Goal: Transaction & Acquisition: Purchase product/service

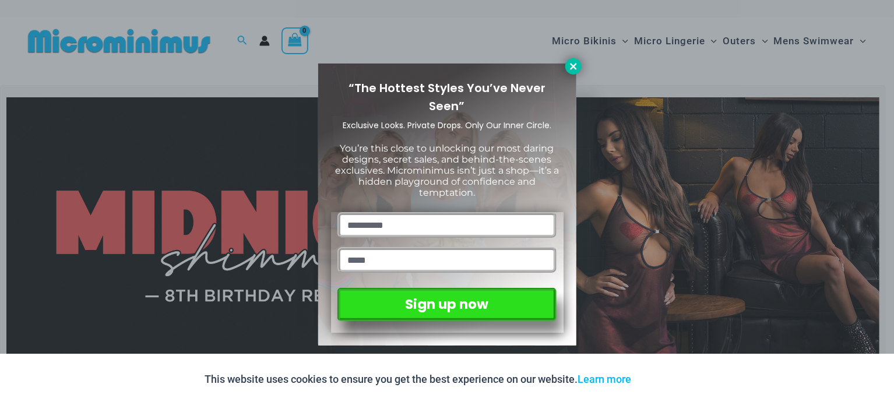
click at [567, 62] on button at bounding box center [573, 66] width 16 height 16
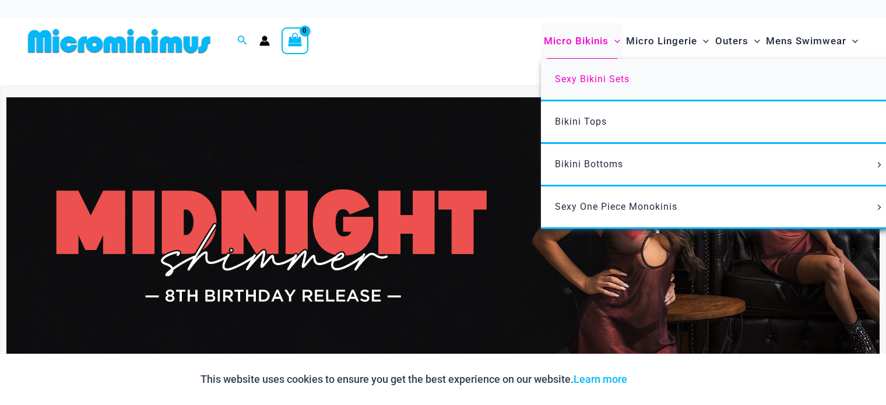
click at [576, 82] on span "Sexy Bikini Sets" at bounding box center [592, 78] width 75 height 11
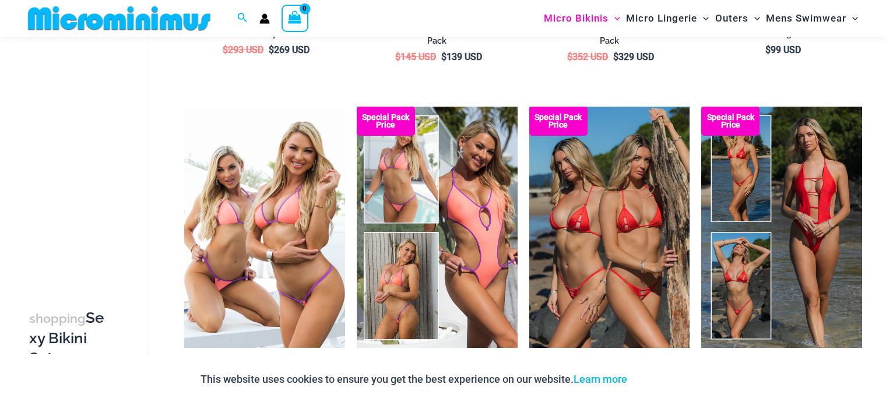
scroll to position [678, 0]
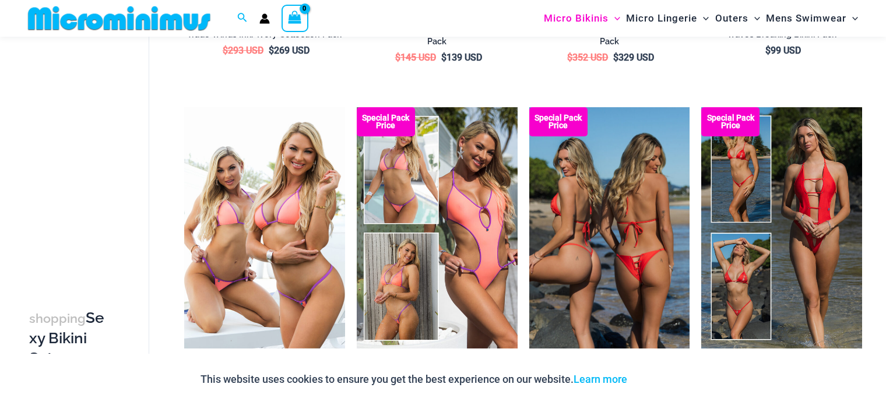
click at [618, 194] on img at bounding box center [609, 227] width 161 height 241
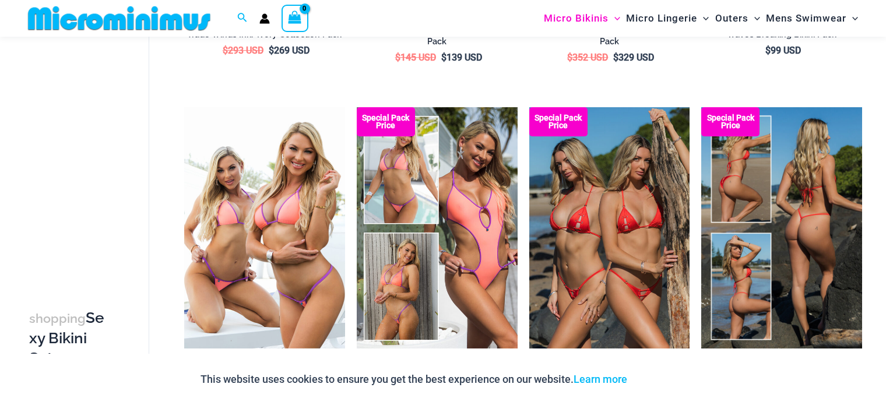
click at [809, 226] on img at bounding box center [781, 227] width 161 height 241
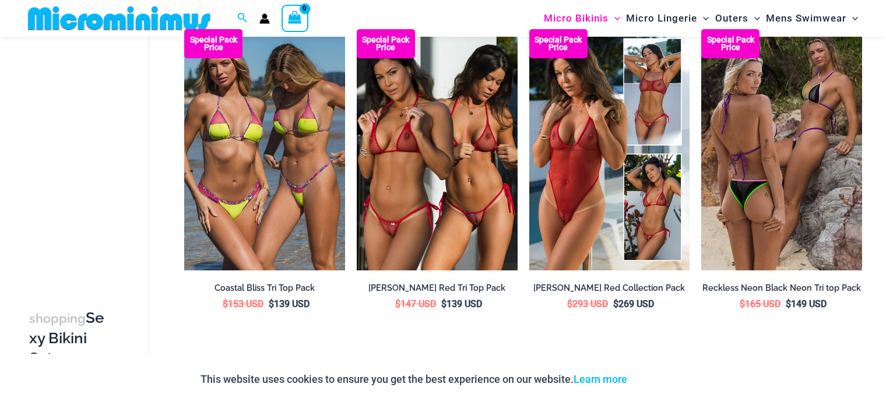
scroll to position [1082, 0]
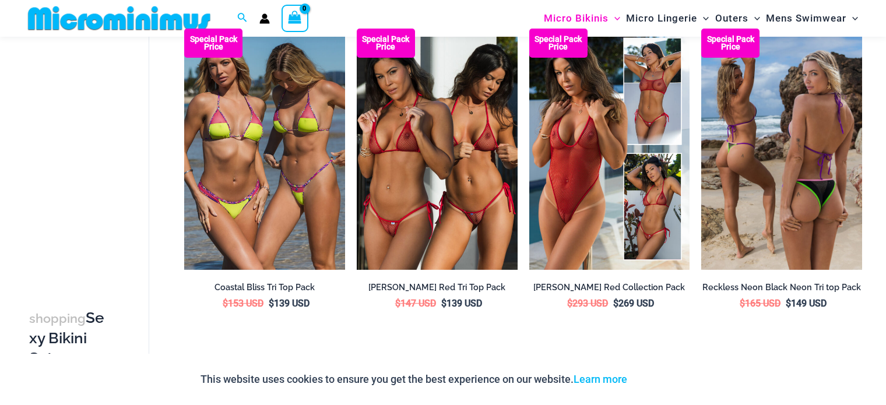
click at [776, 147] on img at bounding box center [781, 149] width 161 height 241
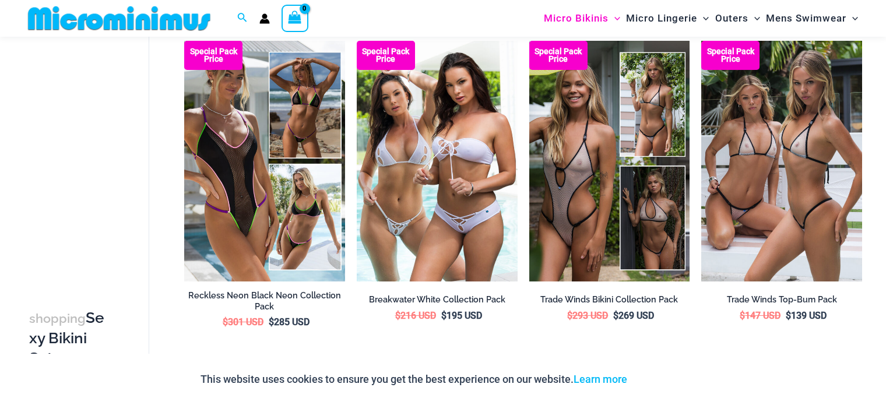
scroll to position [1397, 0]
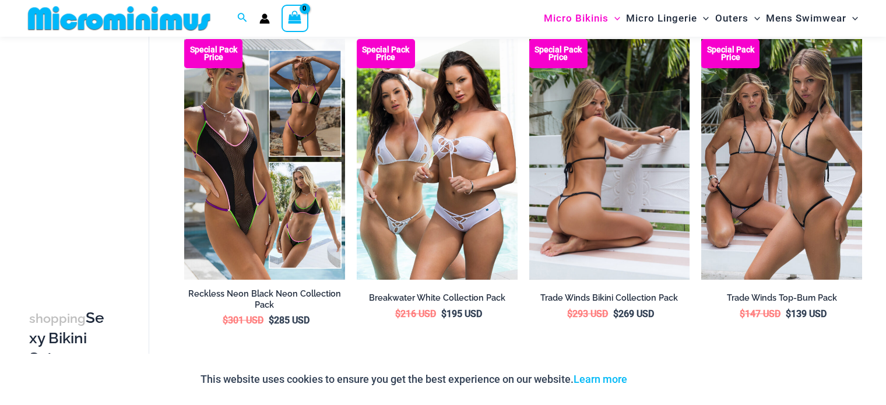
click at [631, 164] on img at bounding box center [609, 159] width 161 height 241
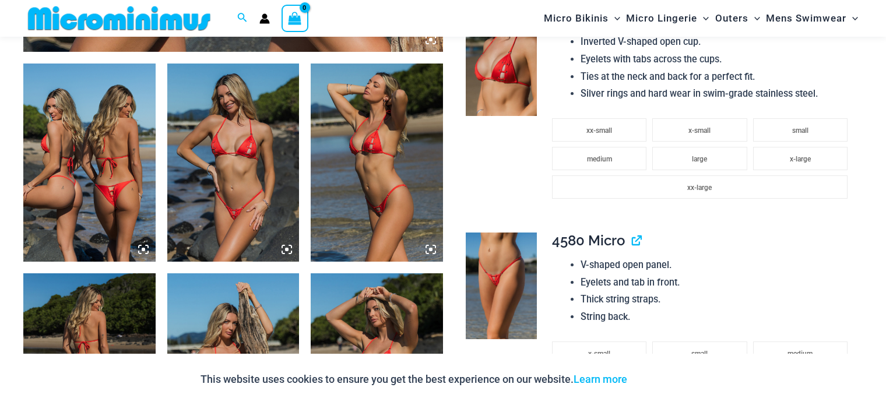
scroll to position [683, 0]
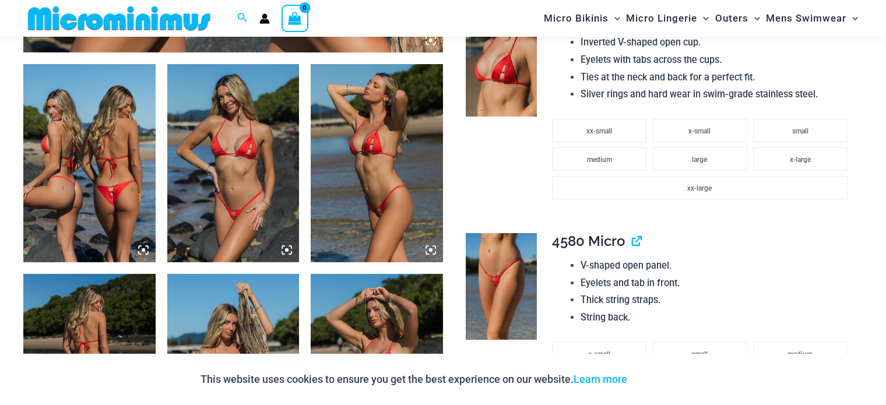
click at [237, 183] on img at bounding box center [233, 163] width 132 height 198
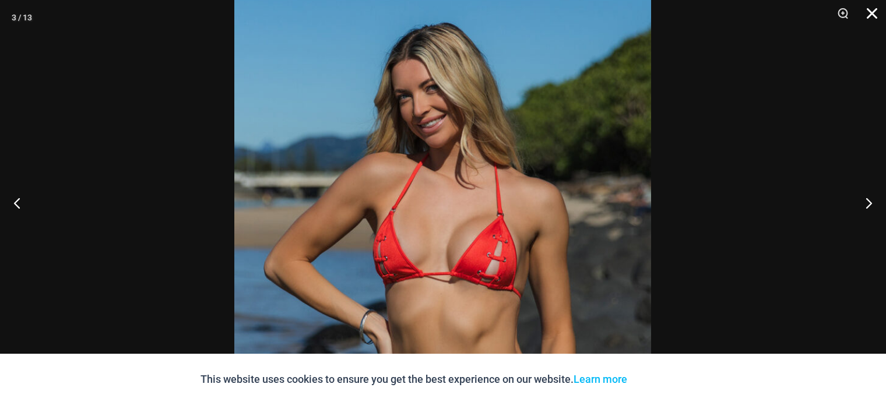
click at [868, 15] on button "Close" at bounding box center [867, 17] width 29 height 35
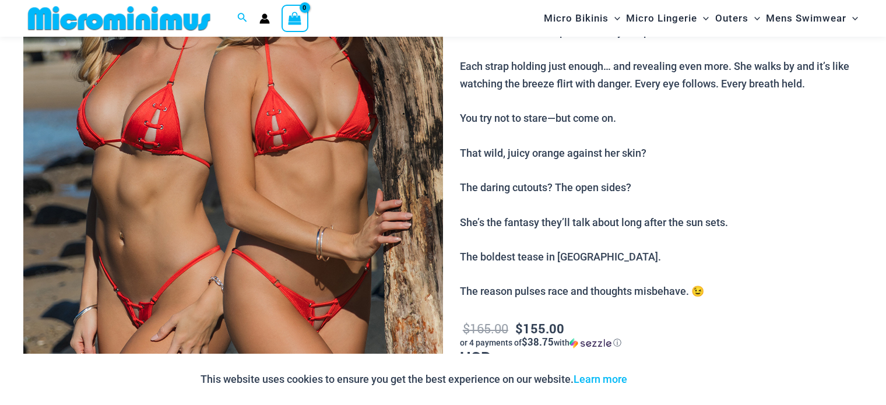
scroll to position [280, 0]
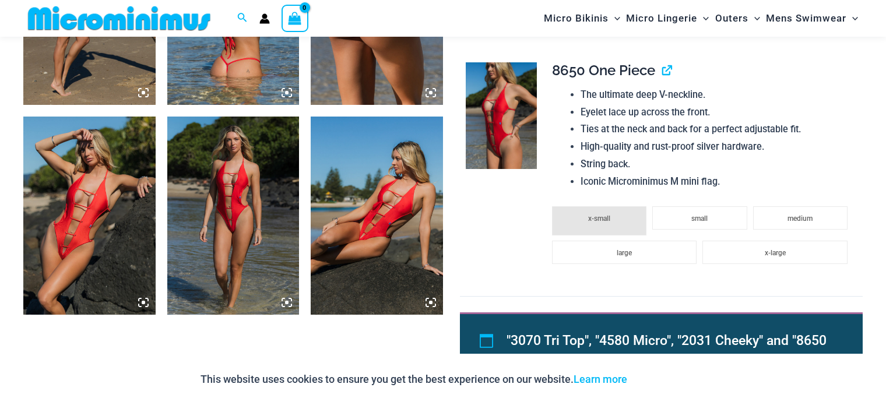
scroll to position [1261, 0]
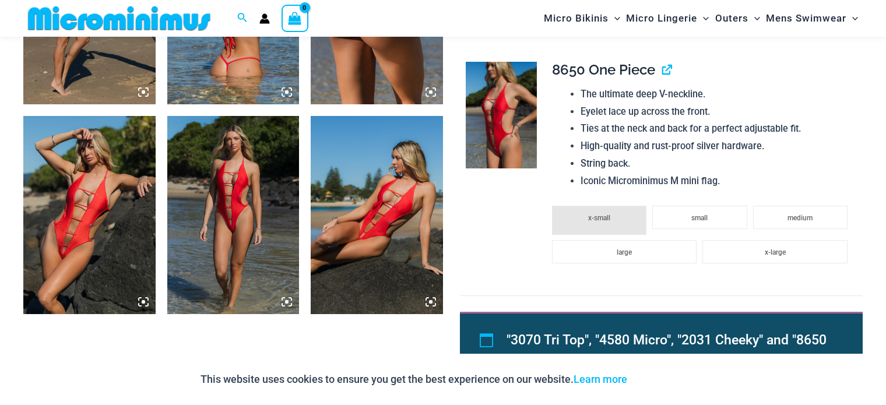
click at [114, 199] on img at bounding box center [89, 215] width 132 height 198
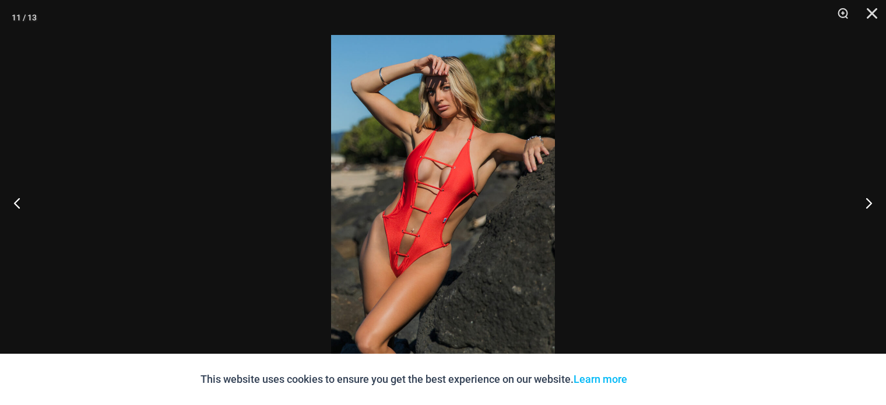
click at [389, 266] on img at bounding box center [443, 202] width 224 height 335
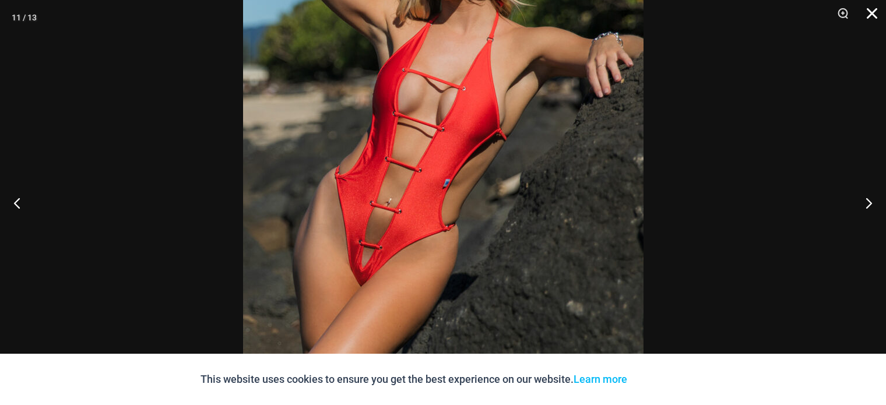
click at [865, 9] on button "Close" at bounding box center [867, 17] width 29 height 35
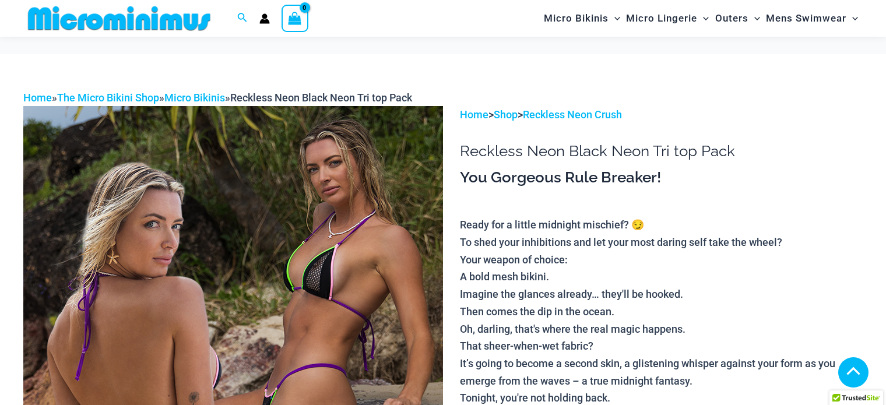
scroll to position [552, 0]
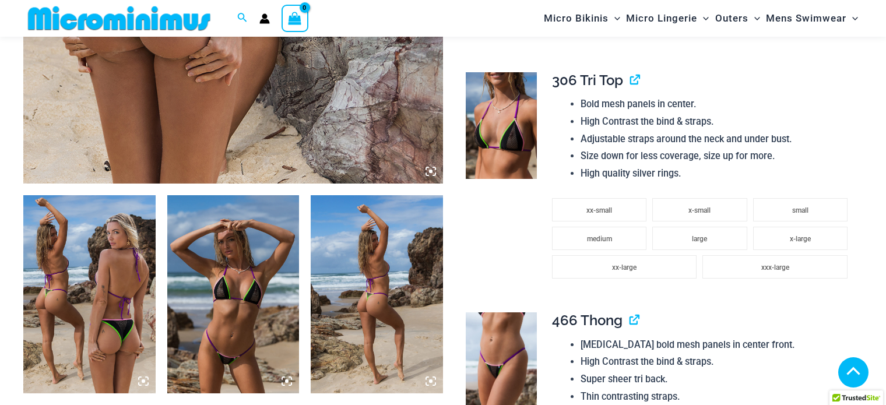
click at [268, 260] on img at bounding box center [233, 294] width 132 height 198
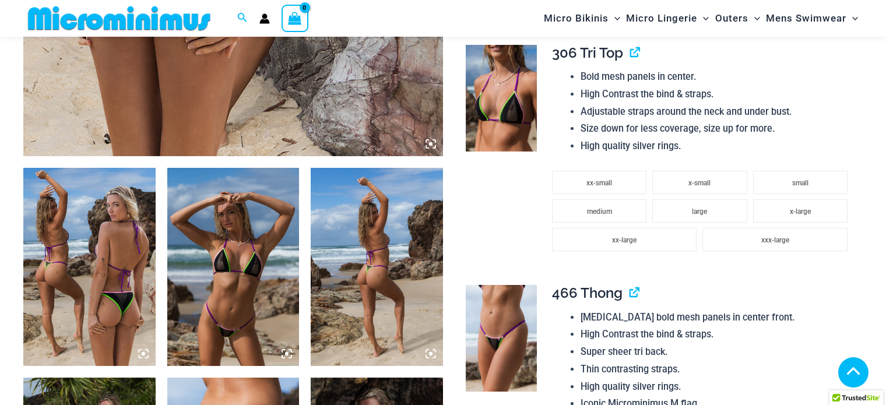
click at [233, 254] on img at bounding box center [233, 267] width 132 height 198
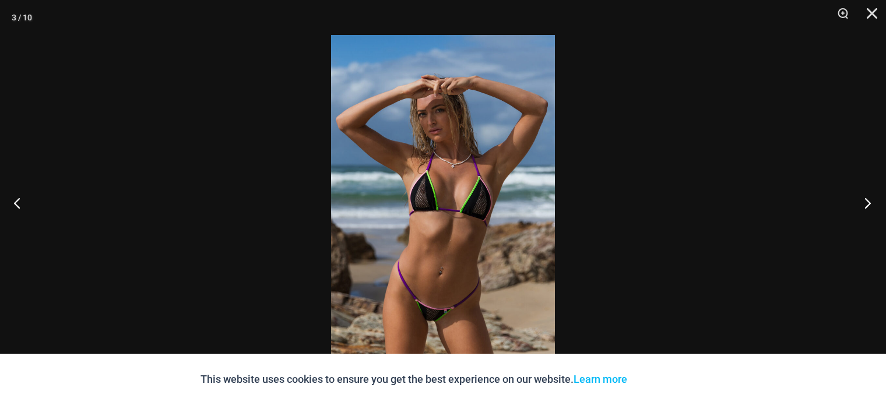
click at [870, 199] on button "Next" at bounding box center [864, 203] width 44 height 58
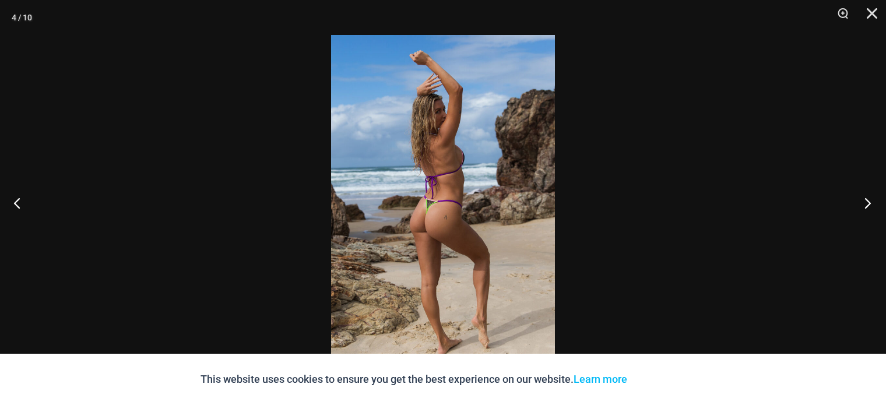
click at [870, 199] on button "Next" at bounding box center [864, 203] width 44 height 58
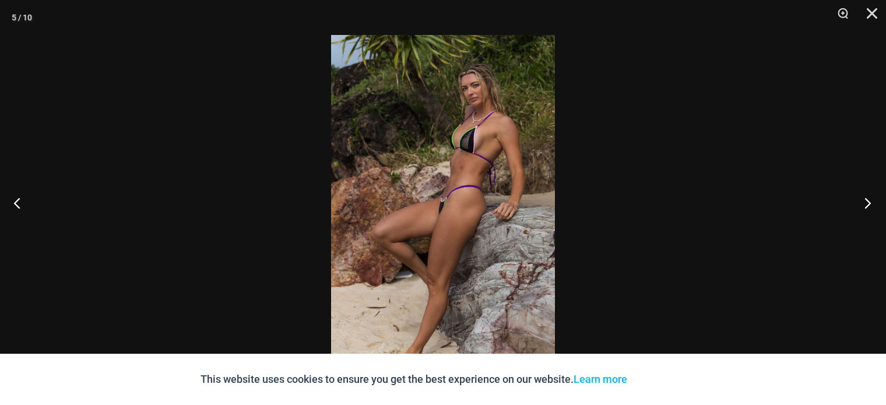
click at [870, 199] on button "Next" at bounding box center [864, 203] width 44 height 58
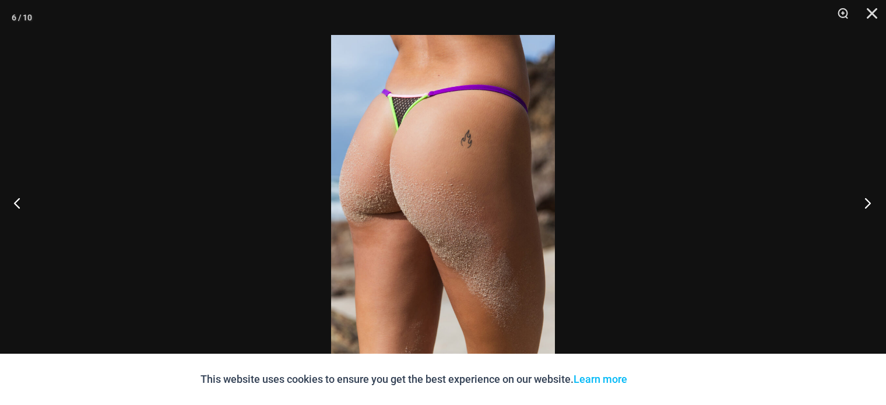
click at [870, 199] on button "Next" at bounding box center [864, 203] width 44 height 58
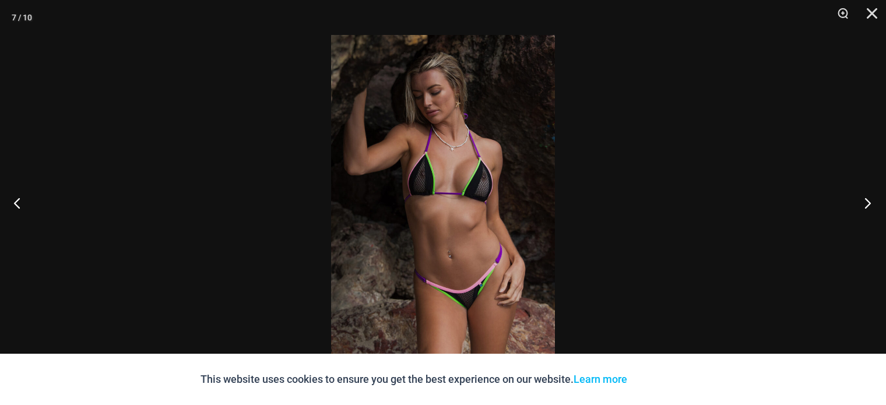
click at [870, 199] on button "Next" at bounding box center [864, 203] width 44 height 58
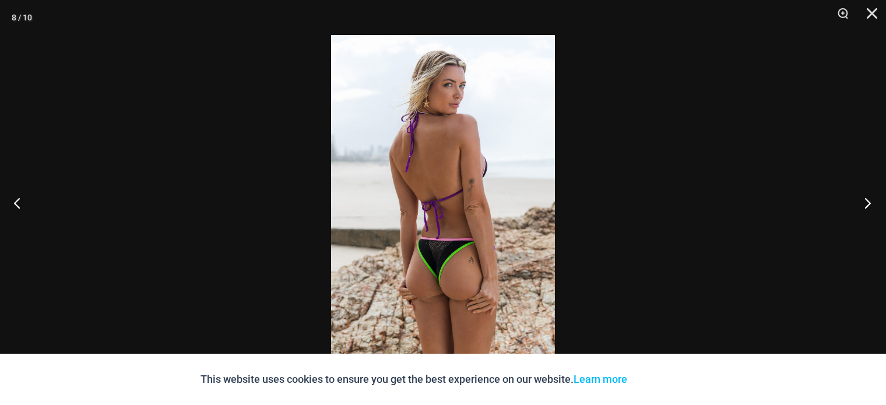
click at [871, 199] on button "Next" at bounding box center [864, 203] width 44 height 58
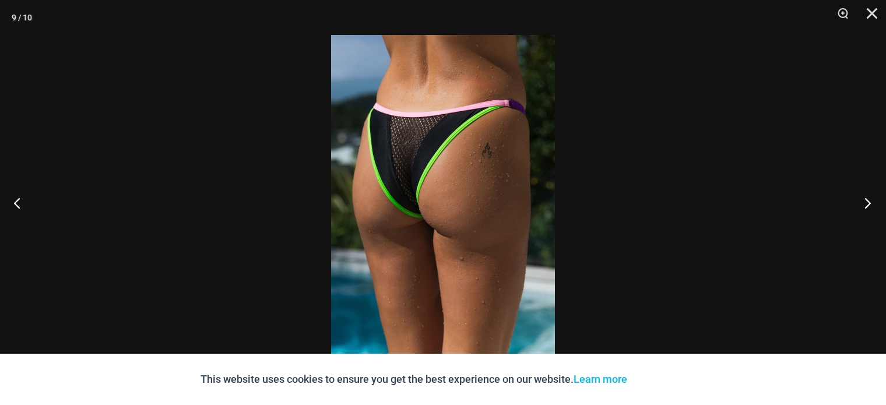
click at [871, 199] on button "Next" at bounding box center [864, 203] width 44 height 58
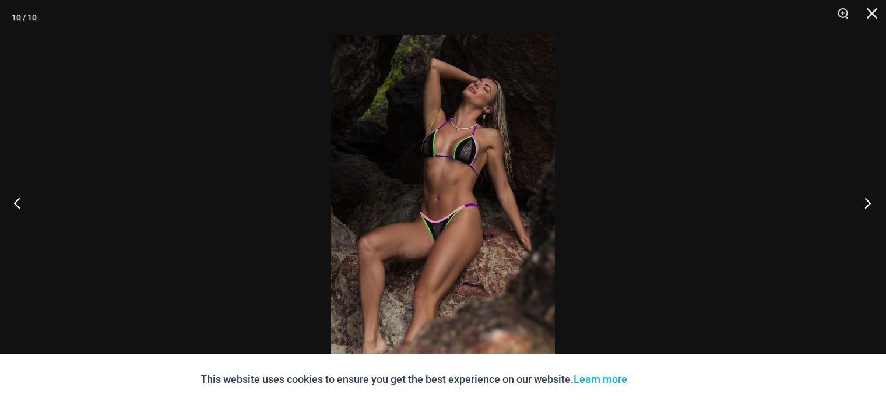
click at [871, 199] on button "Next" at bounding box center [864, 203] width 44 height 58
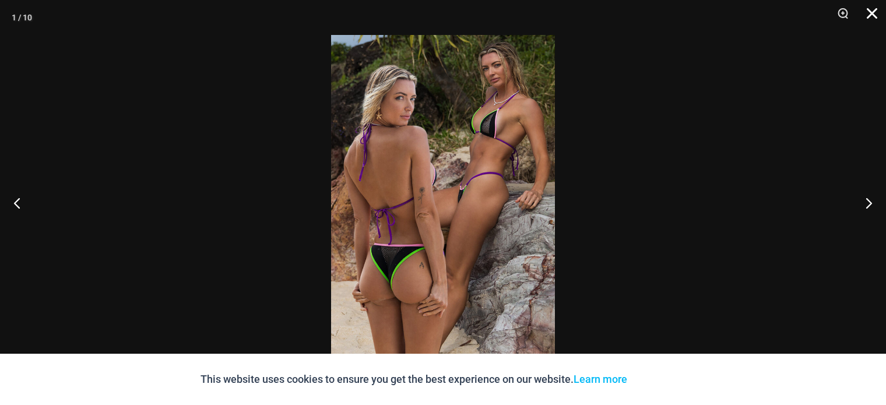
click at [872, 6] on button "Close" at bounding box center [867, 17] width 29 height 35
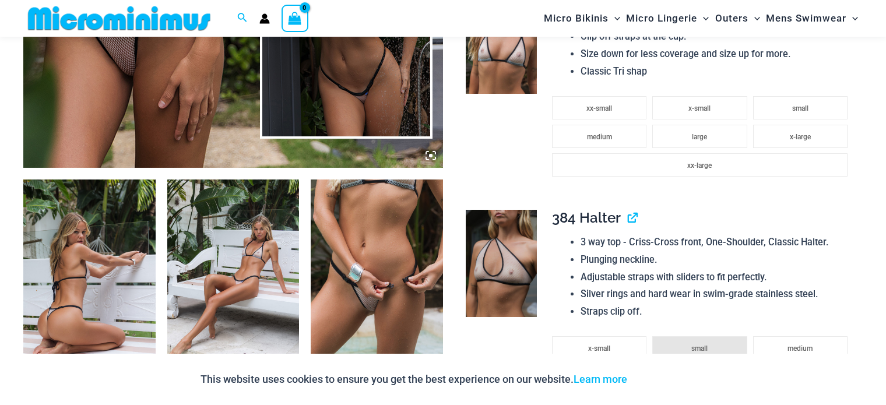
scroll to position [587, 0]
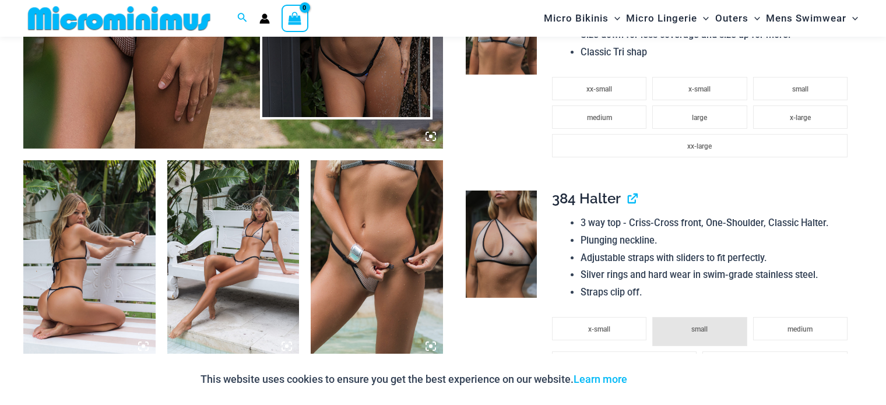
click at [374, 251] on img at bounding box center [377, 259] width 132 height 198
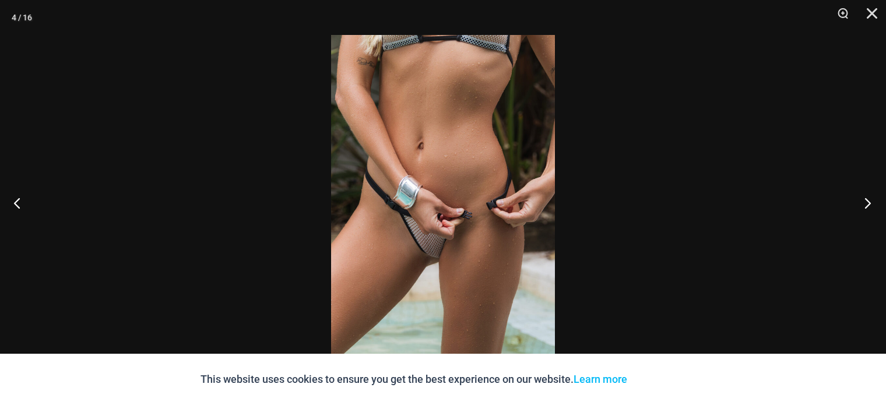
click at [869, 203] on button "Next" at bounding box center [864, 203] width 44 height 58
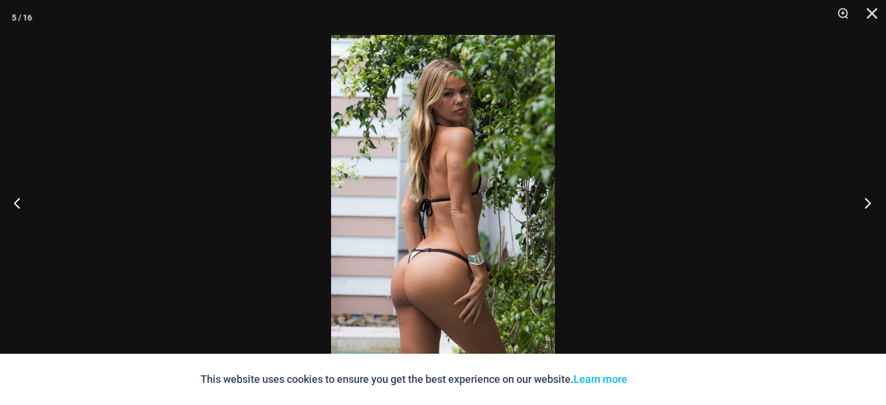
click at [869, 203] on button "Next" at bounding box center [864, 203] width 44 height 58
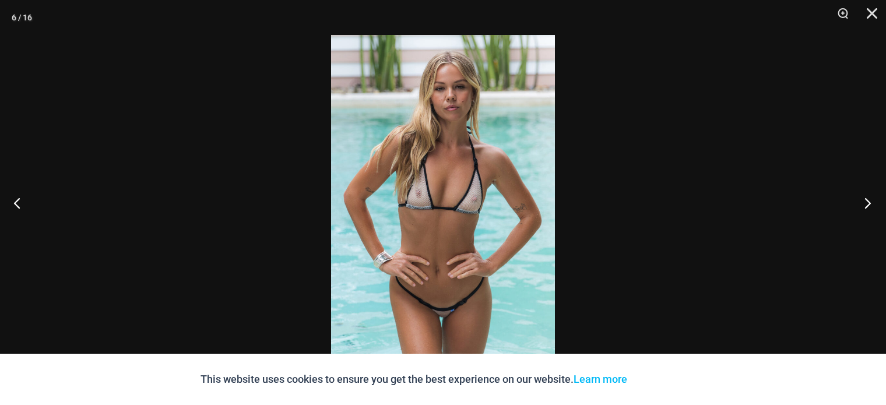
click at [869, 203] on button "Next" at bounding box center [864, 203] width 44 height 58
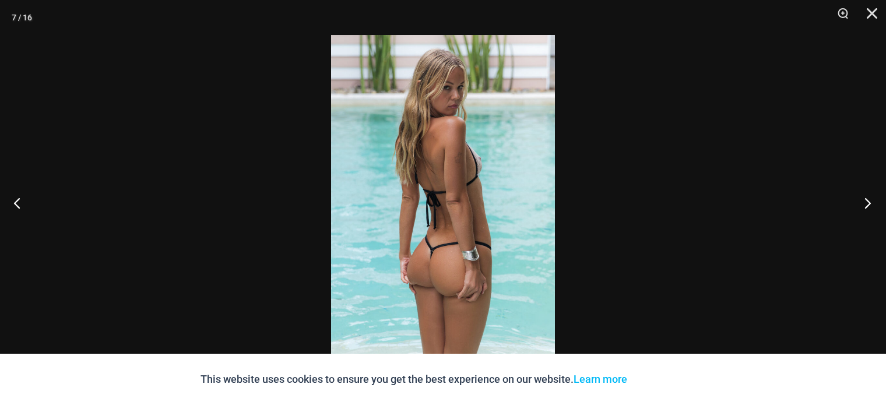
click at [869, 202] on button "Next" at bounding box center [864, 203] width 44 height 58
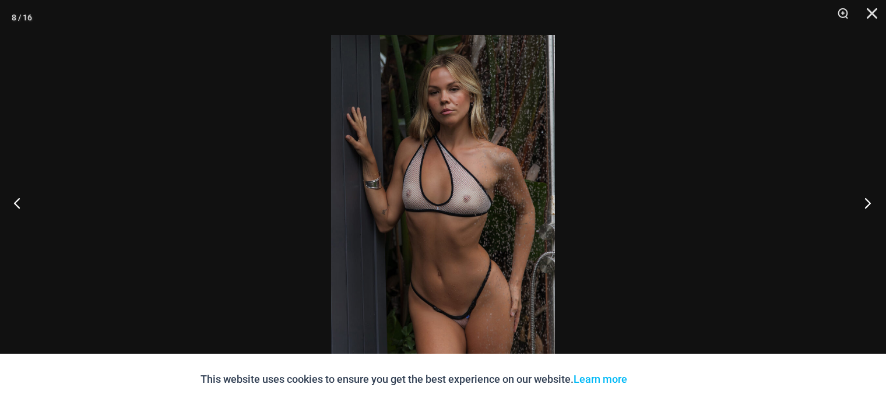
click at [869, 202] on button "Next" at bounding box center [864, 203] width 44 height 58
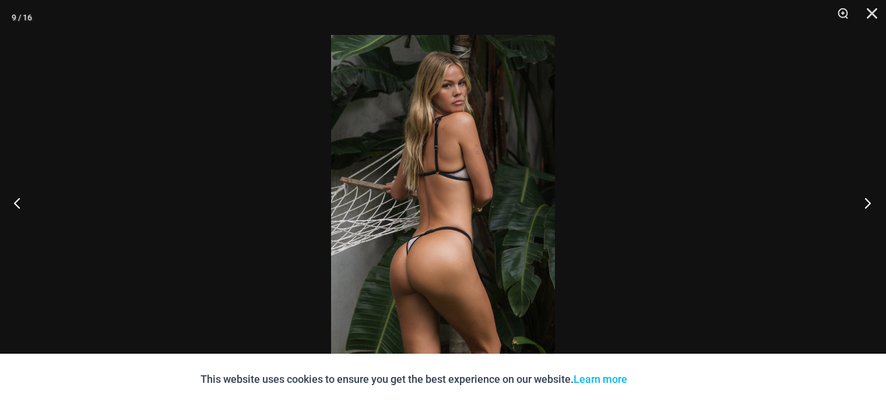
click at [869, 202] on button "Next" at bounding box center [864, 203] width 44 height 58
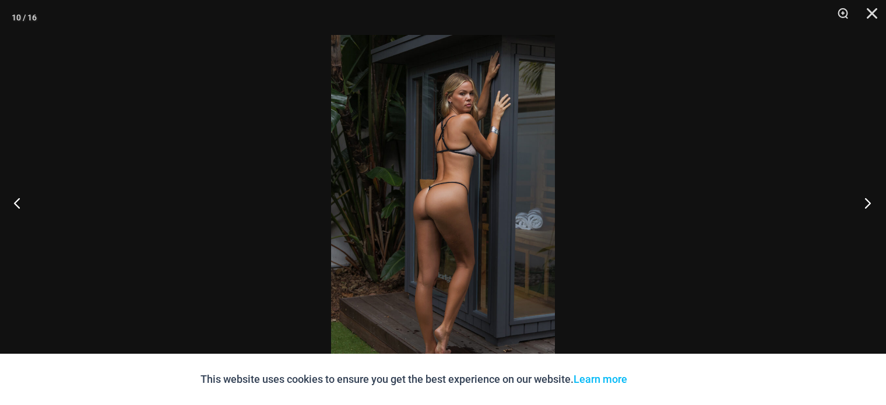
click at [869, 202] on button "Next" at bounding box center [864, 203] width 44 height 58
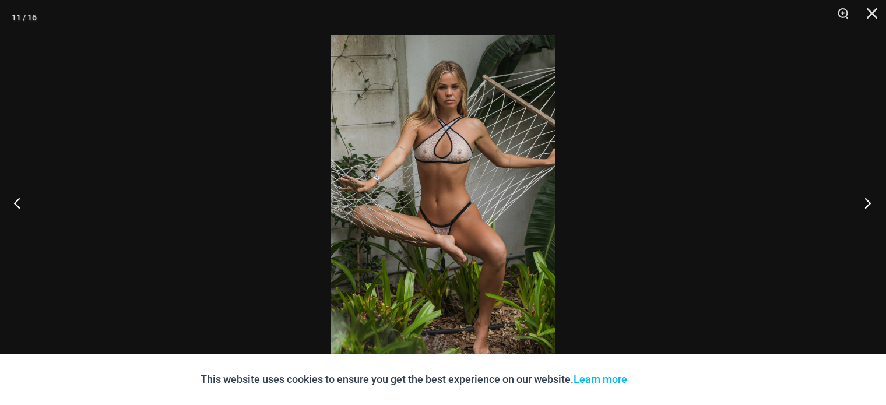
click at [869, 202] on button "Next" at bounding box center [864, 203] width 44 height 58
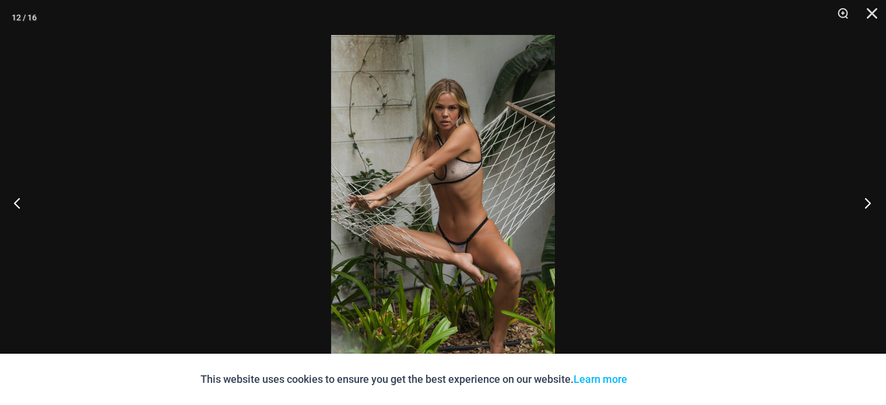
click at [869, 202] on button "Next" at bounding box center [864, 203] width 44 height 58
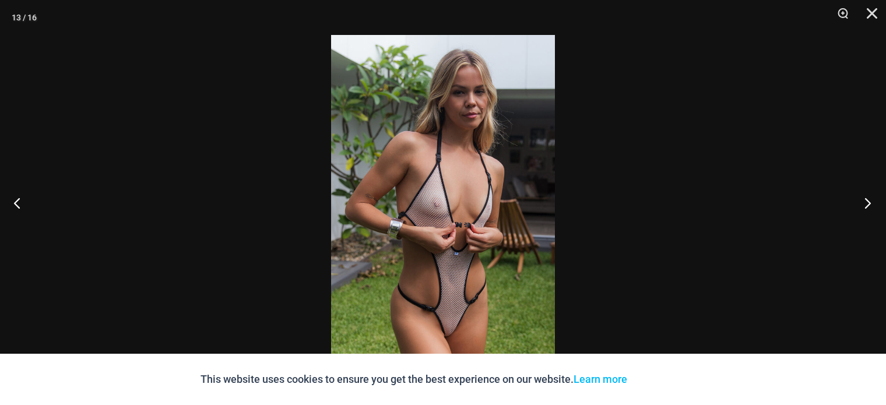
click at [869, 202] on button "Next" at bounding box center [864, 203] width 44 height 58
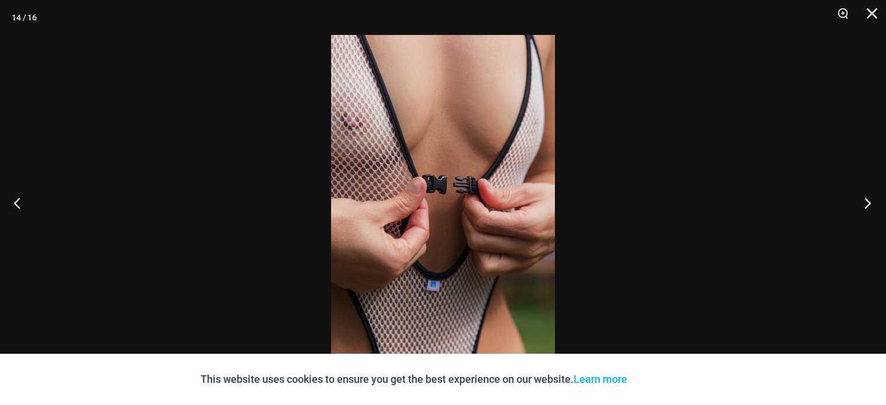
click at [869, 202] on button "Next" at bounding box center [864, 203] width 44 height 58
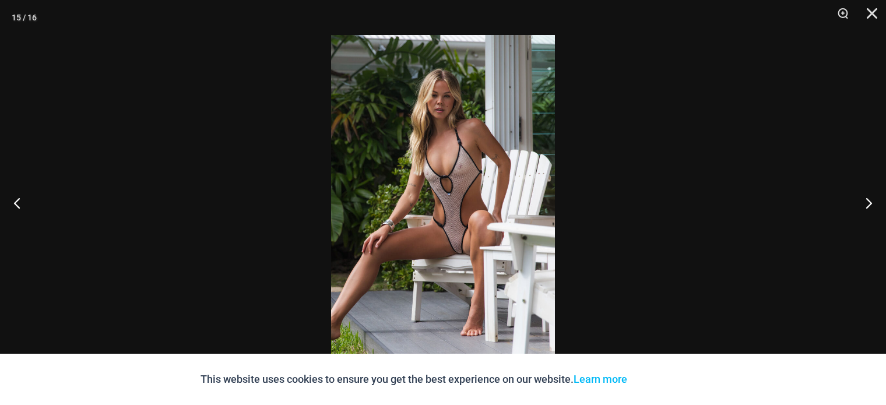
click at [426, 261] on img at bounding box center [443, 202] width 224 height 335
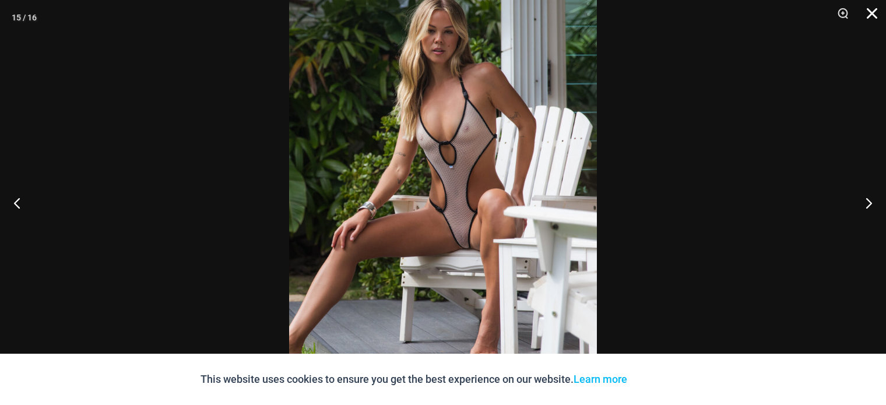
click at [870, 12] on button "Close" at bounding box center [867, 17] width 29 height 35
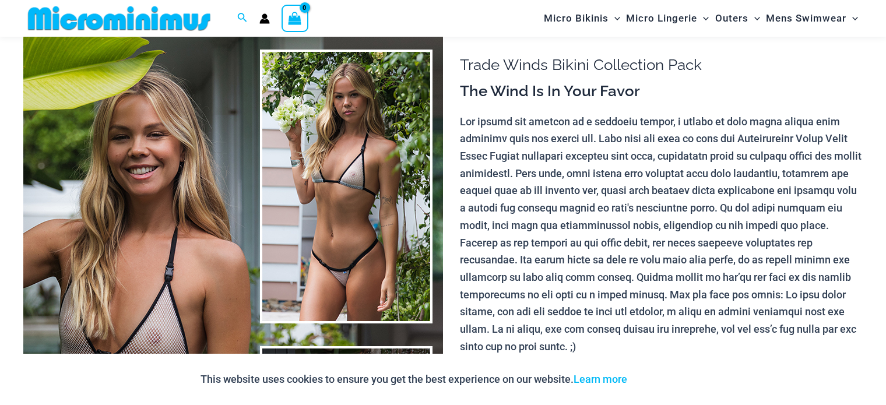
scroll to position [23, 0]
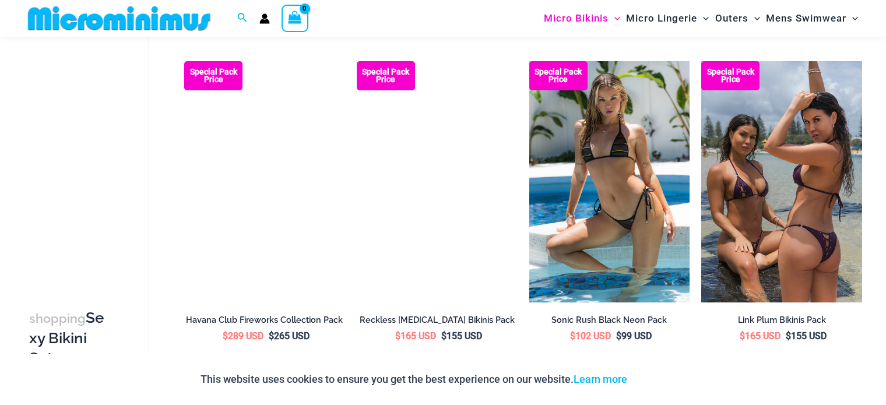
scroll to position [2033, 0]
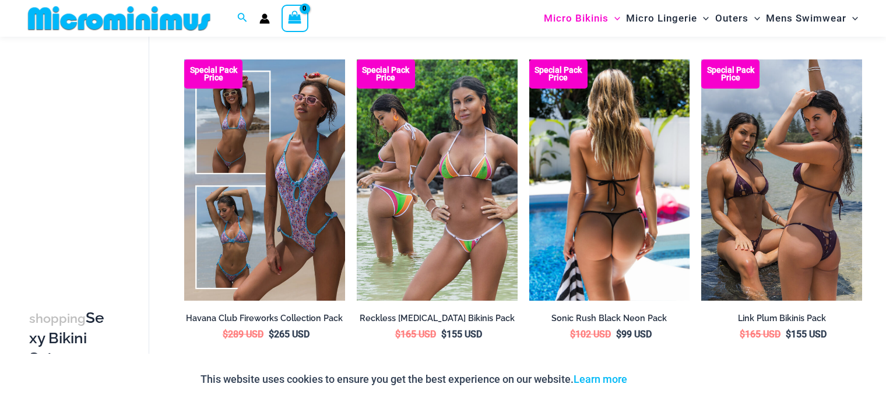
click at [574, 219] on img at bounding box center [609, 179] width 161 height 241
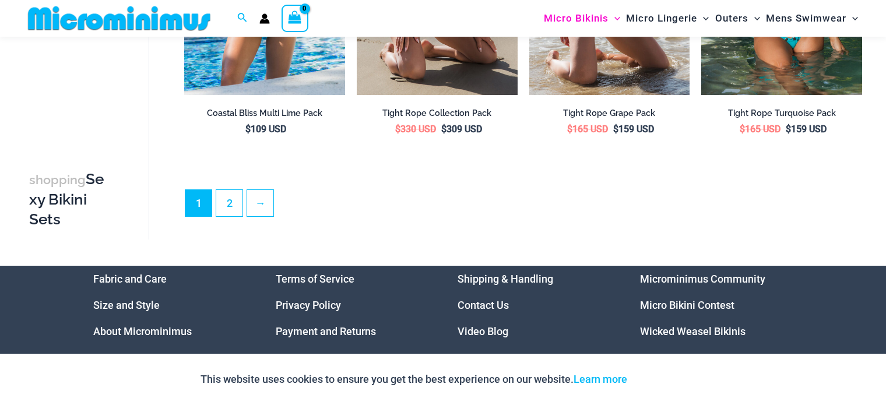
scroll to position [2560, 0]
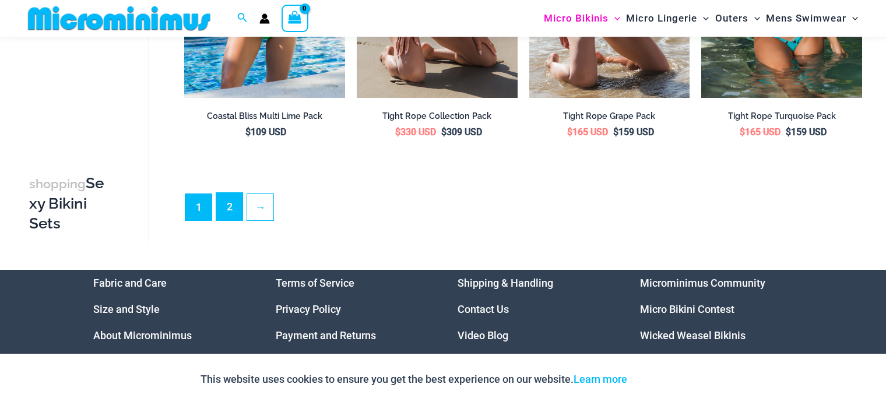
click at [233, 196] on link "2" at bounding box center [229, 206] width 26 height 27
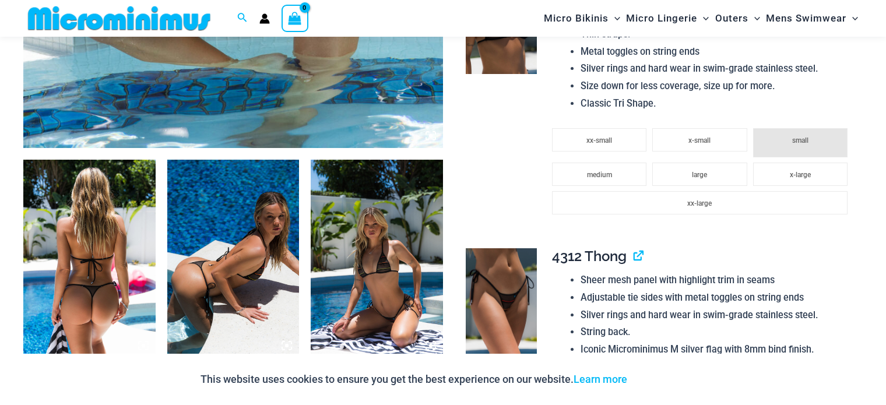
scroll to position [587, 0]
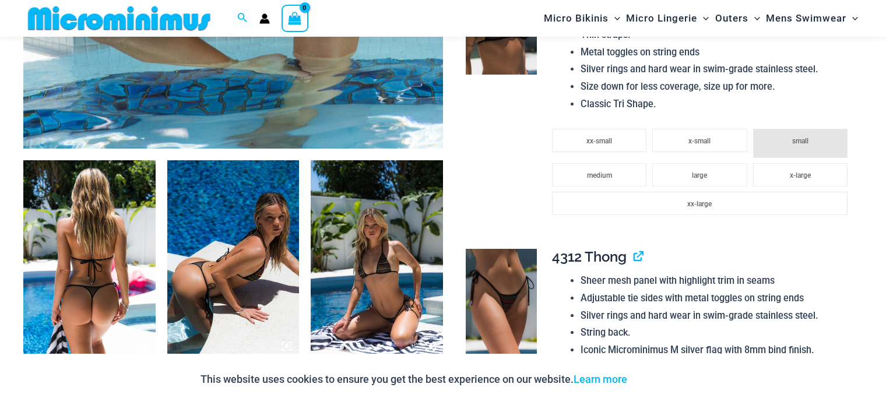
click at [368, 254] on img at bounding box center [377, 259] width 132 height 198
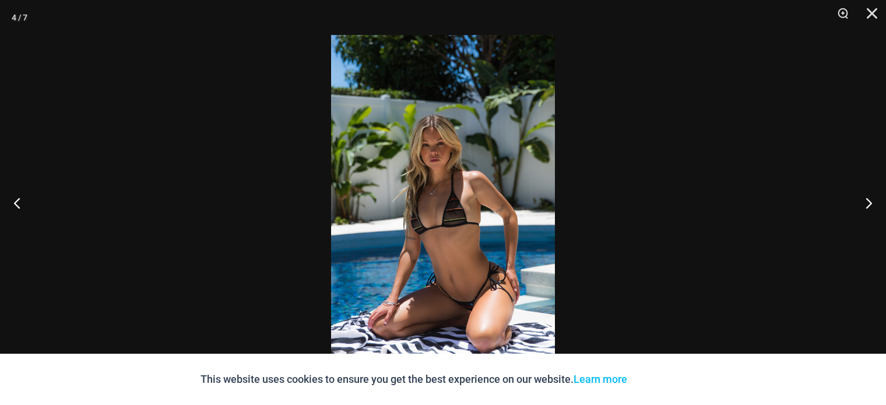
click at [368, 254] on img at bounding box center [443, 202] width 224 height 335
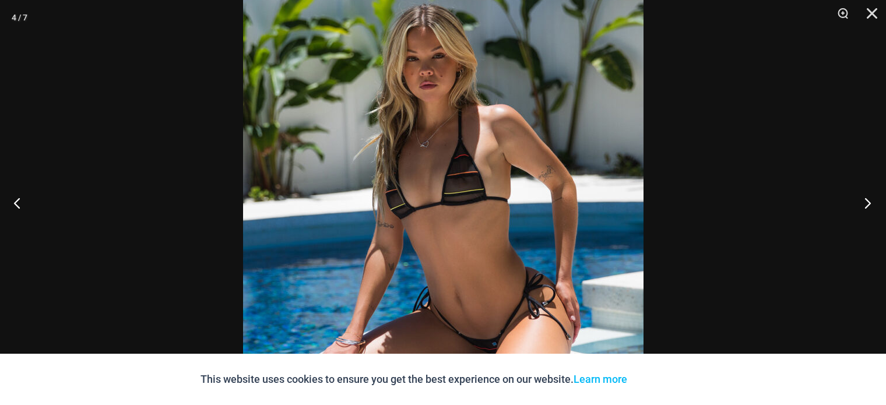
click at [860, 206] on button "Next" at bounding box center [864, 203] width 44 height 58
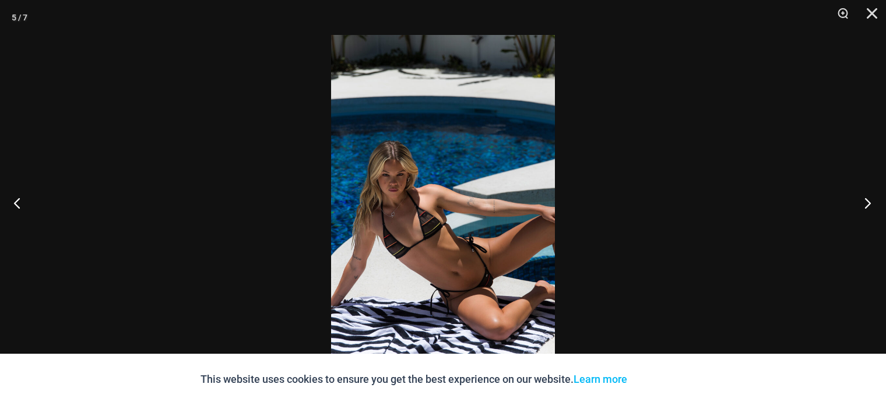
click at [860, 206] on button "Next" at bounding box center [864, 203] width 44 height 58
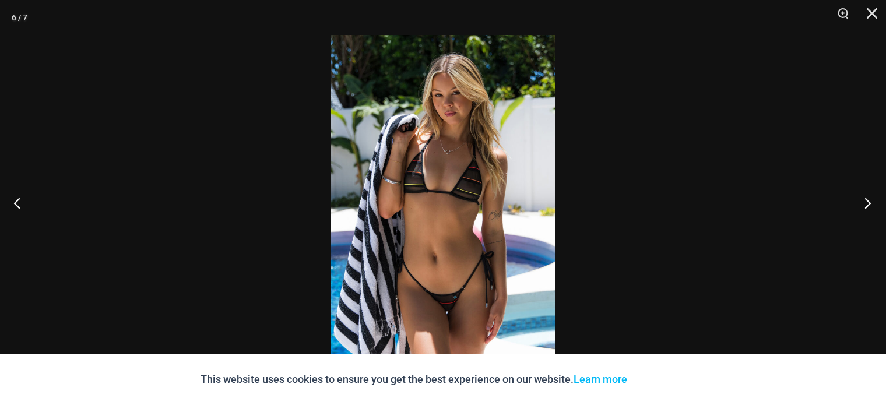
click at [860, 206] on button "Next" at bounding box center [864, 203] width 44 height 58
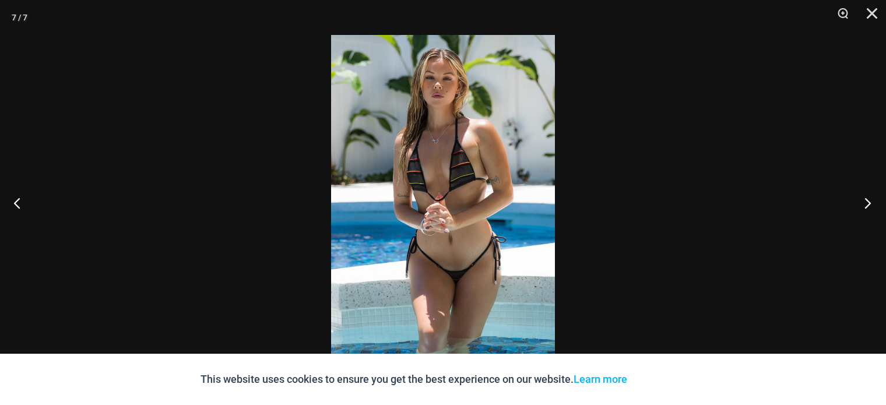
click at [860, 206] on button "Next" at bounding box center [864, 203] width 44 height 58
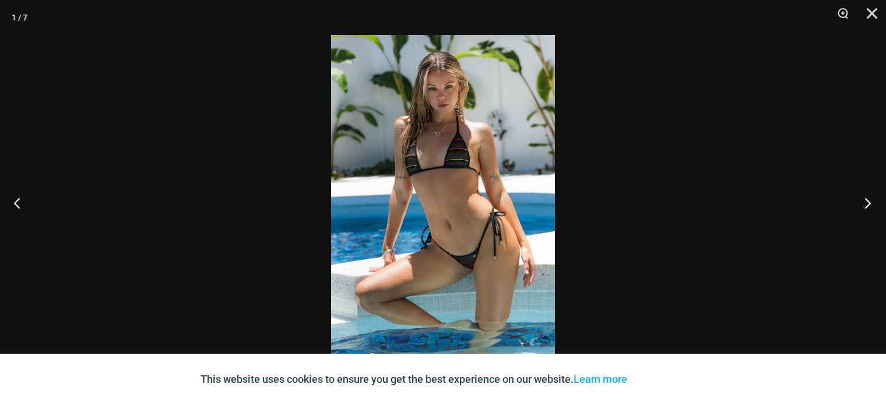
click at [860, 206] on button "Next" at bounding box center [864, 203] width 44 height 58
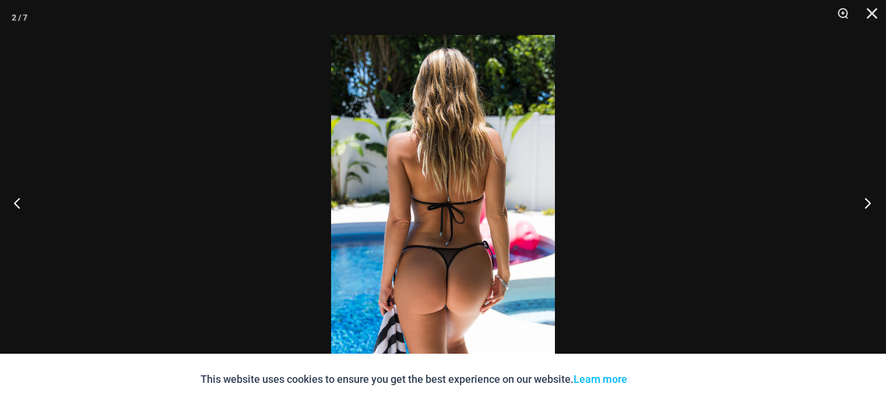
click at [860, 206] on button "Next" at bounding box center [864, 203] width 44 height 58
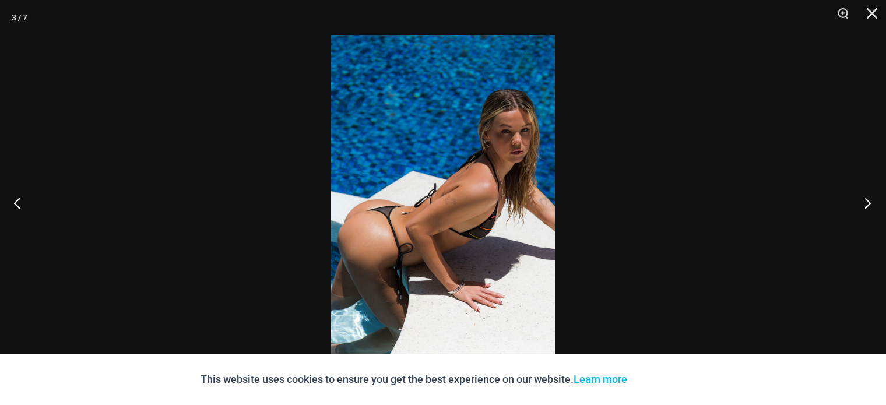
click at [860, 206] on button "Next" at bounding box center [864, 203] width 44 height 58
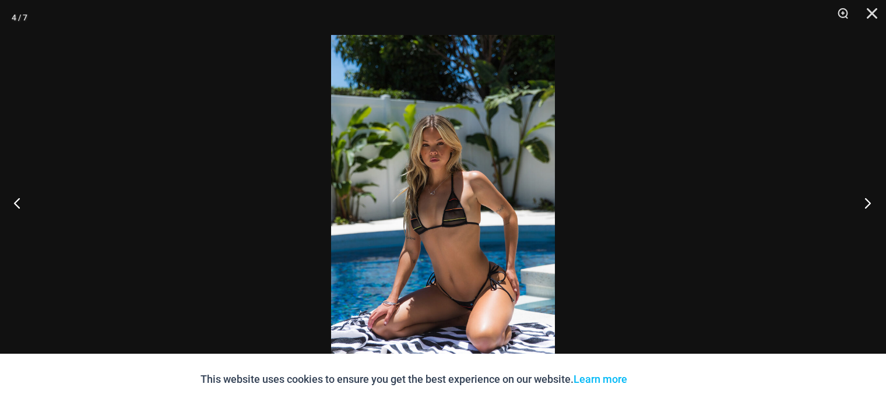
click at [860, 206] on button "Next" at bounding box center [864, 203] width 44 height 58
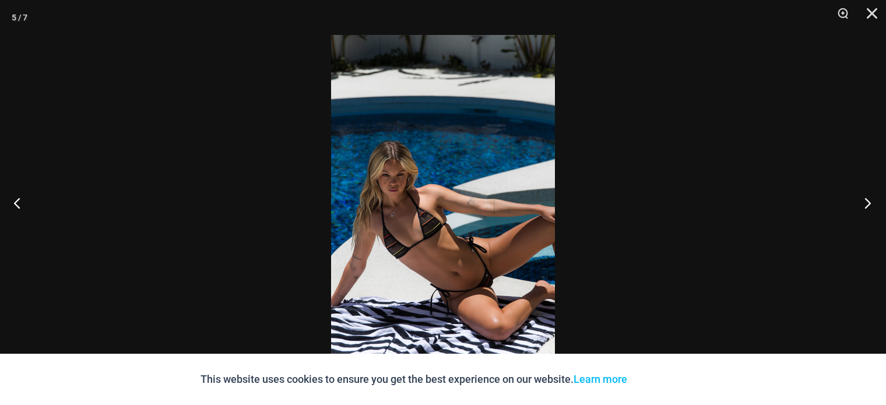
click at [860, 206] on button "Next" at bounding box center [864, 203] width 44 height 58
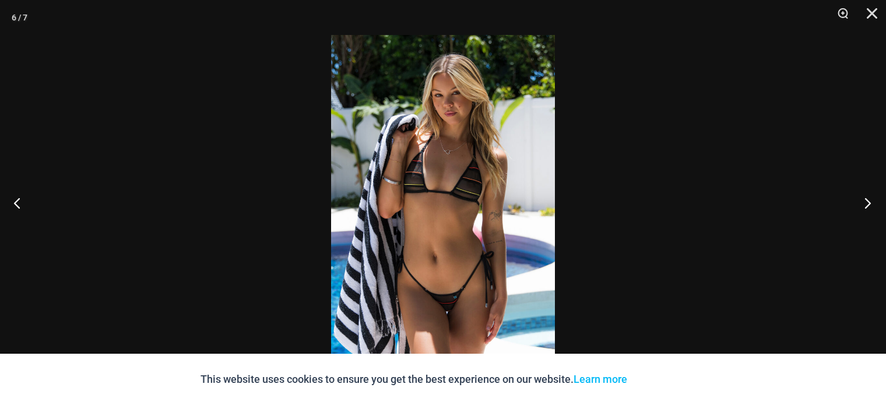
click at [860, 206] on button "Next" at bounding box center [864, 203] width 44 height 58
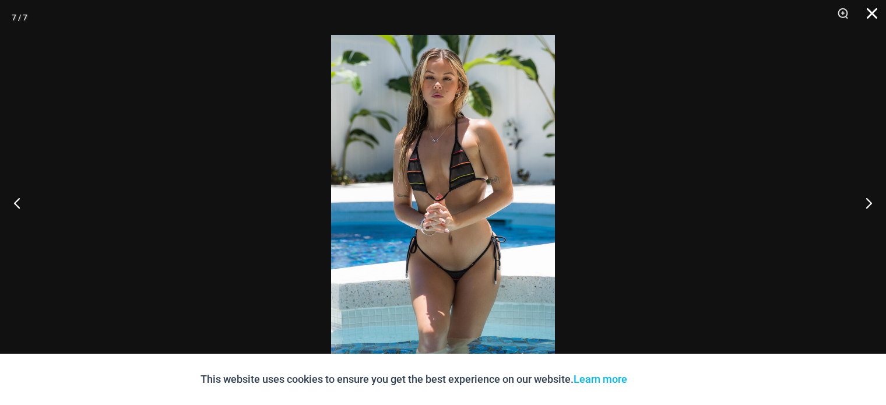
click at [870, 14] on button "Close" at bounding box center [867, 17] width 29 height 35
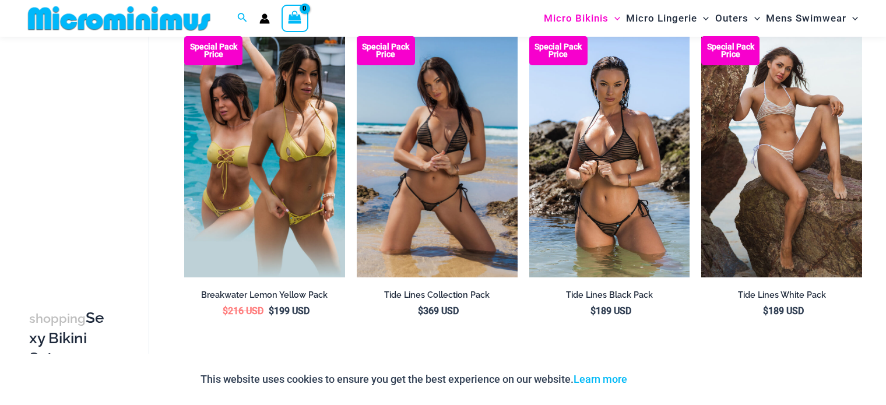
scroll to position [93, 0]
click at [445, 228] on img at bounding box center [437, 156] width 161 height 241
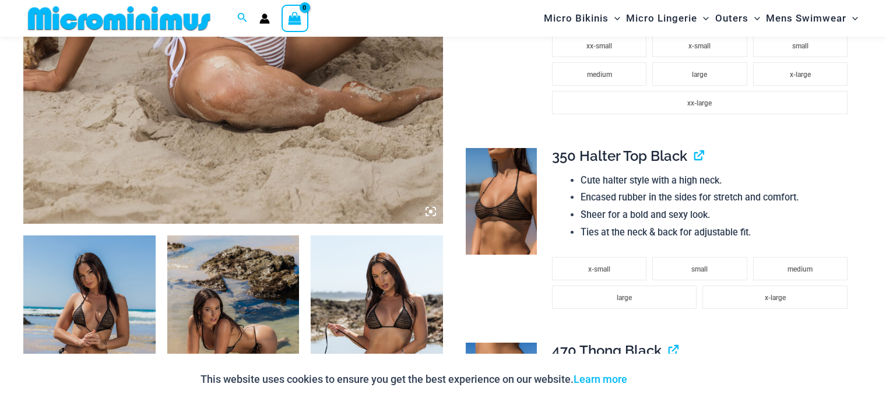
click at [407, 276] on img at bounding box center [377, 334] width 132 height 198
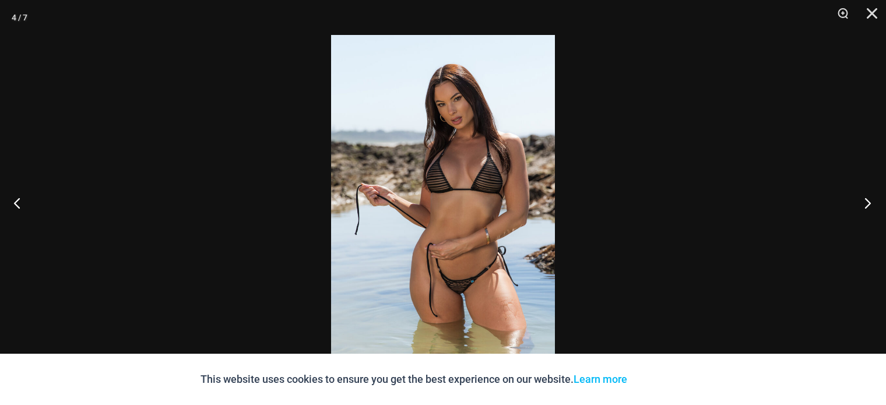
click at [869, 197] on button "Next" at bounding box center [864, 203] width 44 height 58
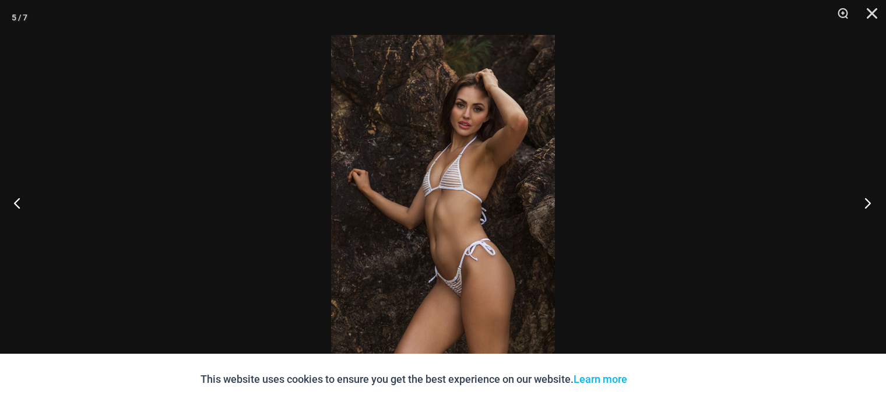
click at [869, 197] on button "Next" at bounding box center [864, 203] width 44 height 58
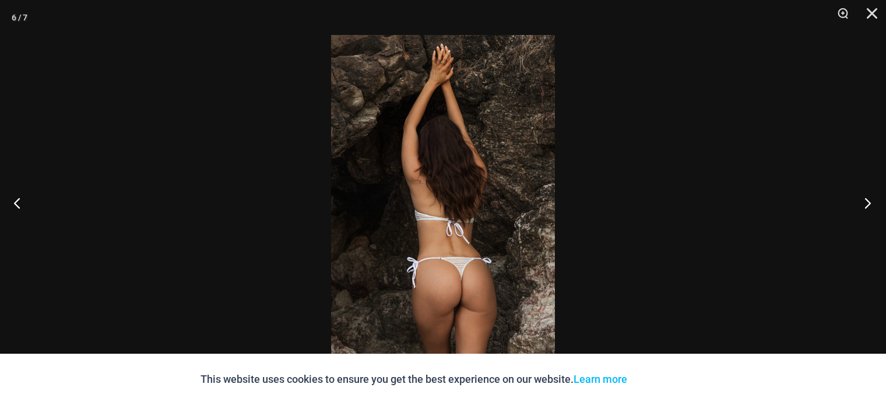
click at [869, 197] on button "Next" at bounding box center [864, 203] width 44 height 58
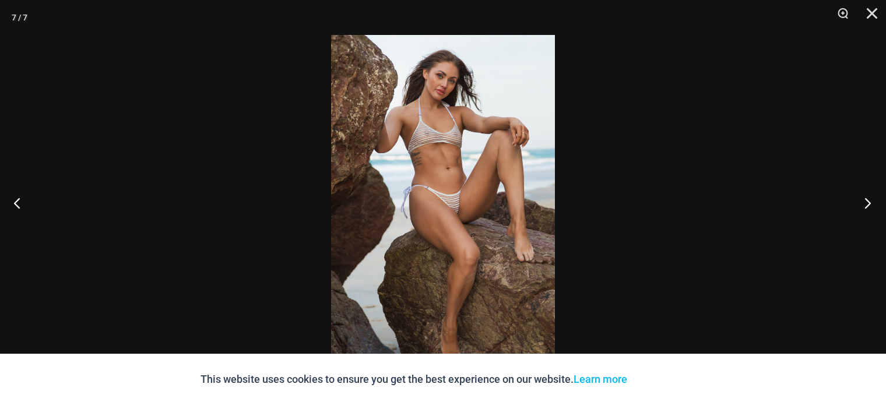
click at [869, 197] on button "Next" at bounding box center [864, 203] width 44 height 58
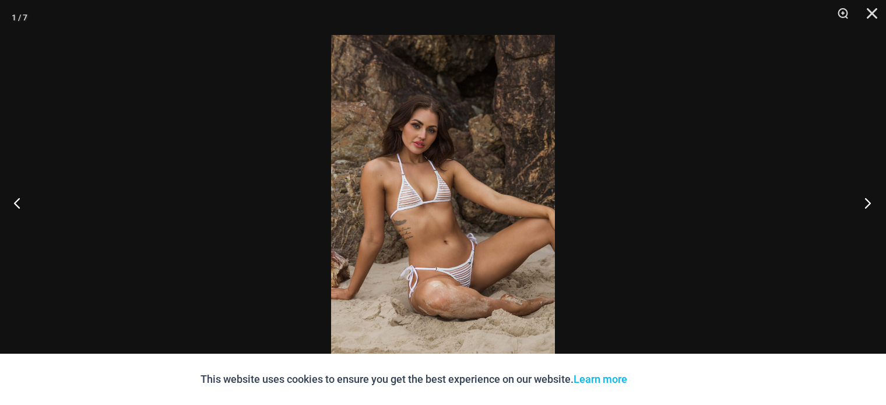
click at [869, 197] on button "Next" at bounding box center [864, 203] width 44 height 58
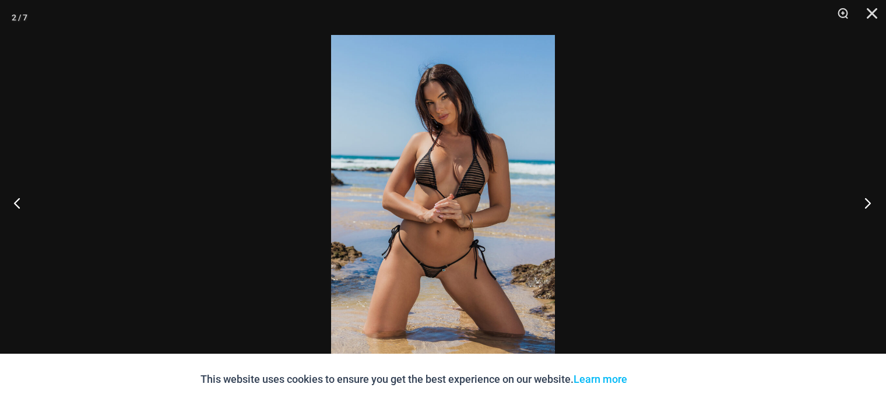
click at [869, 197] on button "Next" at bounding box center [864, 203] width 44 height 58
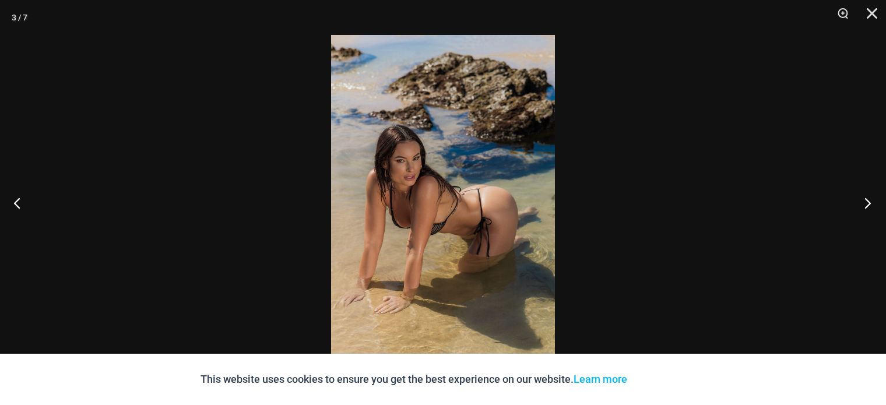
click at [869, 197] on button "Next" at bounding box center [864, 203] width 44 height 58
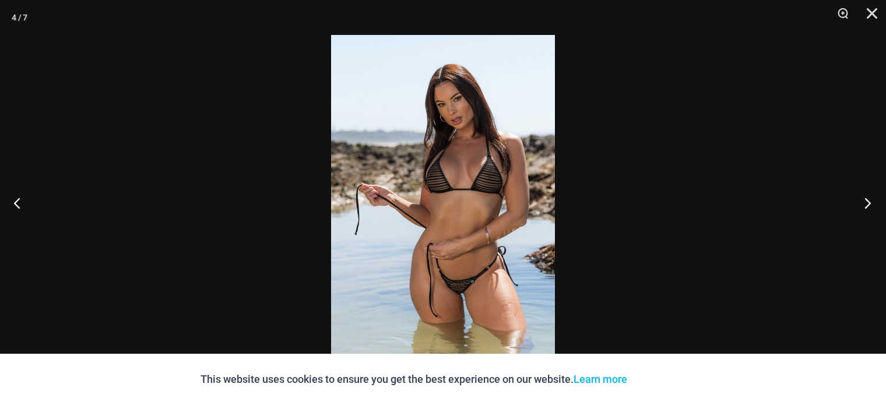
click at [869, 197] on button "Next" at bounding box center [864, 203] width 44 height 58
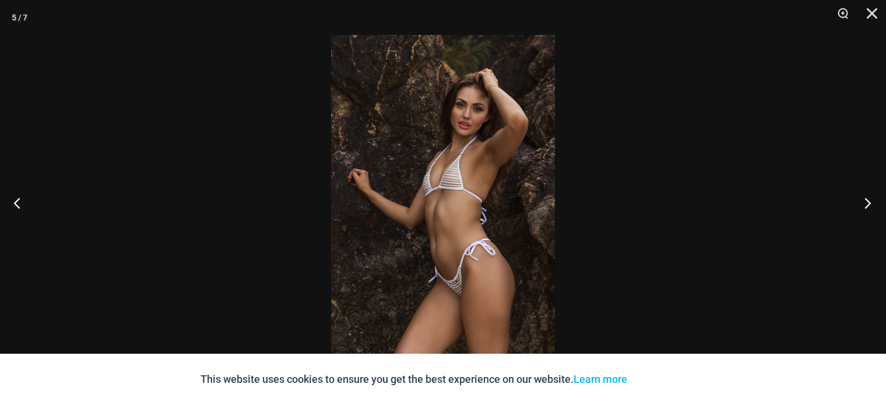
click at [869, 197] on button "Next" at bounding box center [864, 203] width 44 height 58
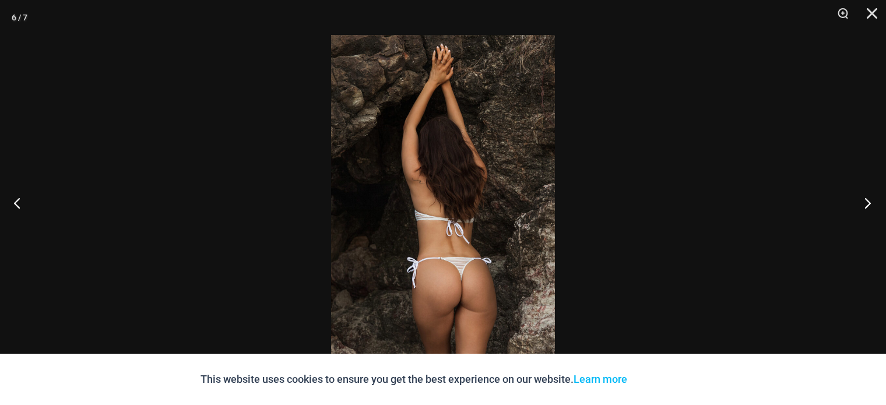
click at [869, 197] on button "Next" at bounding box center [864, 203] width 44 height 58
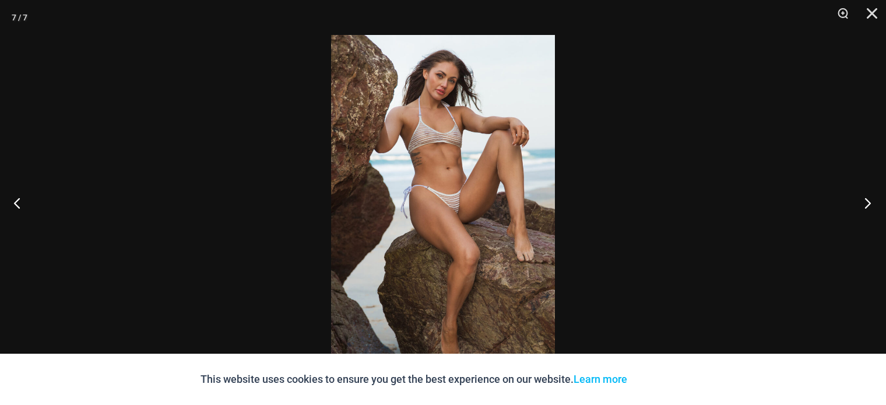
click at [869, 197] on button "Next" at bounding box center [864, 203] width 44 height 58
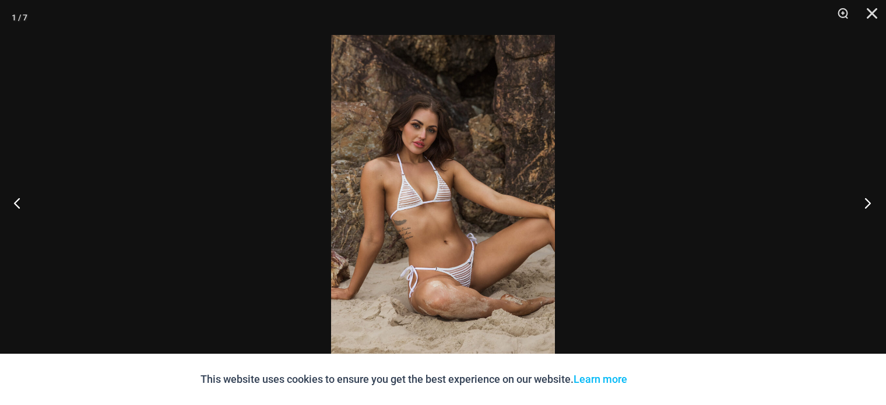
click at [869, 197] on button "Next" at bounding box center [864, 203] width 44 height 58
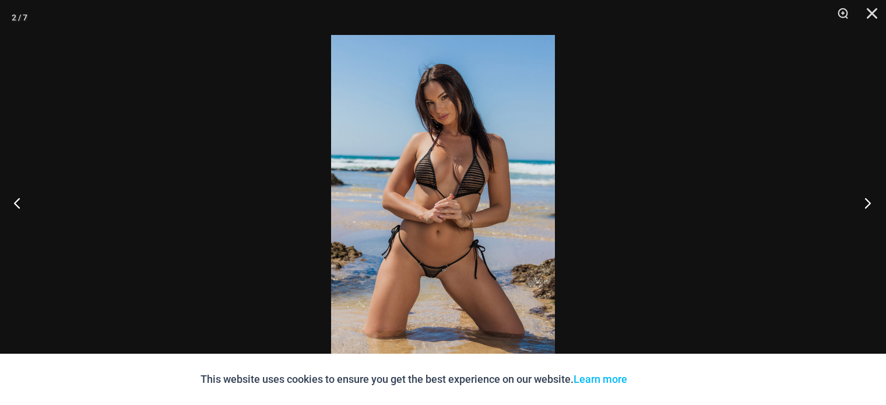
click at [869, 197] on button "Next" at bounding box center [864, 203] width 44 height 58
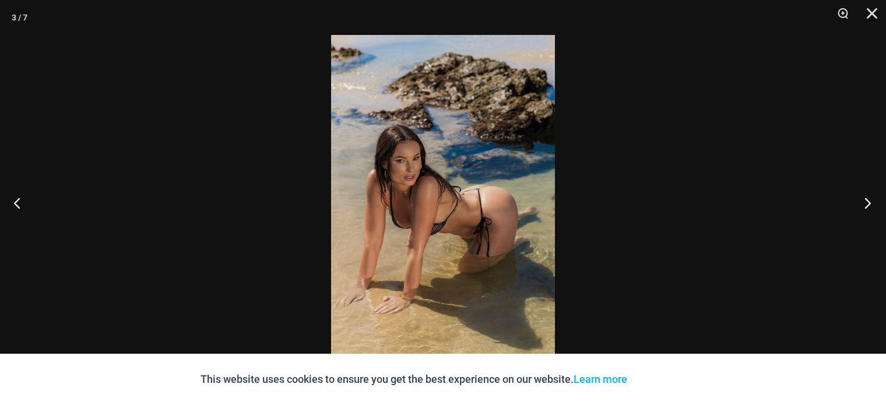
click at [869, 197] on button "Next" at bounding box center [864, 203] width 44 height 58
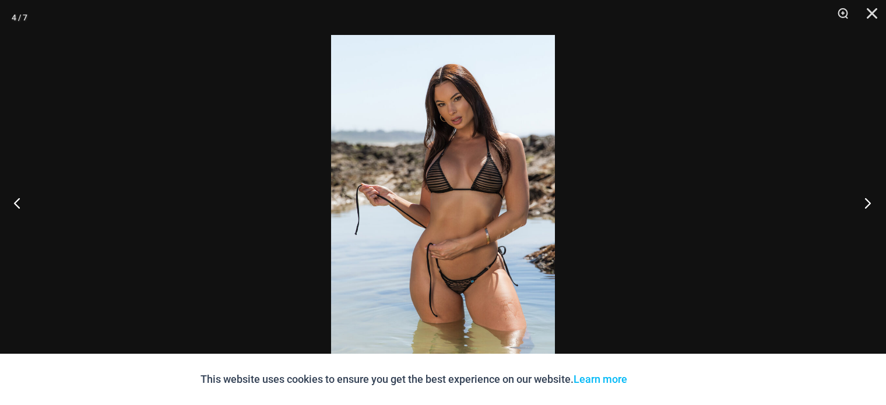
click at [869, 197] on button "Next" at bounding box center [864, 203] width 44 height 58
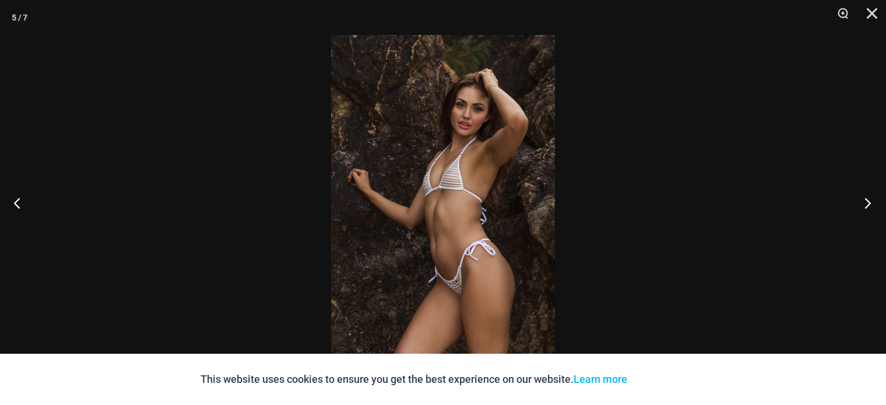
click at [869, 197] on button "Next" at bounding box center [864, 203] width 44 height 58
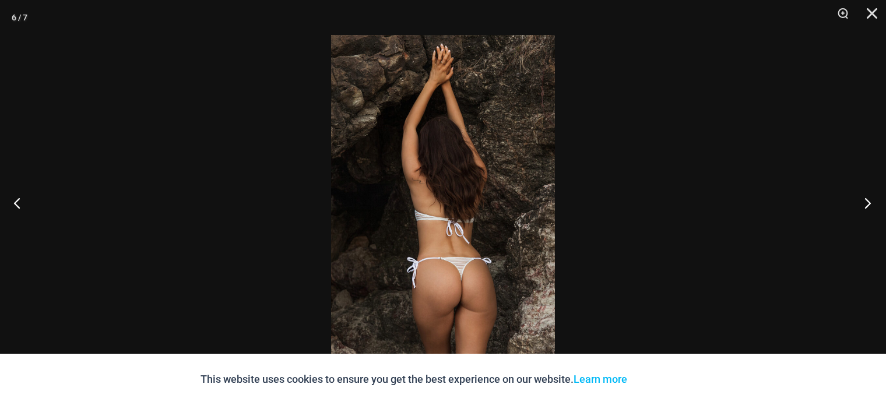
click at [869, 197] on button "Next" at bounding box center [864, 203] width 44 height 58
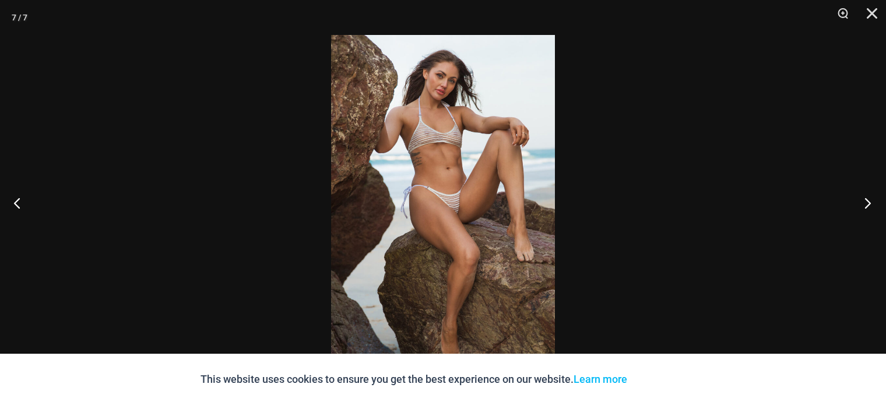
click at [869, 197] on button "Next" at bounding box center [864, 203] width 44 height 58
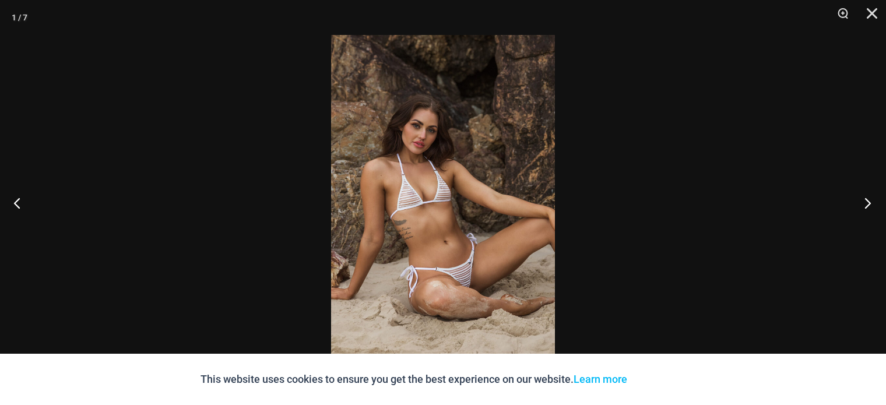
click at [869, 197] on button "Next" at bounding box center [864, 203] width 44 height 58
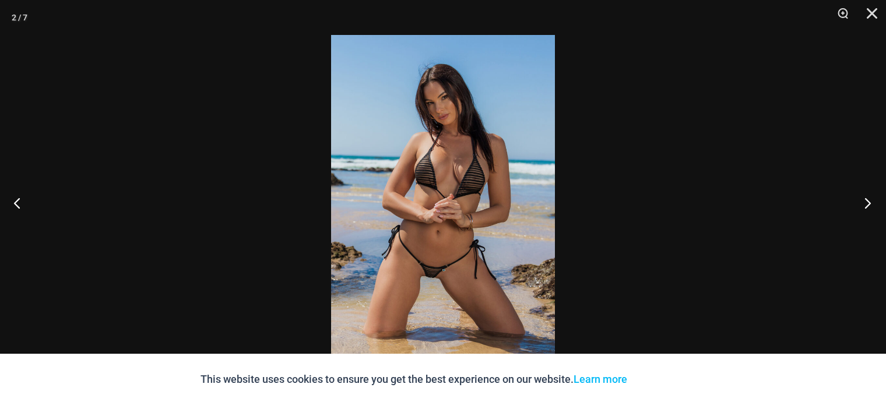
click at [869, 197] on button "Next" at bounding box center [864, 203] width 44 height 58
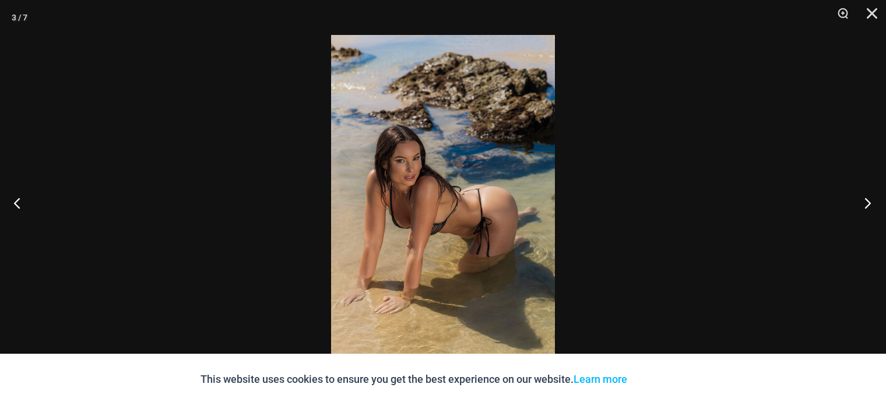
click at [869, 197] on button "Next" at bounding box center [864, 203] width 44 height 58
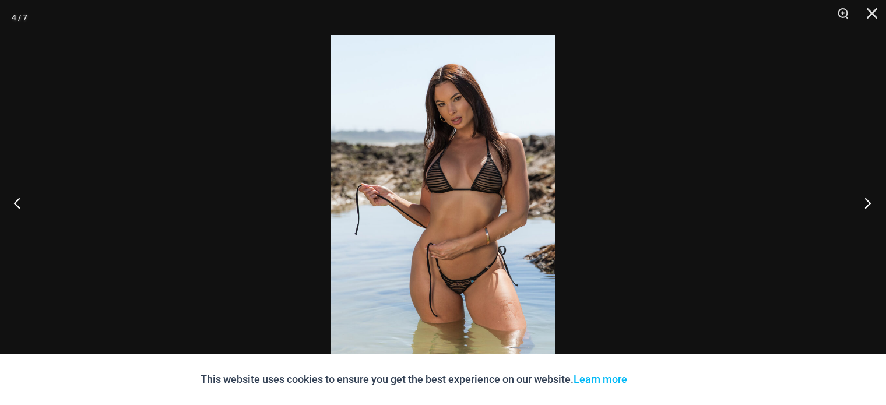
click at [869, 197] on button "Next" at bounding box center [864, 203] width 44 height 58
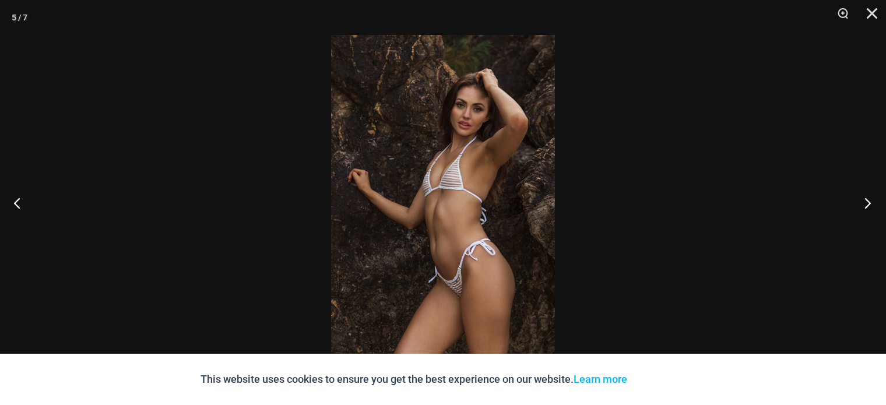
click at [869, 197] on button "Next" at bounding box center [864, 203] width 44 height 58
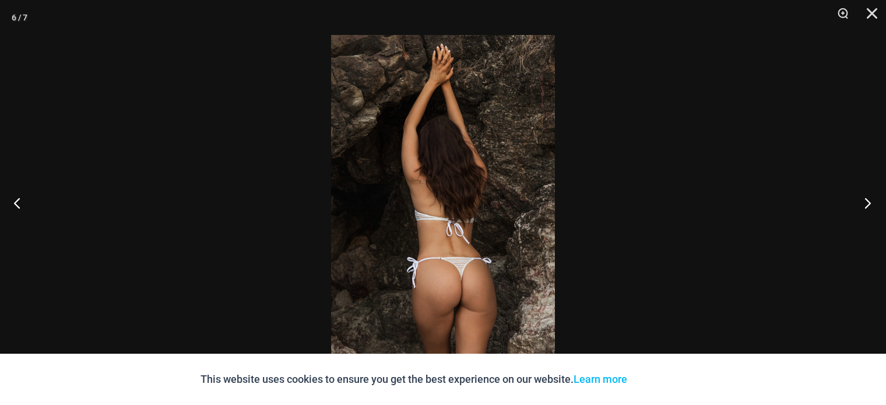
click at [869, 197] on button "Next" at bounding box center [864, 203] width 44 height 58
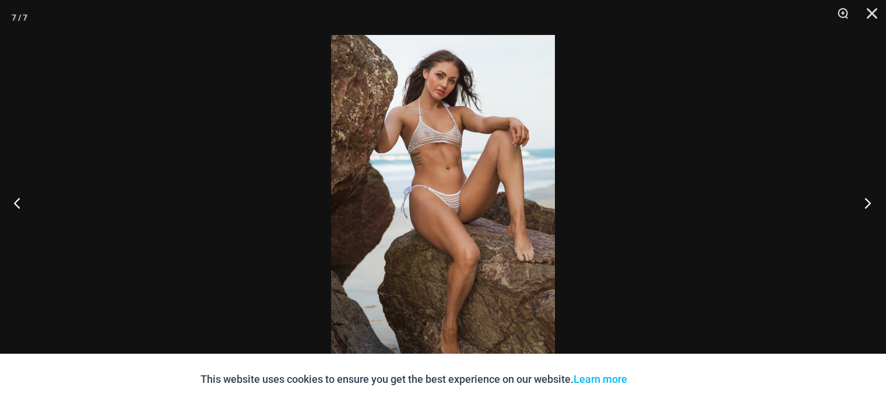
click at [869, 197] on button "Next" at bounding box center [864, 203] width 44 height 58
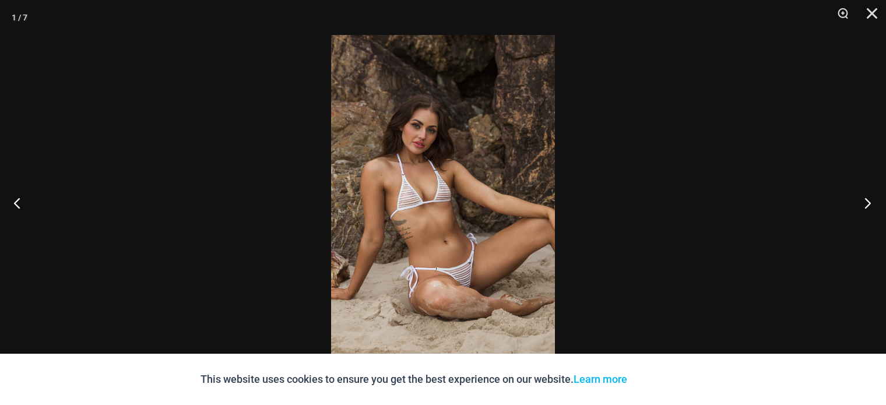
click at [869, 197] on button "Next" at bounding box center [864, 203] width 44 height 58
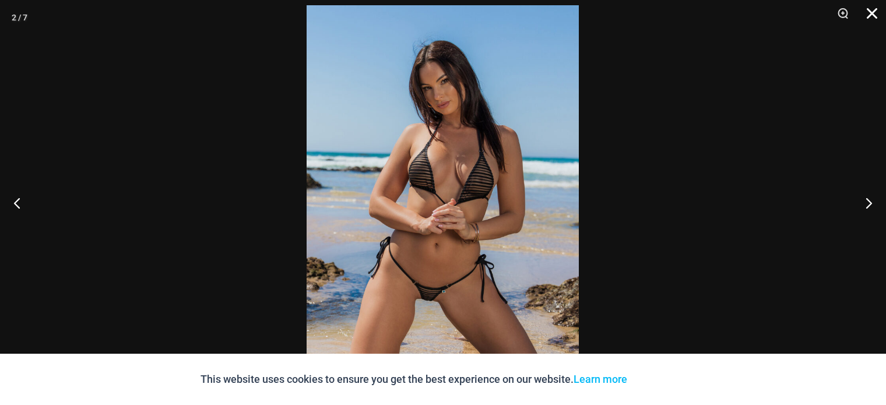
click at [866, 18] on button "Close" at bounding box center [867, 17] width 29 height 35
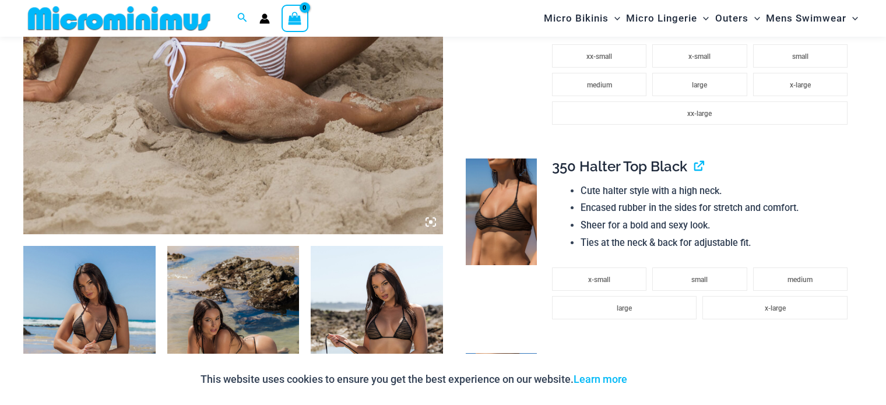
scroll to position [500, 0]
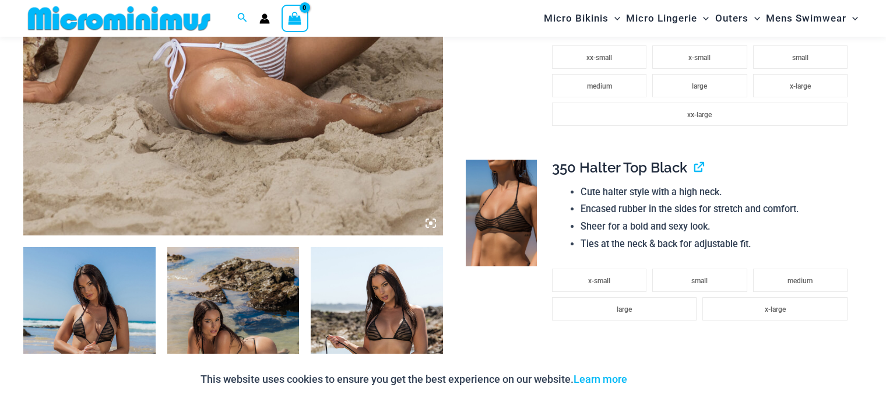
click at [505, 190] on img at bounding box center [501, 213] width 71 height 107
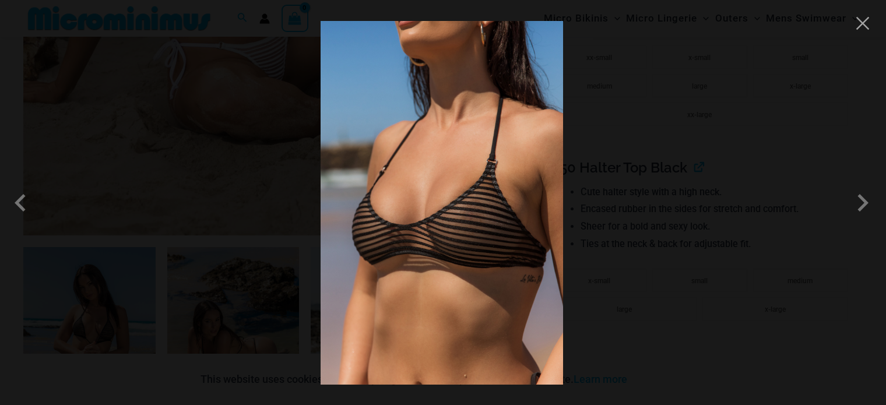
click at [693, 93] on div at bounding box center [443, 202] width 886 height 405
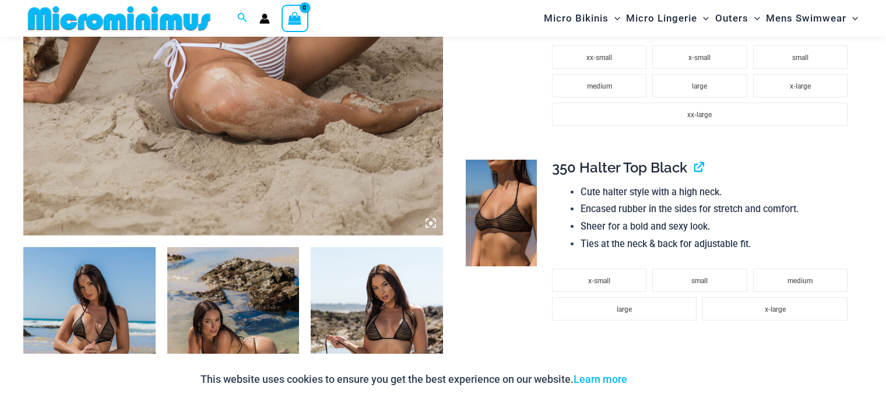
click at [361, 305] on img at bounding box center [377, 346] width 132 height 198
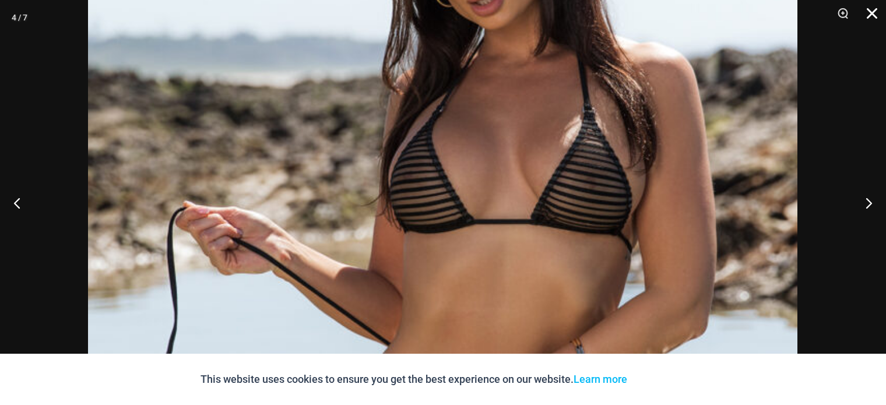
click at [863, 13] on button "Close" at bounding box center [867, 17] width 29 height 35
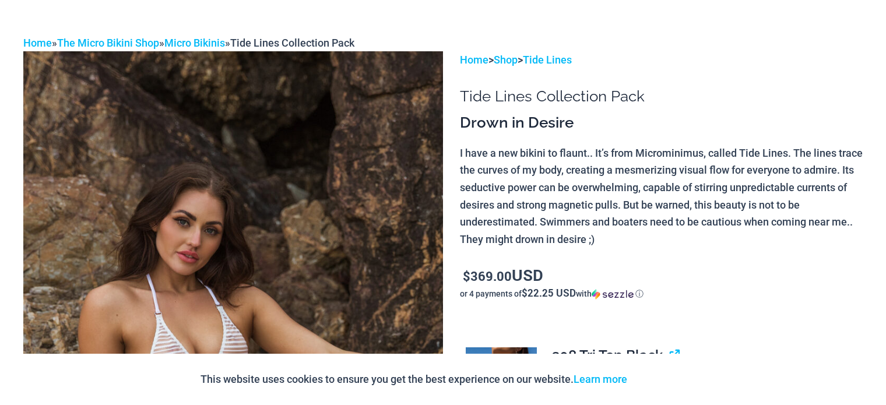
scroll to position [0, 0]
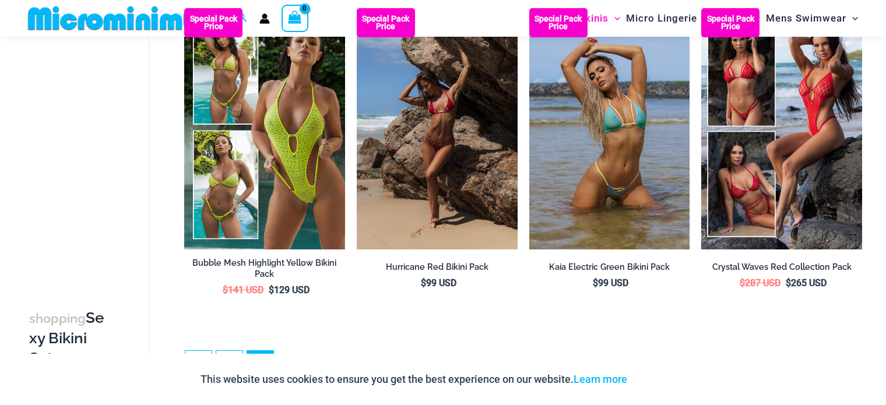
scroll to position [445, 0]
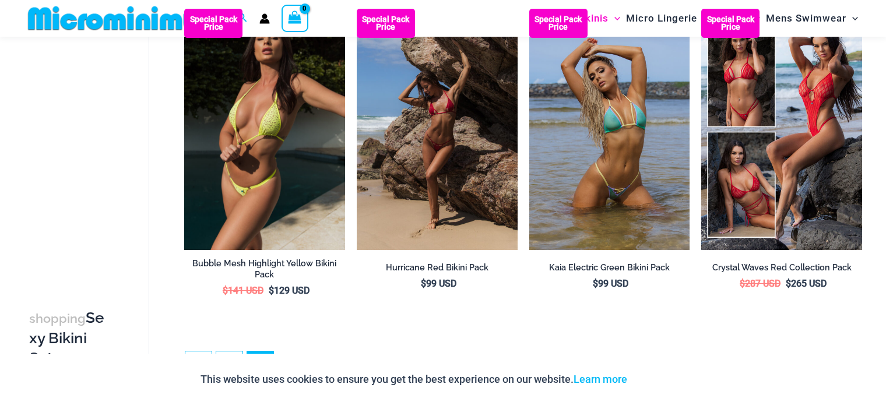
click at [279, 219] on img at bounding box center [264, 129] width 161 height 241
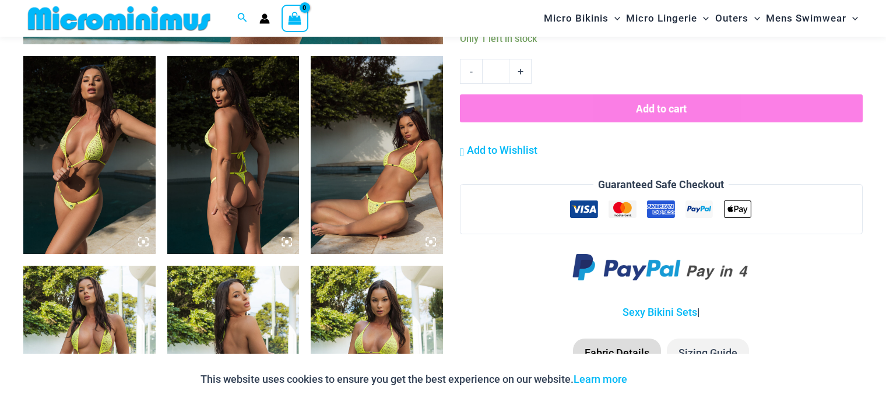
scroll to position [690, 0]
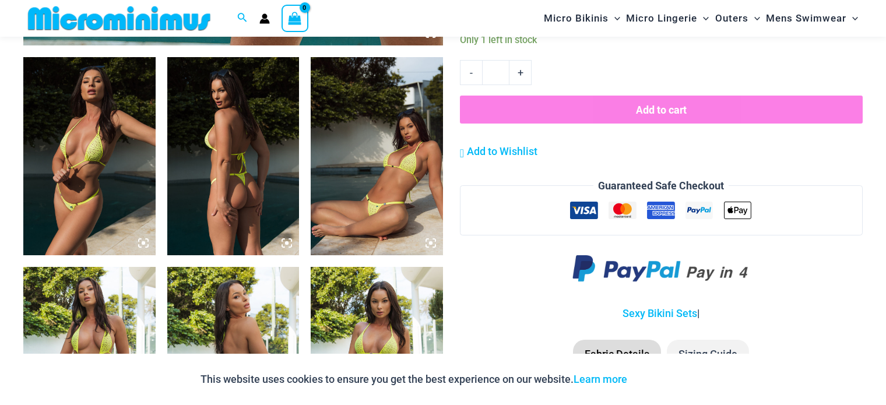
click at [385, 146] on img at bounding box center [377, 156] width 132 height 198
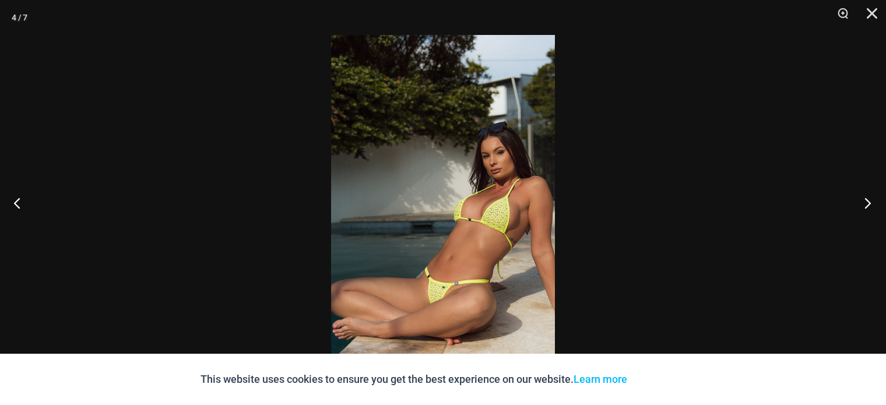
click at [868, 208] on button "Next" at bounding box center [864, 203] width 44 height 58
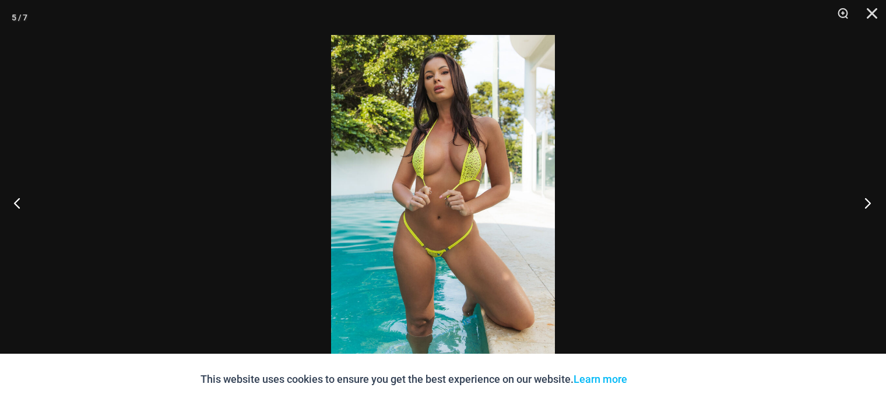
click at [868, 208] on button "Next" at bounding box center [864, 203] width 44 height 58
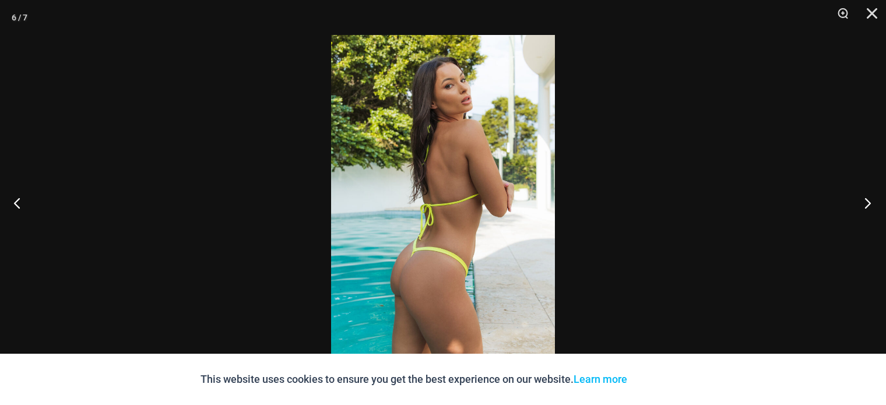
click at [868, 208] on button "Next" at bounding box center [864, 203] width 44 height 58
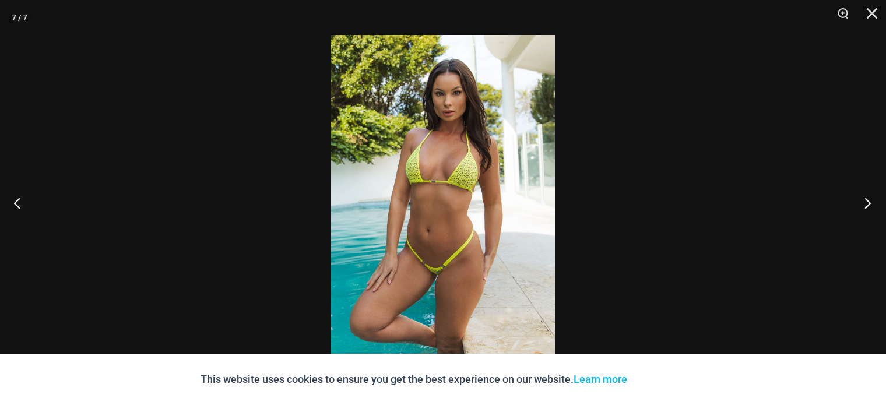
click at [868, 208] on button "Next" at bounding box center [864, 203] width 44 height 58
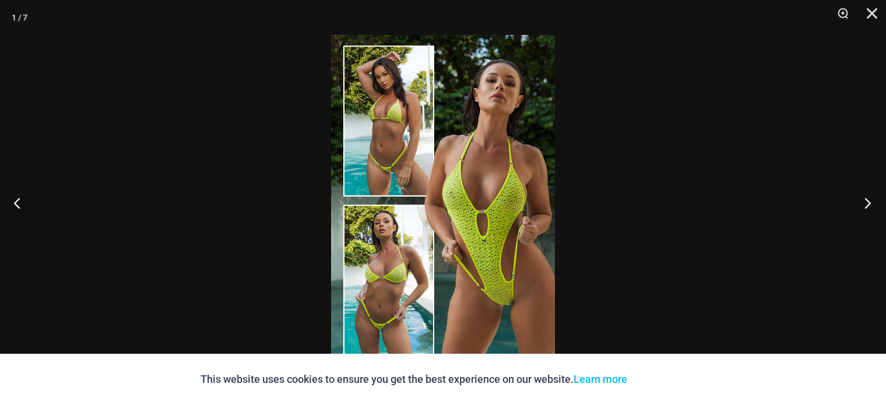
click at [868, 208] on button "Next" at bounding box center [864, 203] width 44 height 58
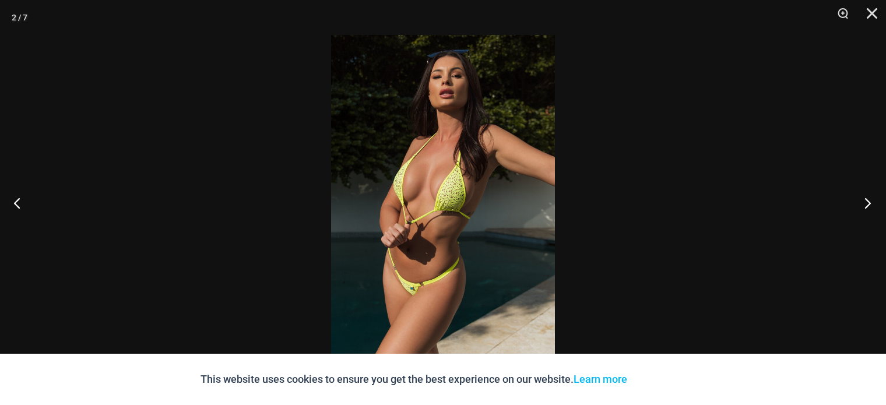
click at [868, 208] on button "Next" at bounding box center [864, 203] width 44 height 58
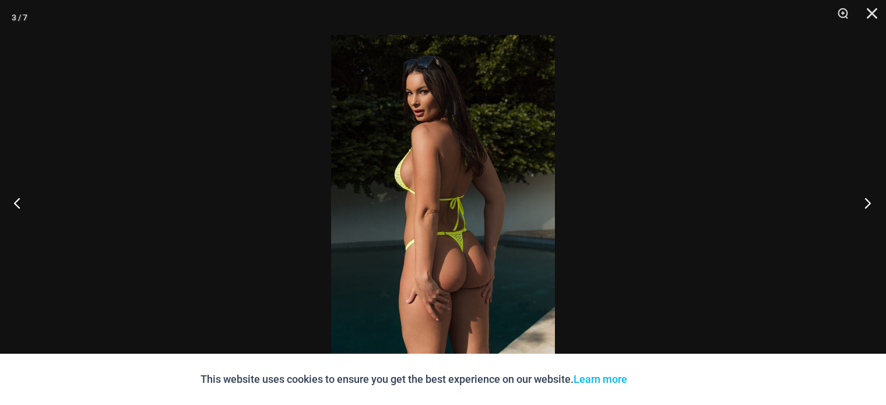
click at [868, 208] on button "Next" at bounding box center [864, 203] width 44 height 58
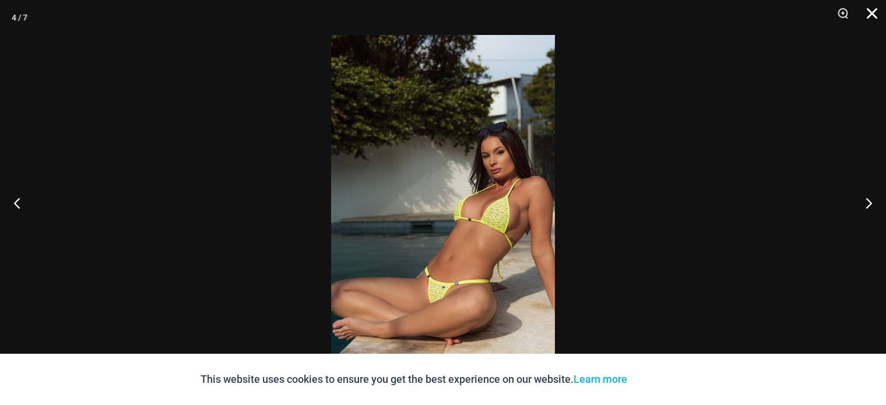
click at [876, 10] on button "Close" at bounding box center [867, 17] width 29 height 35
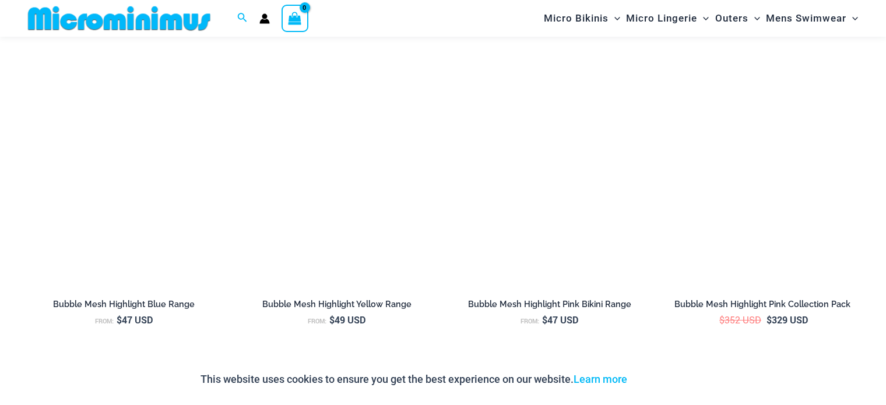
scroll to position [1249, 0]
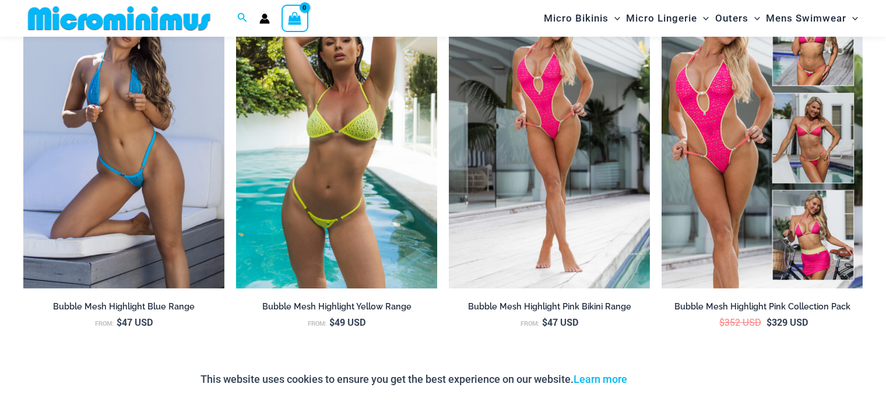
click at [354, 160] on img at bounding box center [336, 138] width 201 height 302
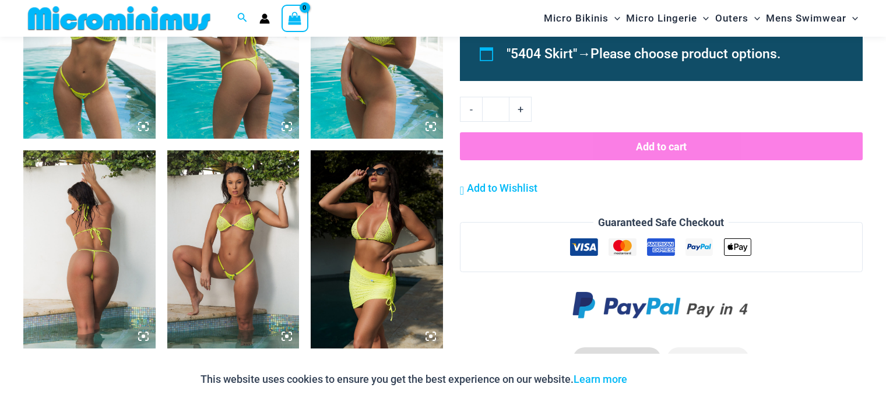
scroll to position [808, 0]
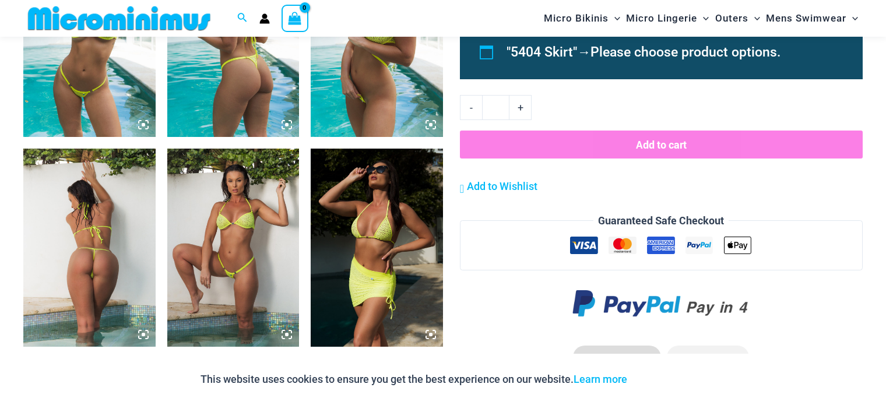
click at [284, 233] on img at bounding box center [233, 248] width 132 height 198
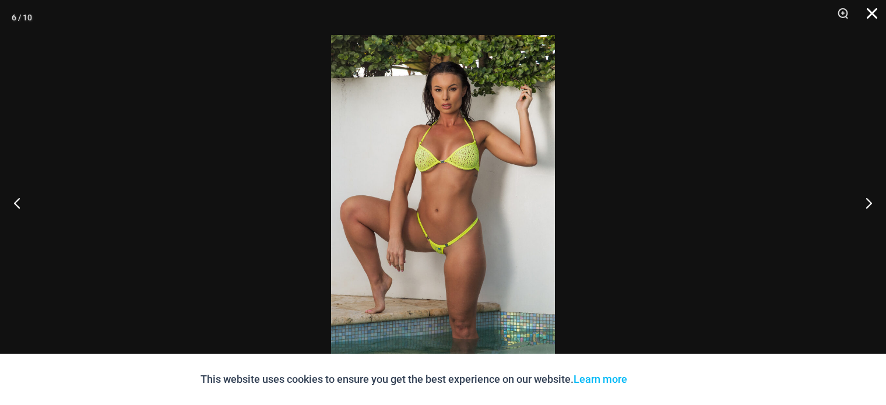
click at [874, 12] on button "Close" at bounding box center [867, 17] width 29 height 35
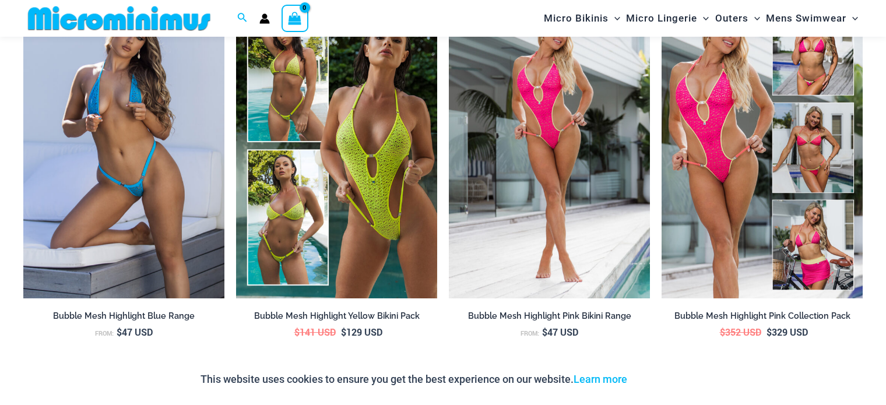
scroll to position [1418, 0]
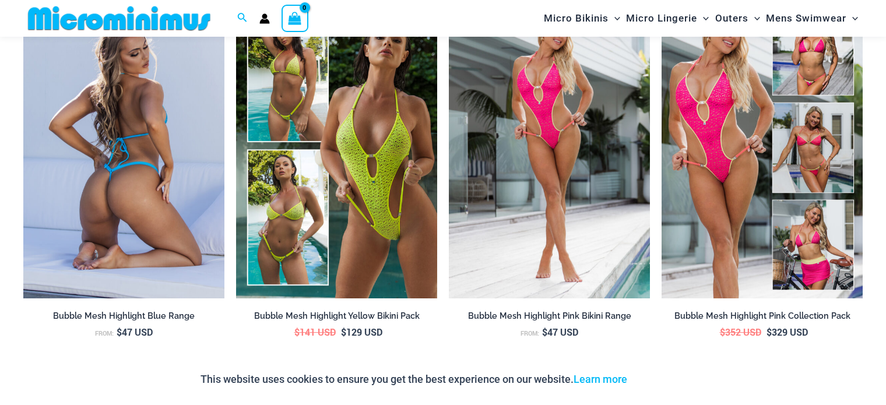
click at [160, 196] on img at bounding box center [123, 148] width 201 height 302
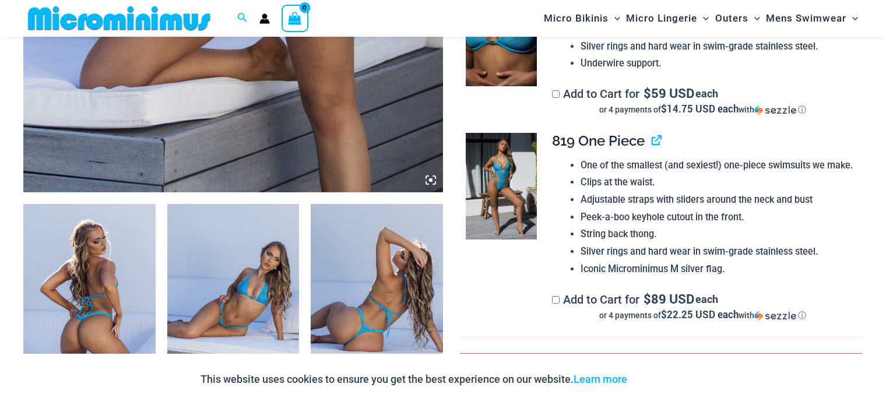
scroll to position [543, 0]
click at [517, 180] on img at bounding box center [501, 186] width 71 height 107
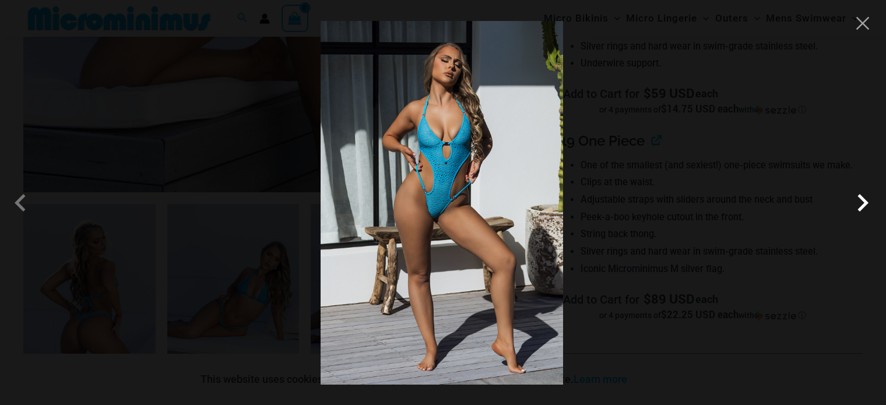
click at [869, 202] on span at bounding box center [862, 202] width 35 height 35
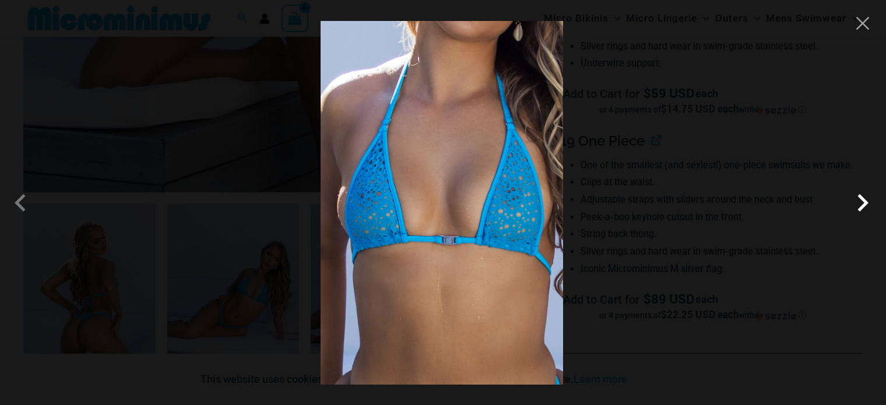
click at [859, 201] on span at bounding box center [862, 202] width 35 height 35
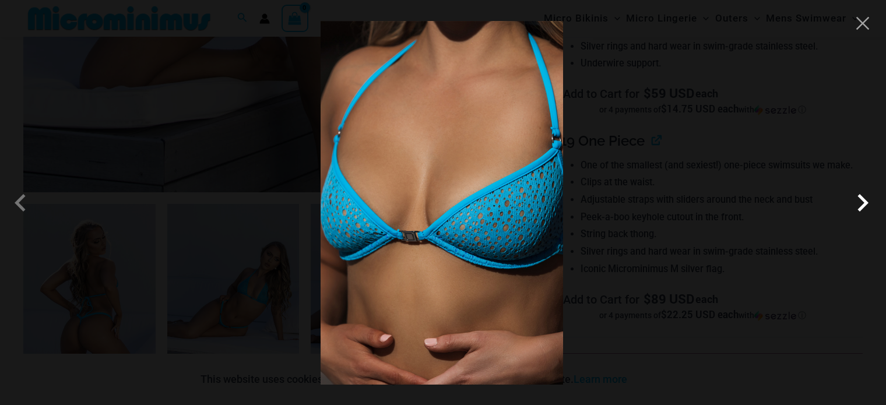
click at [859, 201] on span at bounding box center [862, 202] width 35 height 35
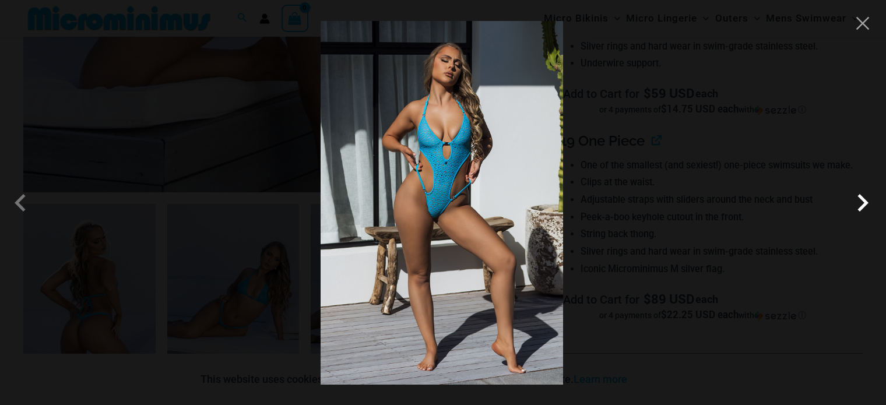
click at [859, 201] on span at bounding box center [862, 202] width 35 height 35
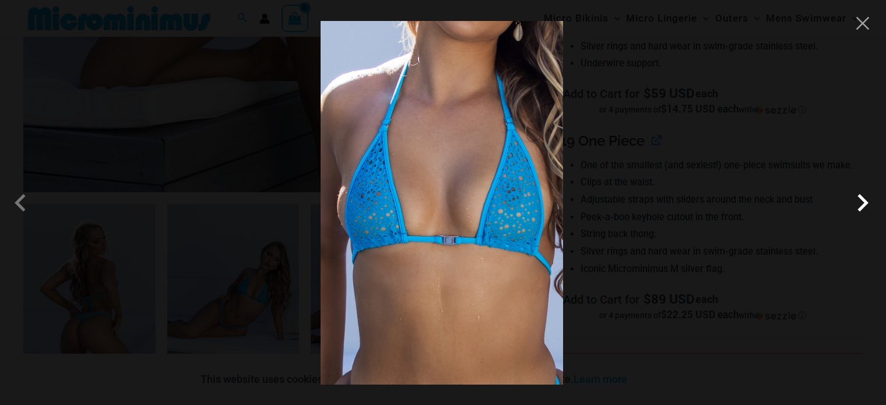
click at [859, 201] on span at bounding box center [862, 202] width 35 height 35
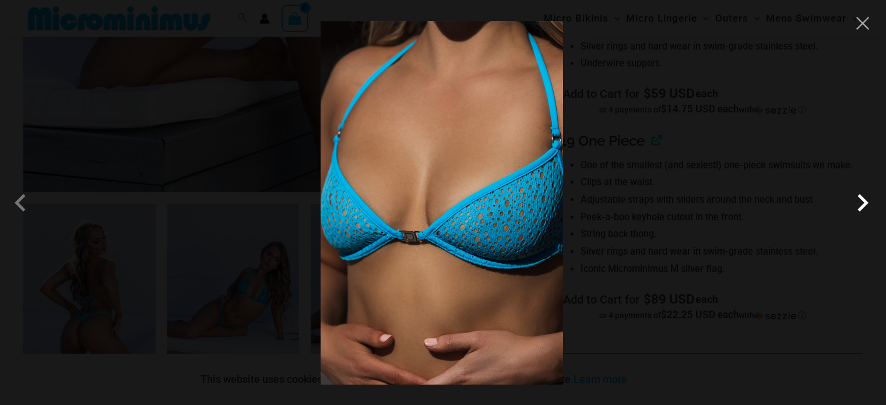
click at [859, 201] on span at bounding box center [862, 202] width 35 height 35
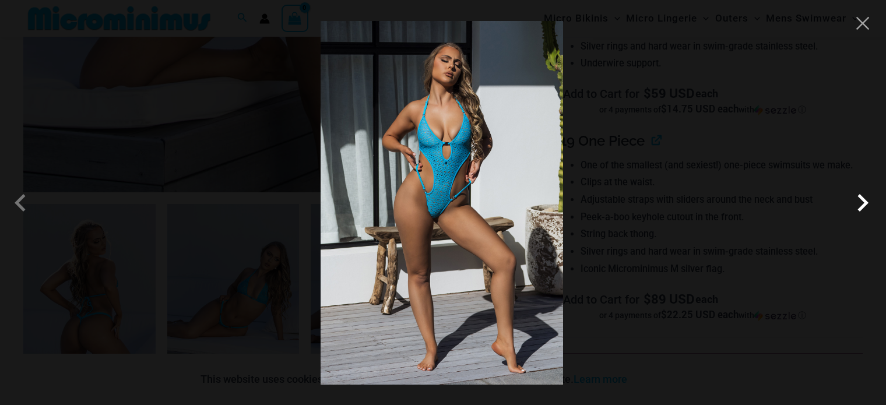
click at [859, 201] on span at bounding box center [862, 202] width 35 height 35
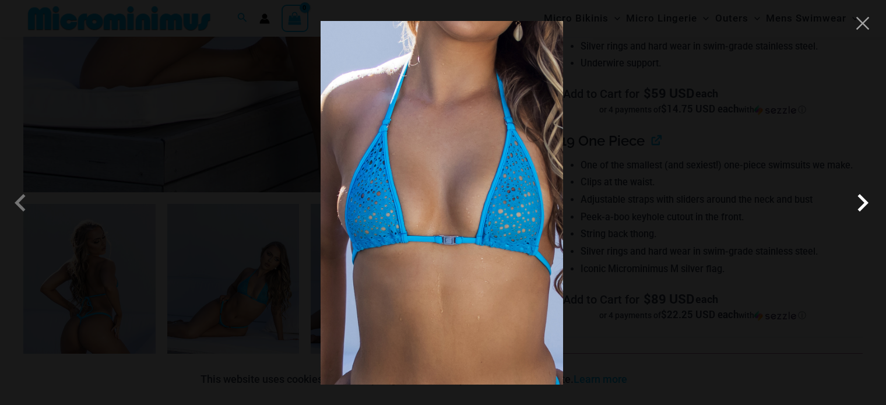
click at [859, 201] on span at bounding box center [862, 202] width 35 height 35
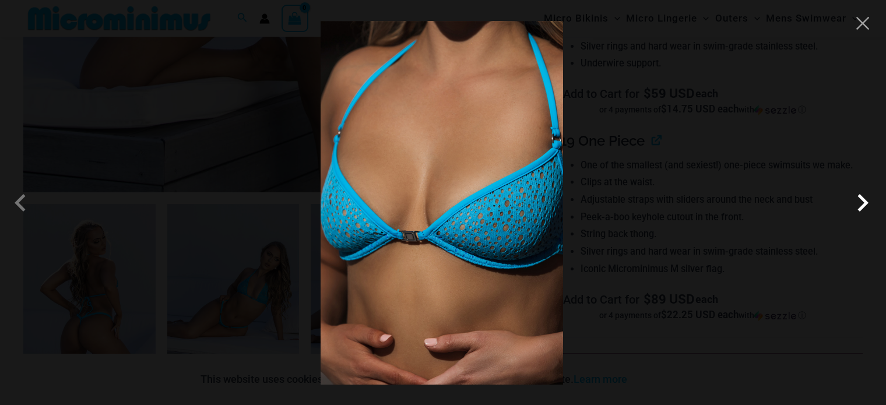
click at [859, 201] on span at bounding box center [862, 202] width 35 height 35
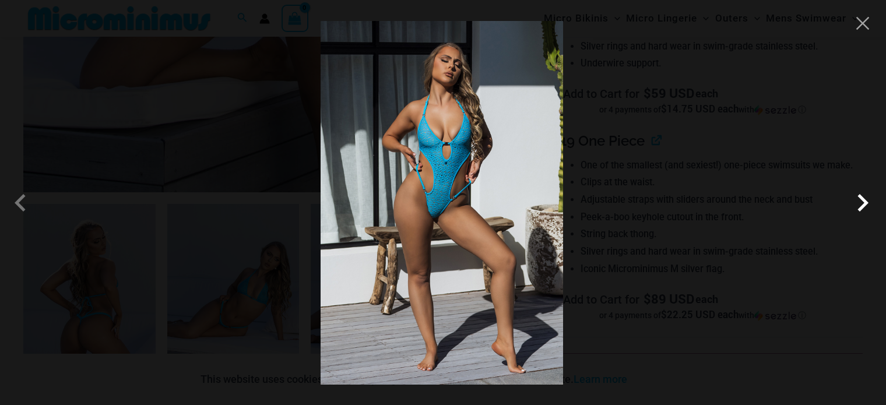
click at [859, 201] on span at bounding box center [862, 202] width 35 height 35
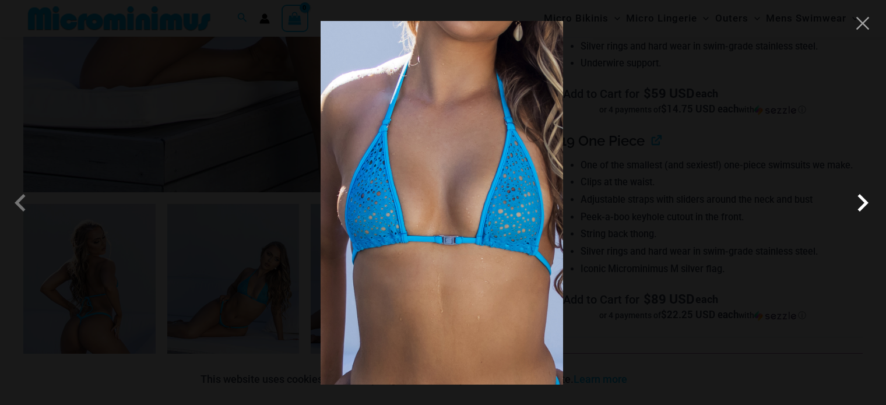
click at [859, 201] on span at bounding box center [862, 202] width 35 height 35
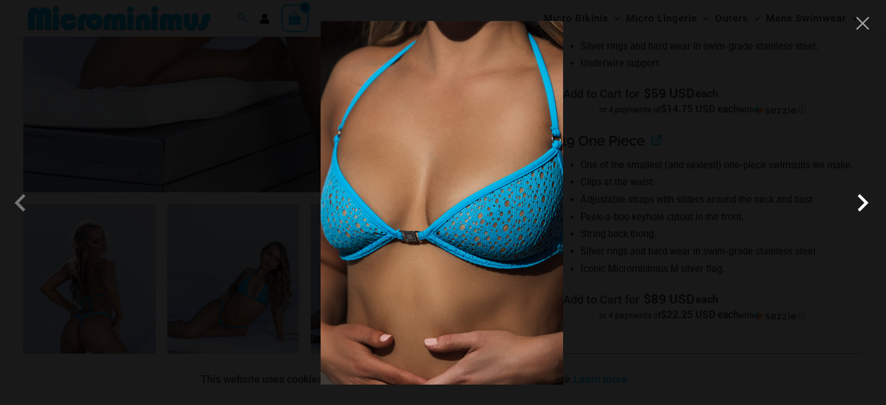
click at [859, 201] on span at bounding box center [862, 202] width 35 height 35
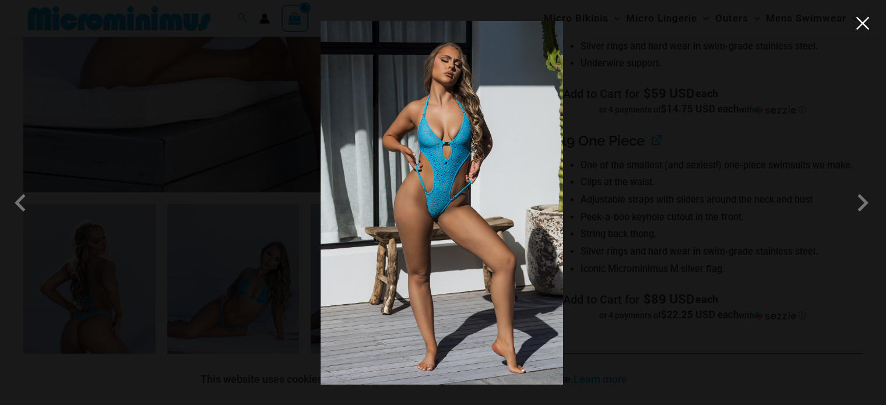
click at [869, 24] on button "Close" at bounding box center [862, 23] width 17 height 17
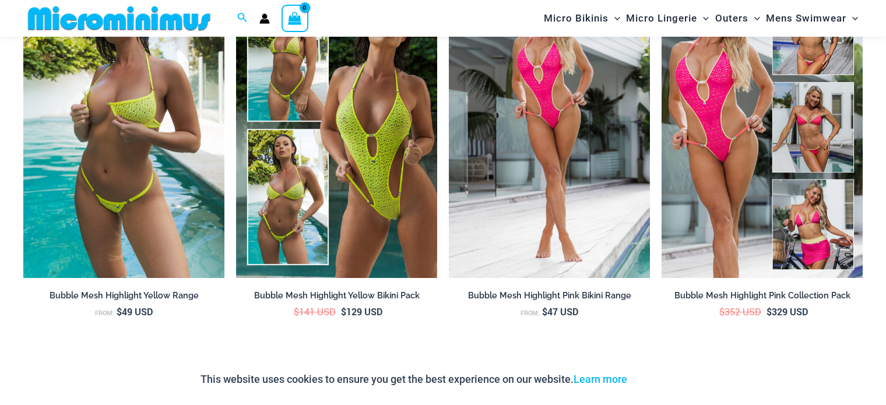
scroll to position [1435, 0]
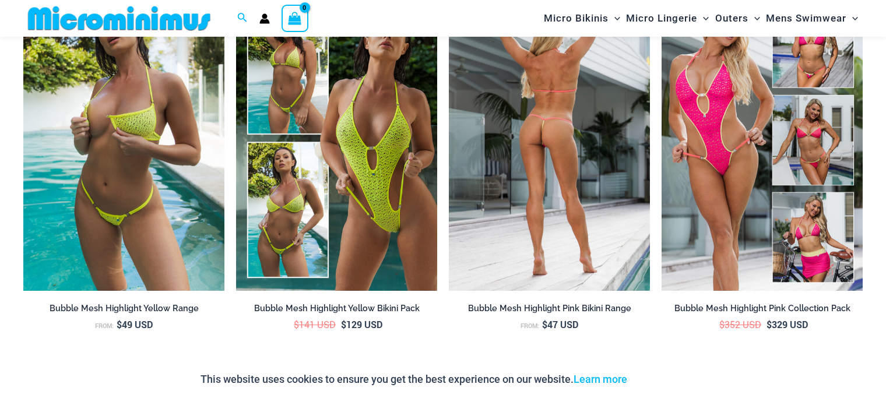
click at [537, 206] on img at bounding box center [549, 140] width 201 height 302
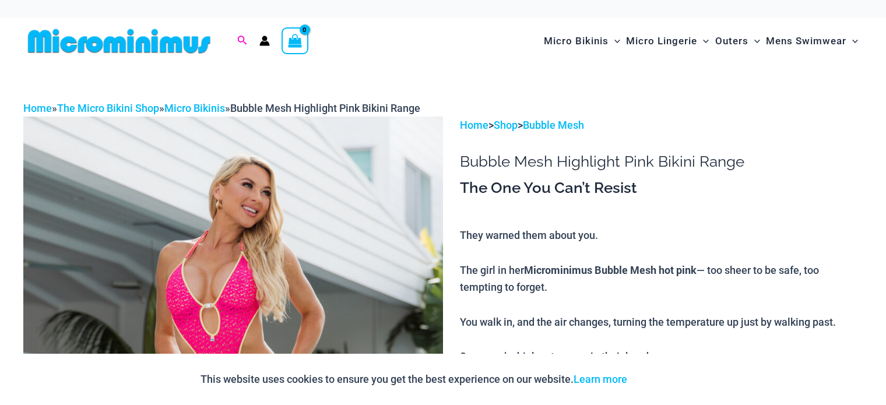
click at [242, 36] on icon "Search icon link" at bounding box center [242, 40] width 9 height 9
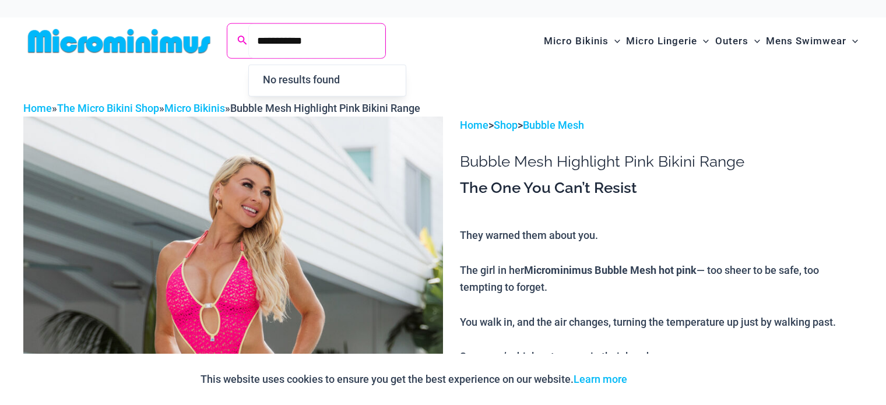
type input "**********"
click button "Search" at bounding box center [0, 0] width 0 height 0
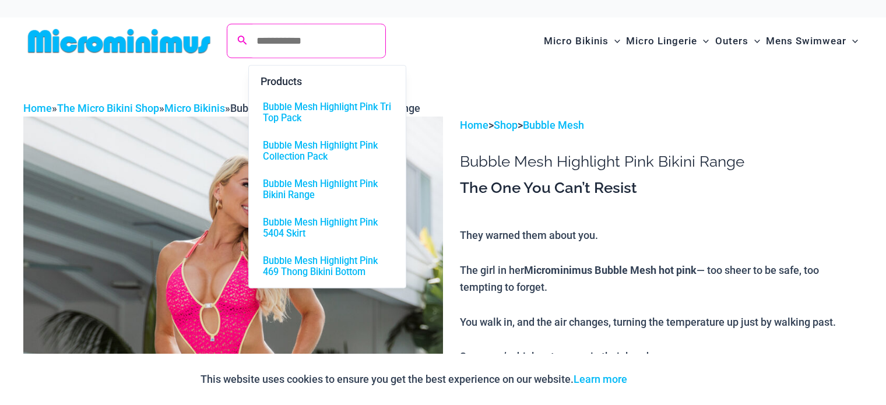
click at [240, 42] on icon "Search icon link" at bounding box center [241, 41] width 9 height 10
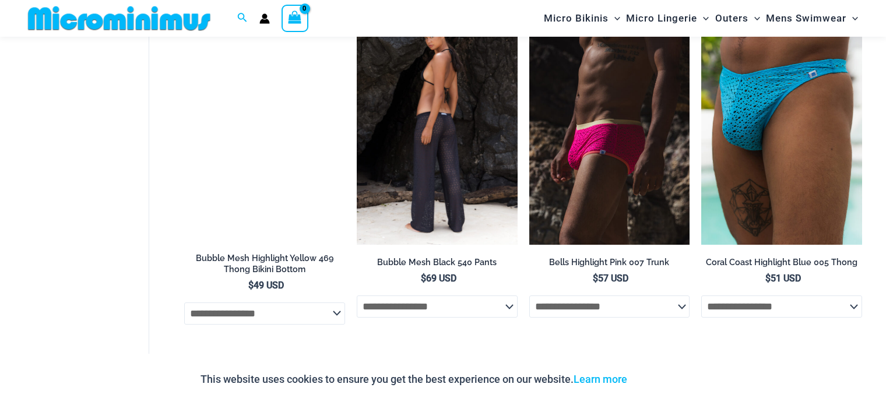
scroll to position [1557, 0]
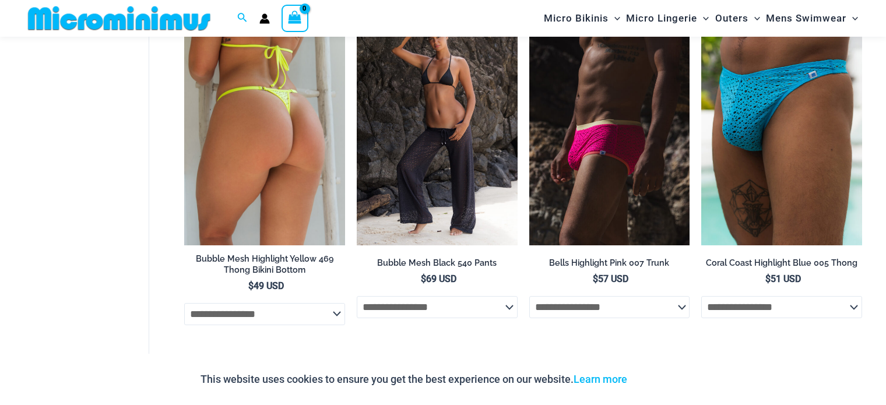
click at [284, 175] on img at bounding box center [264, 124] width 161 height 241
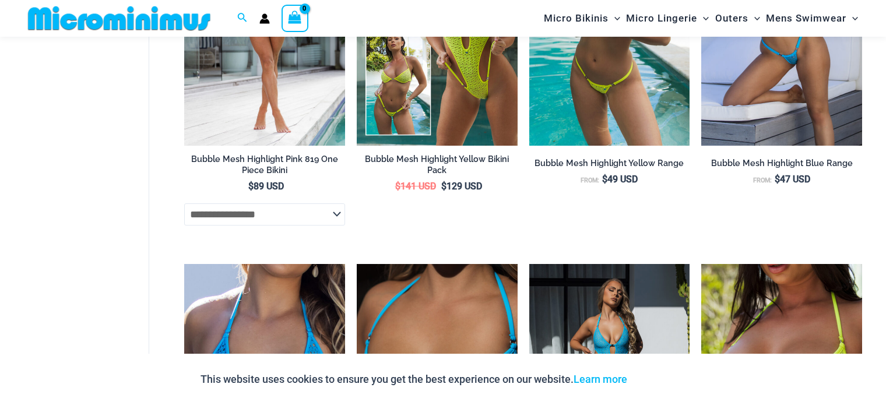
scroll to position [827, 0]
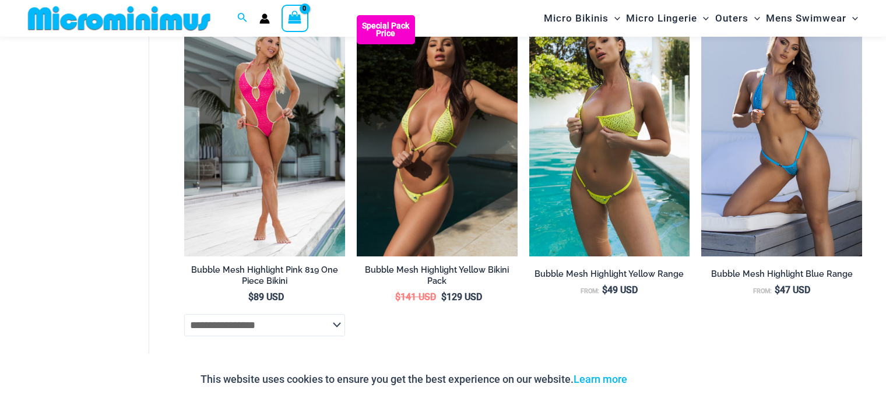
click at [449, 210] on img at bounding box center [437, 135] width 161 height 241
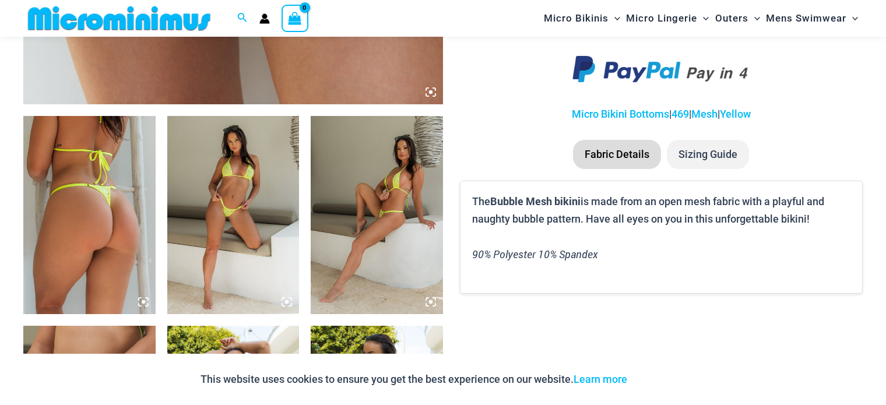
scroll to position [631, 0]
click at [261, 195] on img at bounding box center [233, 216] width 132 height 198
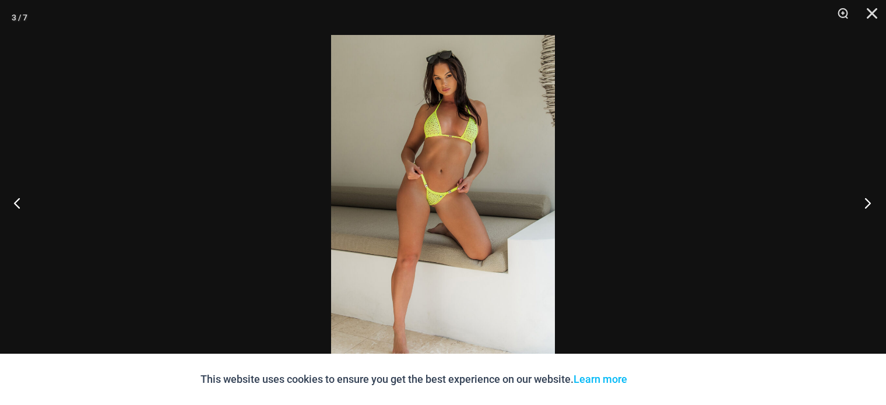
click at [864, 209] on button "Next" at bounding box center [864, 203] width 44 height 58
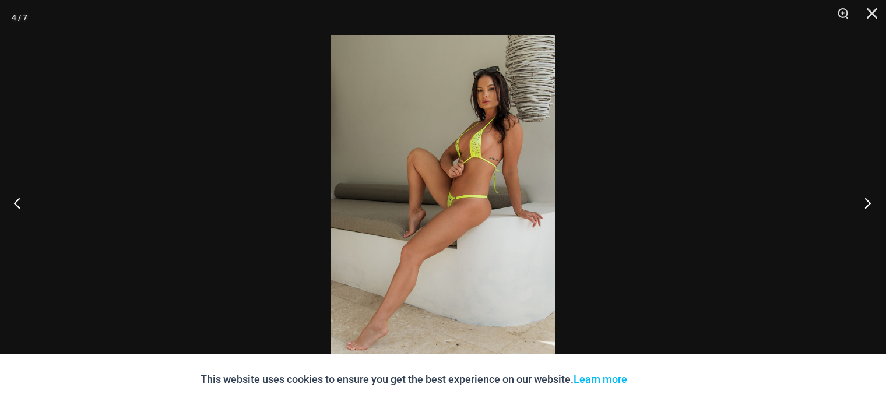
click at [864, 209] on button "Next" at bounding box center [864, 203] width 44 height 58
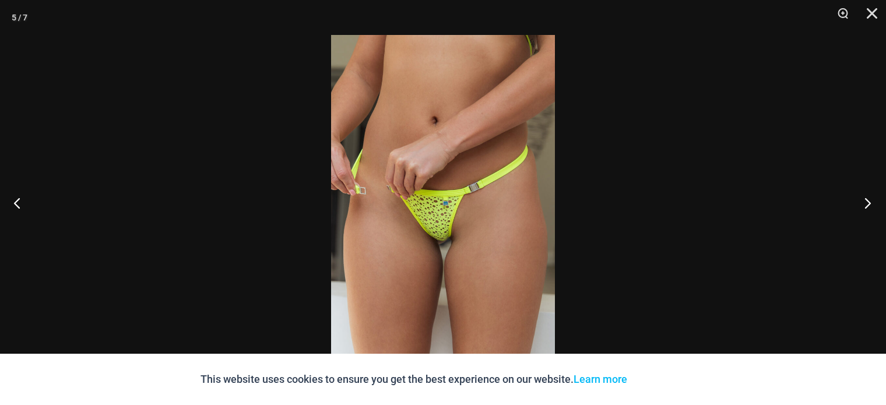
click at [864, 209] on button "Next" at bounding box center [864, 203] width 44 height 58
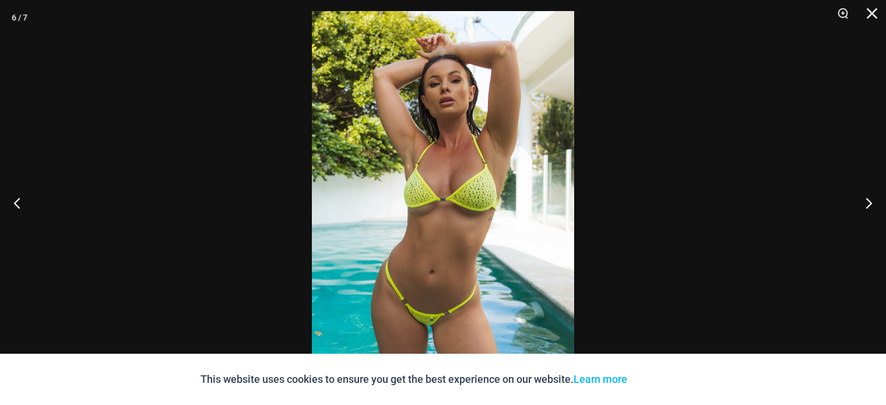
click at [448, 209] on img at bounding box center [443, 207] width 262 height 393
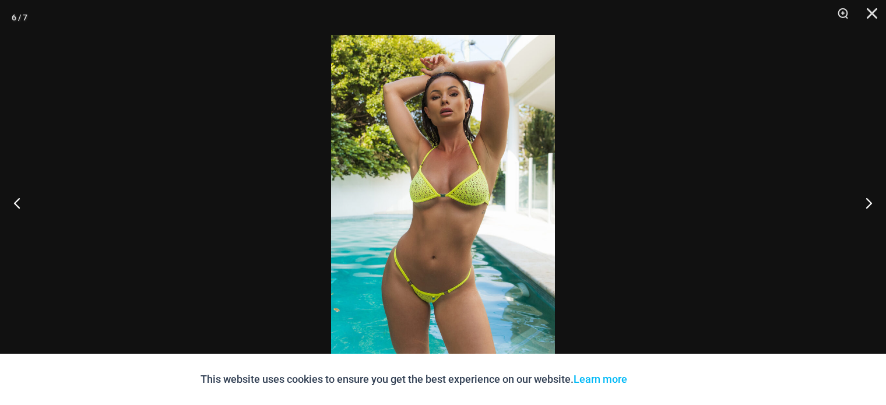
click at [463, 188] on img at bounding box center [443, 202] width 224 height 335
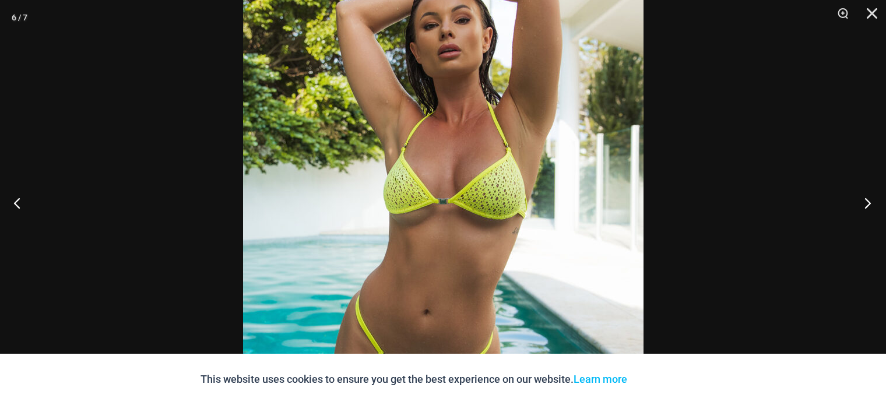
click at [864, 202] on button "Next" at bounding box center [864, 203] width 44 height 58
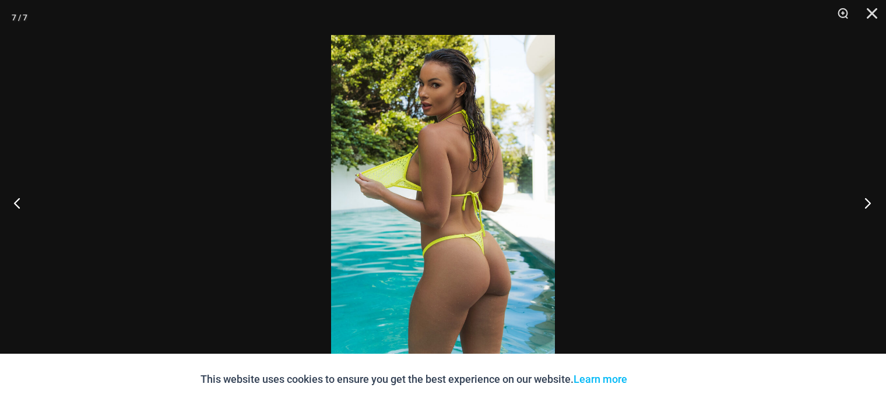
click at [864, 202] on button "Next" at bounding box center [864, 203] width 44 height 58
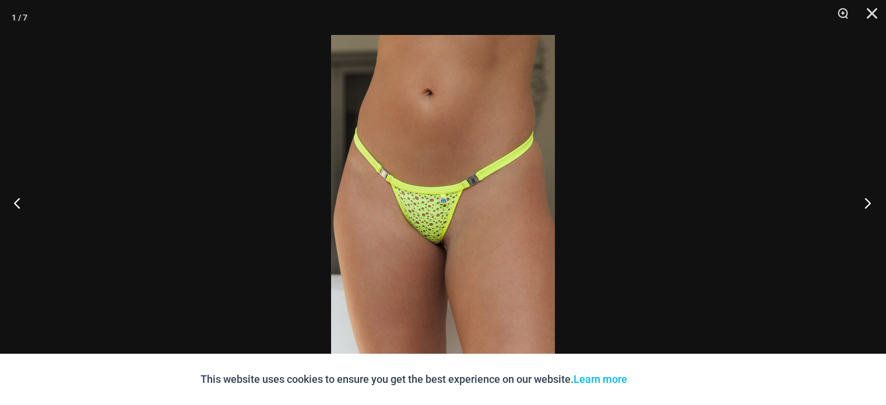
click at [864, 202] on button "Next" at bounding box center [864, 203] width 44 height 58
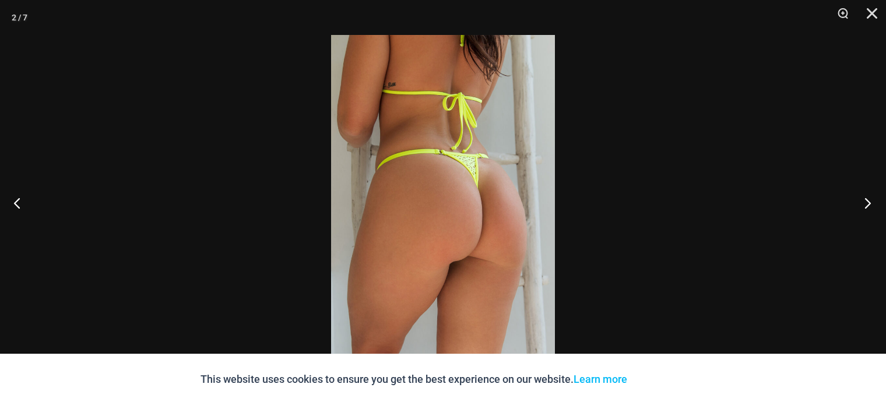
click at [864, 202] on button "Next" at bounding box center [864, 203] width 44 height 58
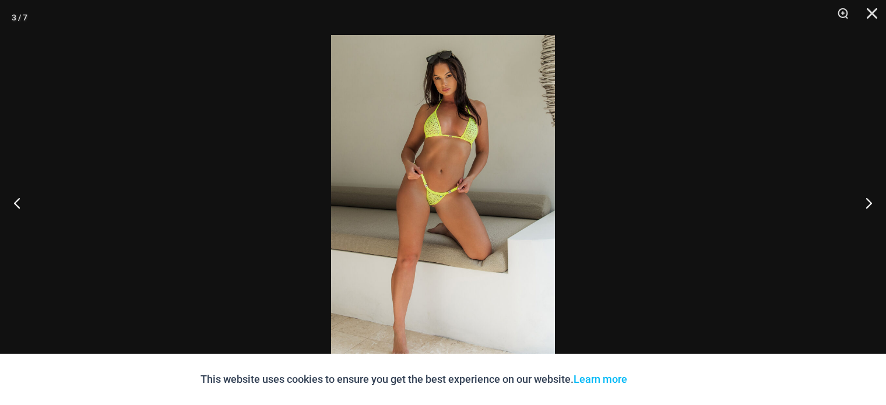
click at [425, 119] on img at bounding box center [443, 202] width 224 height 335
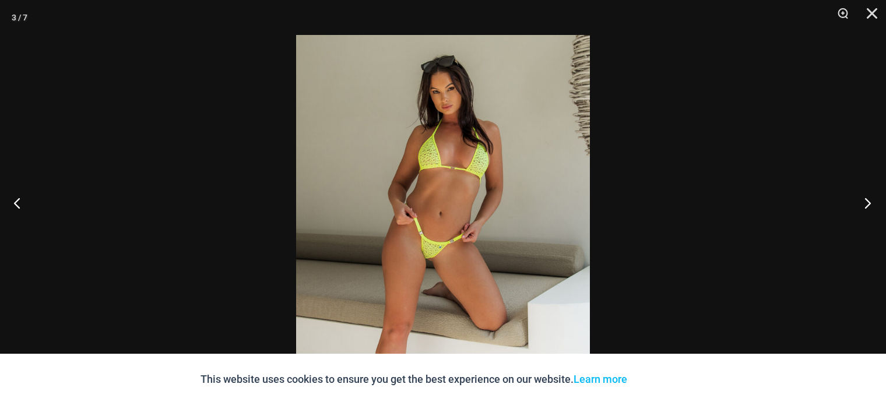
click at [864, 198] on button "Next" at bounding box center [864, 203] width 44 height 58
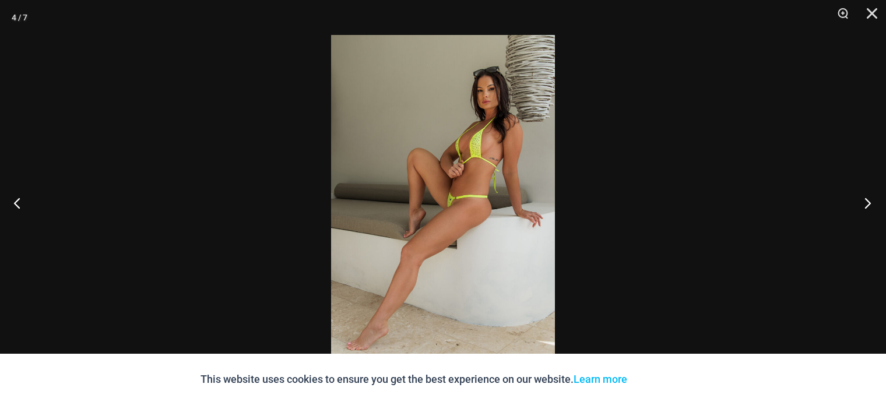
click at [864, 198] on button "Next" at bounding box center [864, 203] width 44 height 58
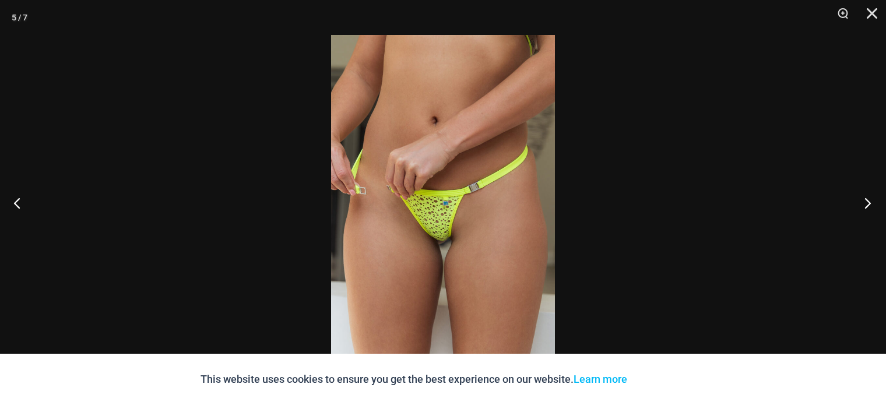
click at [864, 198] on button "Next" at bounding box center [864, 203] width 44 height 58
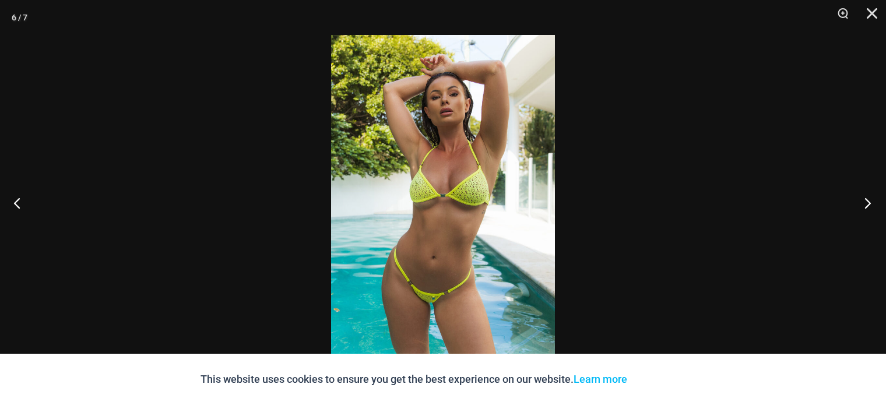
click at [864, 198] on button "Next" at bounding box center [864, 203] width 44 height 58
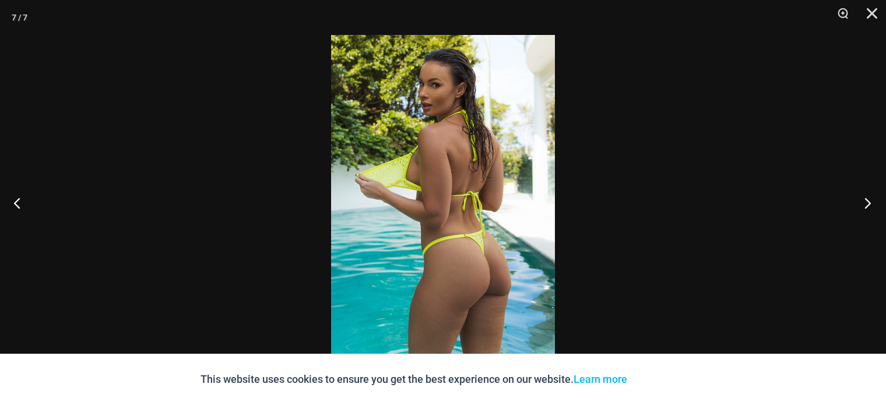
click at [864, 198] on button "Next" at bounding box center [864, 203] width 44 height 58
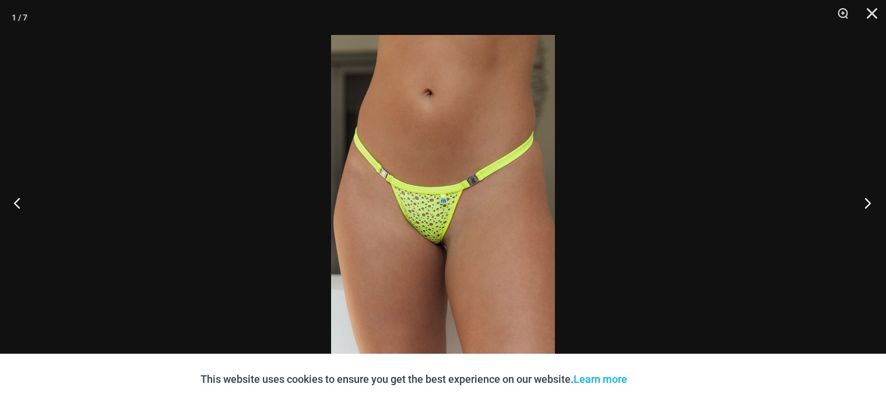
click at [864, 198] on button "Next" at bounding box center [864, 203] width 44 height 58
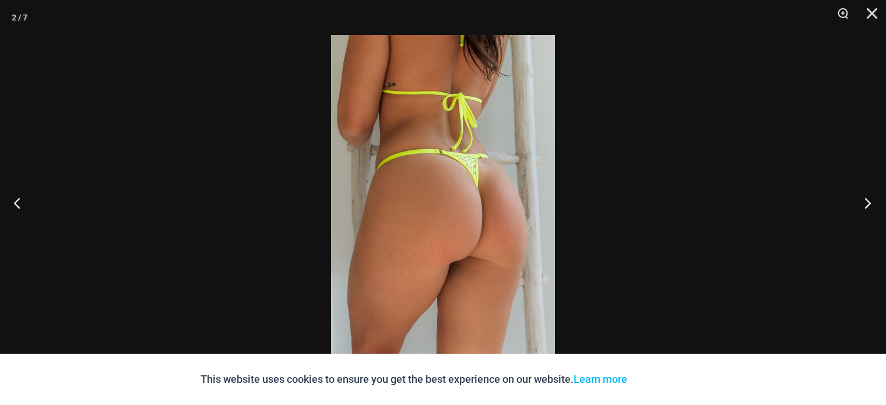
click at [864, 198] on button "Next" at bounding box center [864, 203] width 44 height 58
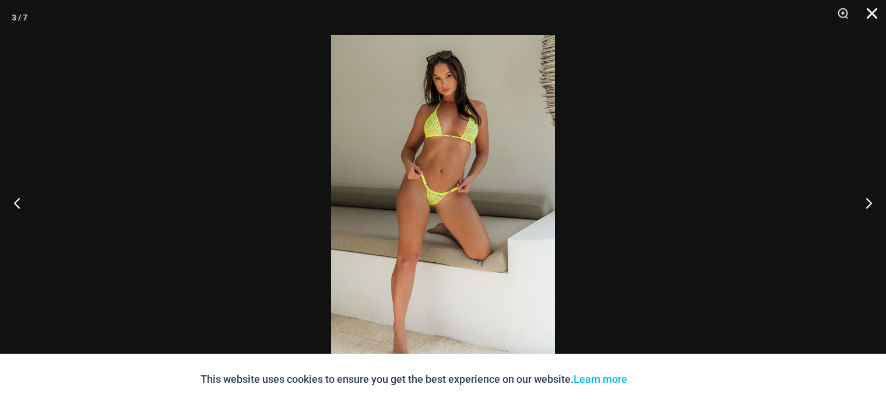
click at [874, 19] on button "Close" at bounding box center [867, 17] width 29 height 35
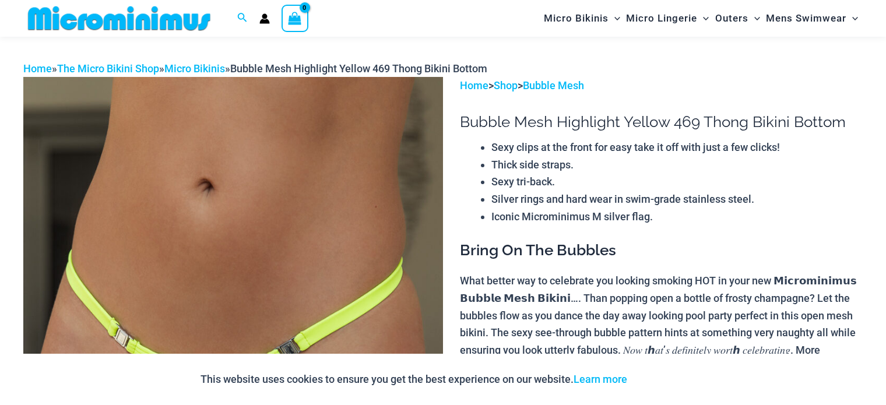
scroll to position [215, 0]
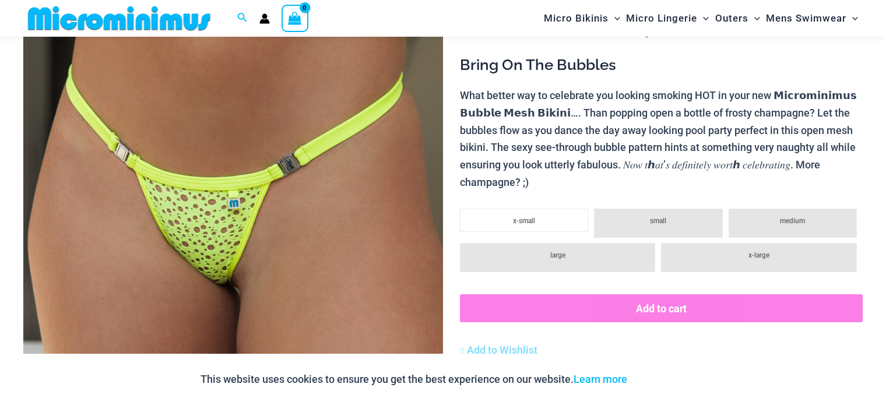
click at [768, 228] on li "medium" at bounding box center [793, 223] width 128 height 29
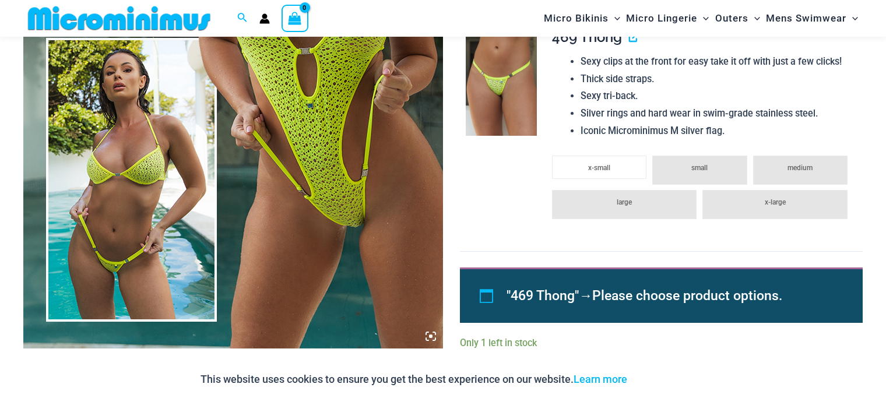
scroll to position [310, 0]
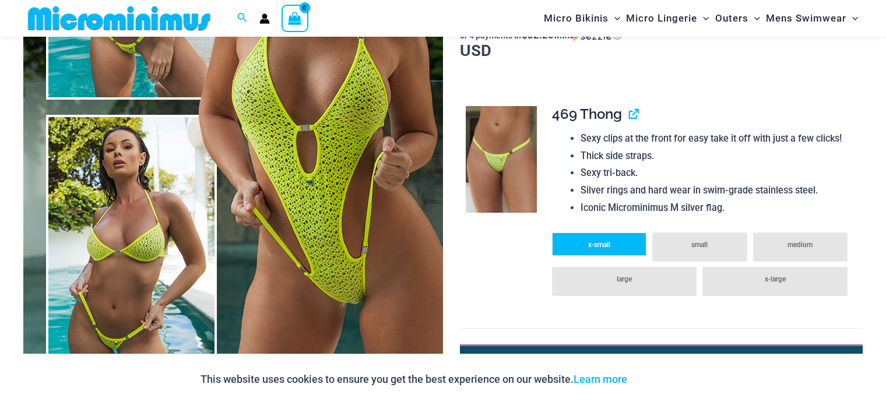
click at [609, 241] on span "x-small" at bounding box center [599, 245] width 22 height 8
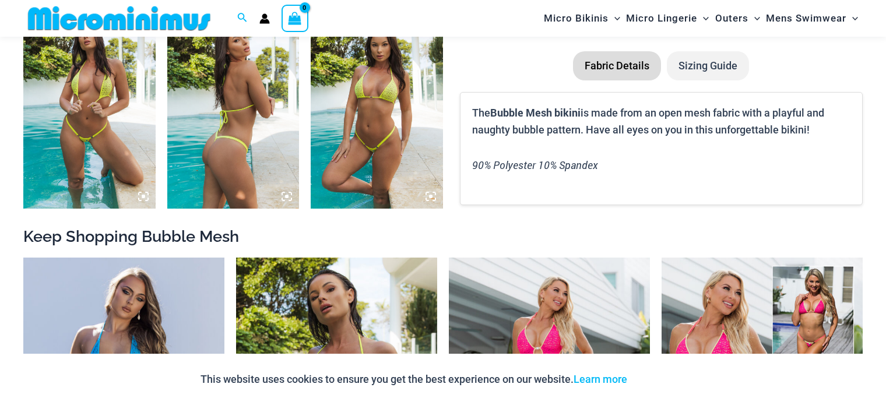
scroll to position [1010, 0]
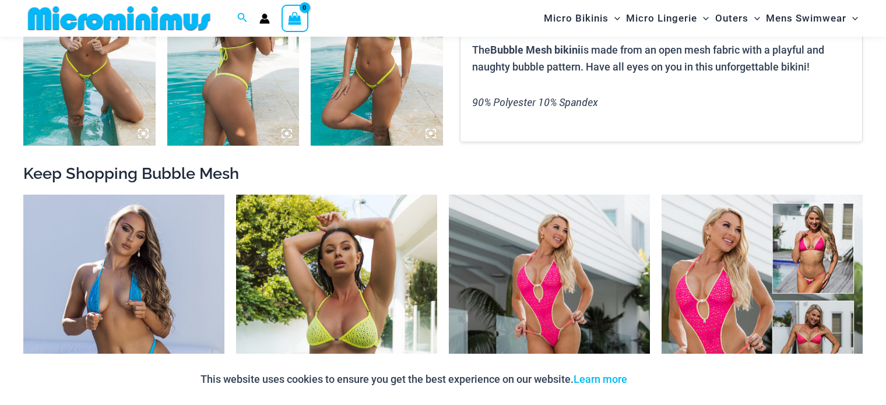
click at [351, 278] on img at bounding box center [336, 346] width 201 height 302
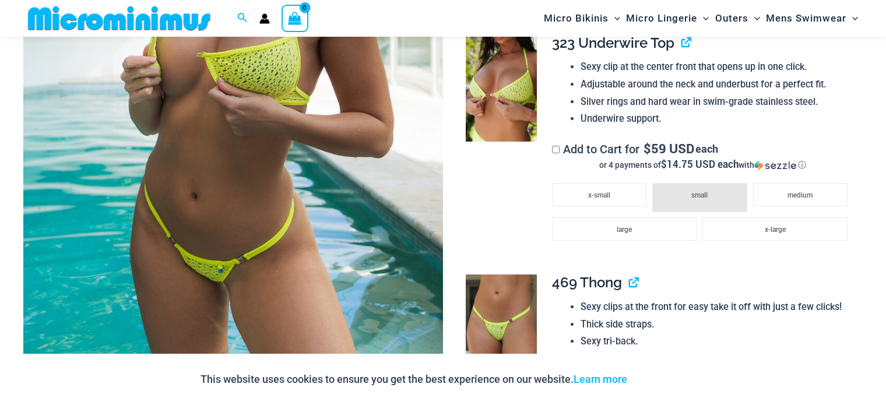
scroll to position [317, 0]
click at [688, 196] on li "small" at bounding box center [699, 197] width 94 height 29
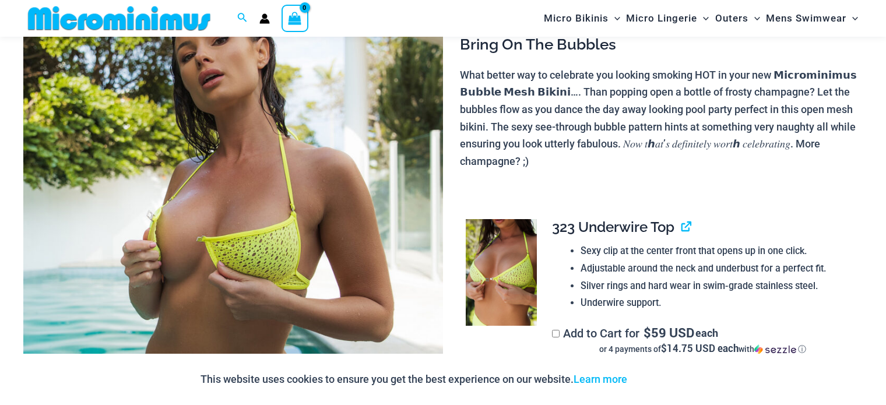
scroll to position [0, 0]
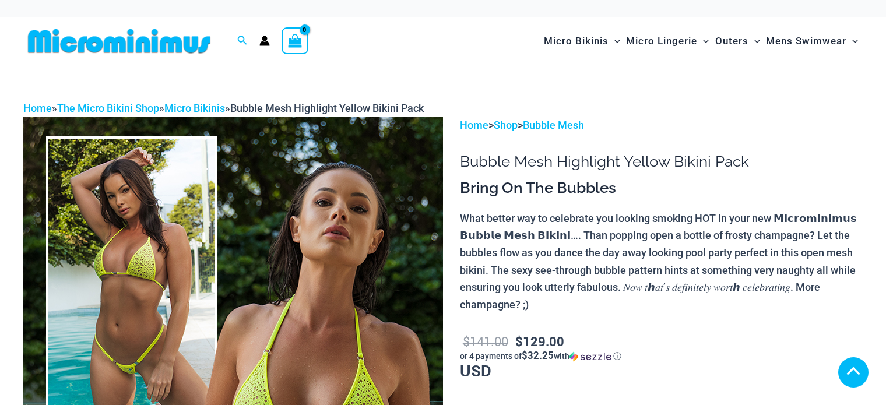
scroll to position [1001, 0]
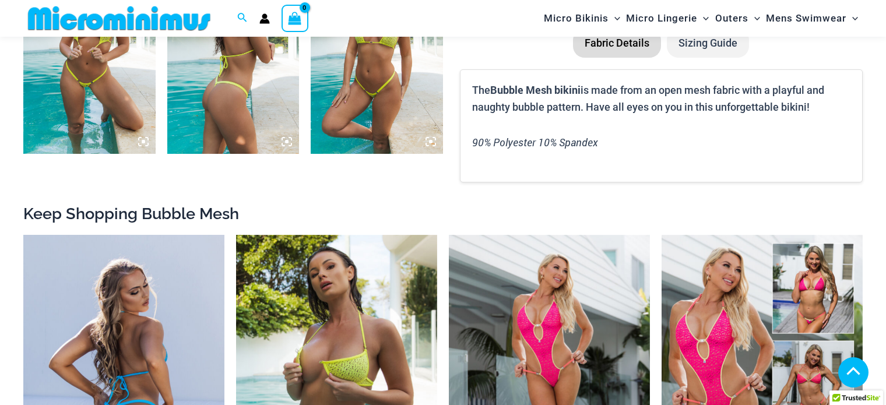
click at [115, 235] on img at bounding box center [123, 386] width 201 height 302
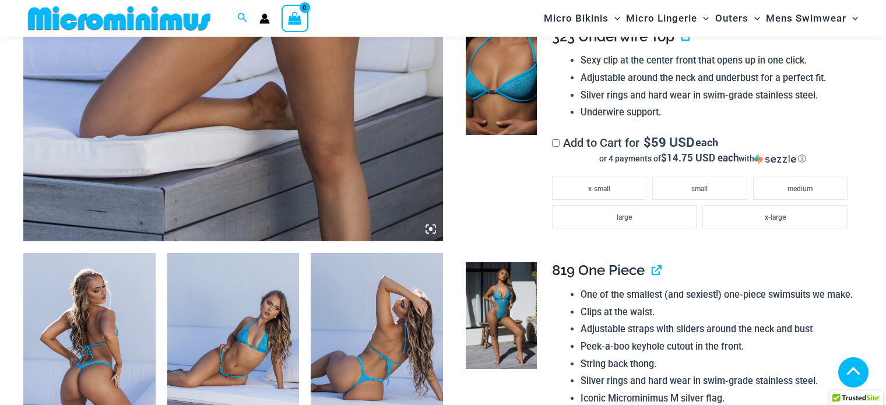
scroll to position [494, 0]
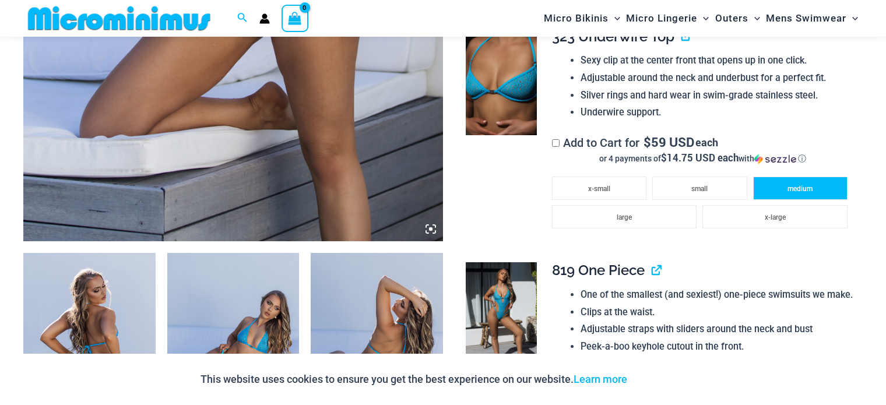
click at [764, 196] on li "medium" at bounding box center [800, 188] width 94 height 23
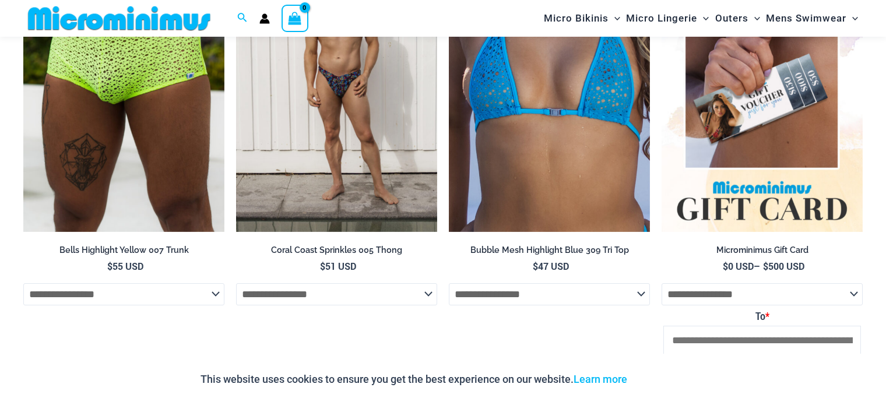
scroll to position [2355, 0]
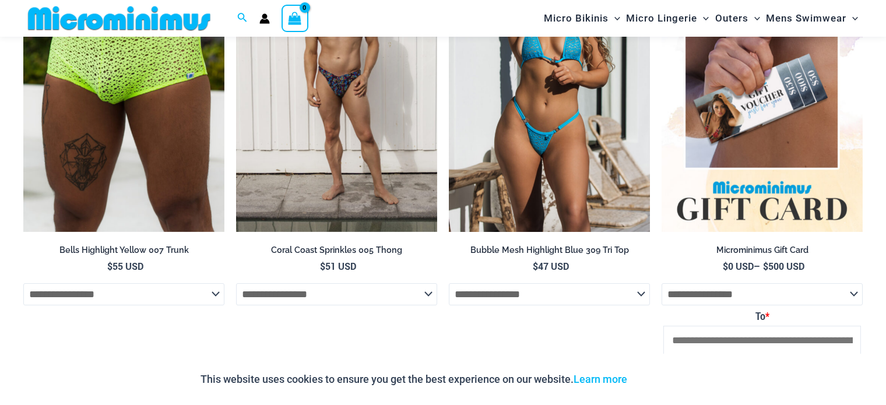
click at [592, 256] on h2 "Bubble Mesh Highlight Blue 309 Tri Top" at bounding box center [549, 250] width 201 height 11
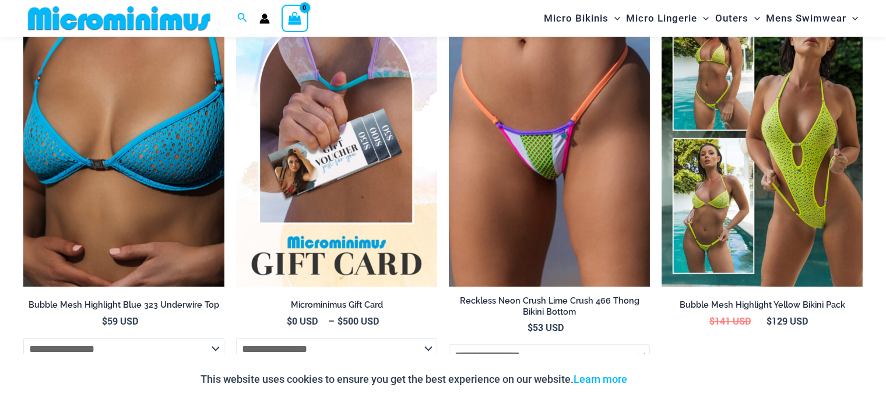
scroll to position [1973, 0]
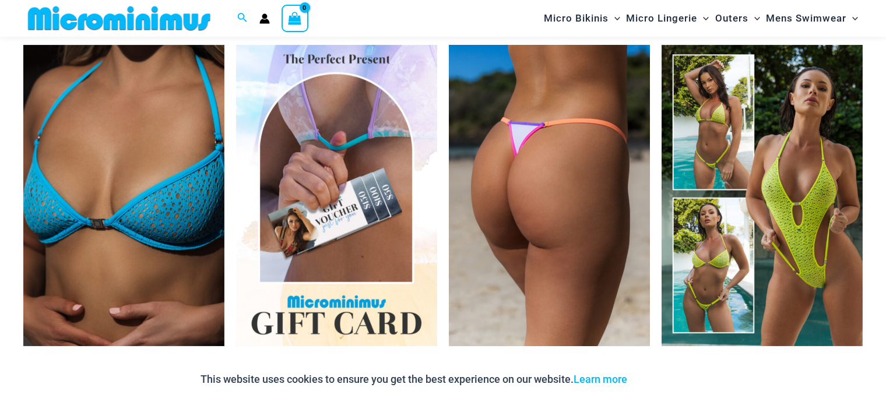
click at [476, 171] on img at bounding box center [549, 196] width 201 height 302
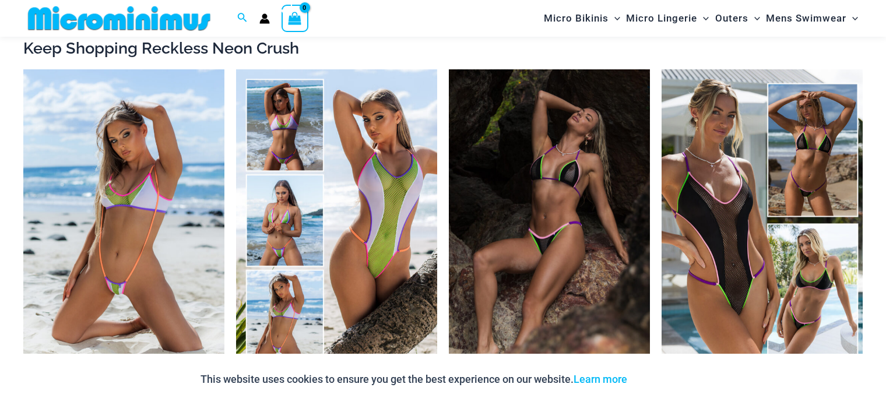
scroll to position [1133, 0]
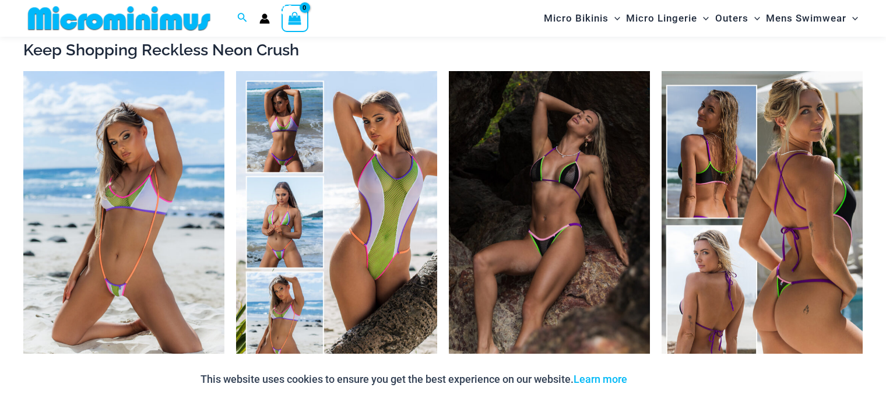
click at [776, 201] on img at bounding box center [762, 222] width 201 height 302
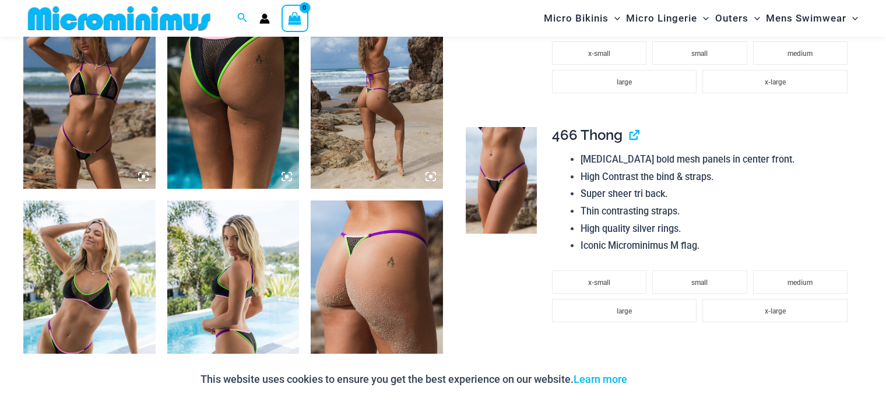
scroll to position [526, 0]
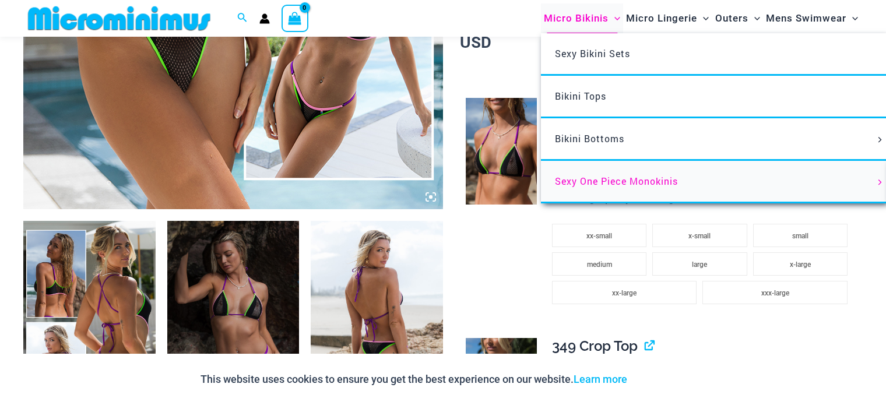
click at [604, 188] on link "Sexy One Piece Monokinis" at bounding box center [714, 182] width 347 height 43
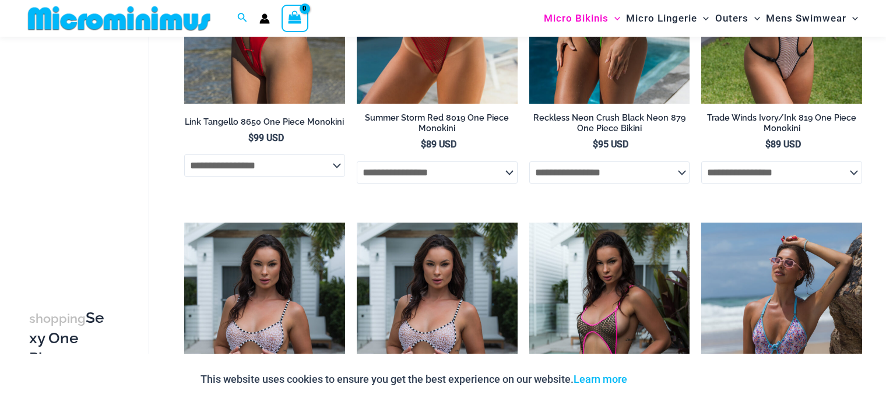
scroll to position [625, 0]
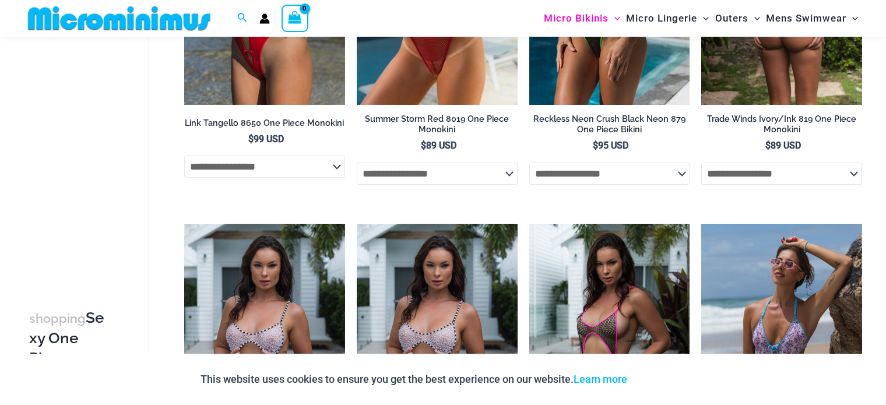
click at [758, 174] on select "**********" at bounding box center [781, 174] width 161 height 22
click at [725, 138] on link "Trade Winds Ivory/Ink 819 One Piece Monokini" at bounding box center [781, 127] width 161 height 26
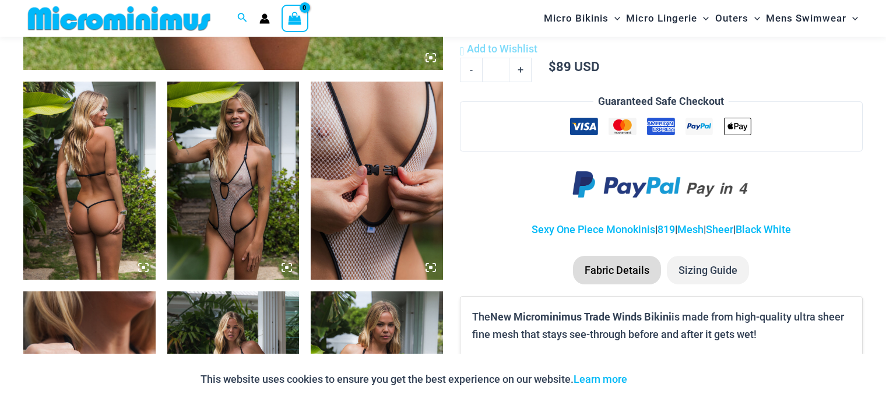
scroll to position [668, 0]
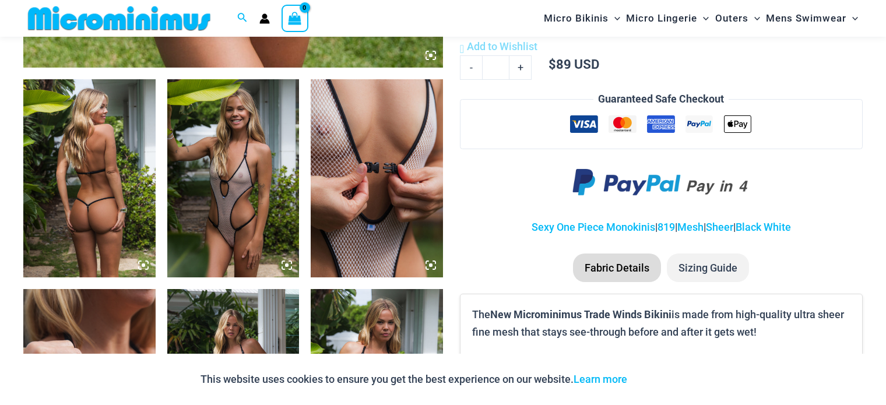
click at [265, 164] on img at bounding box center [233, 178] width 132 height 198
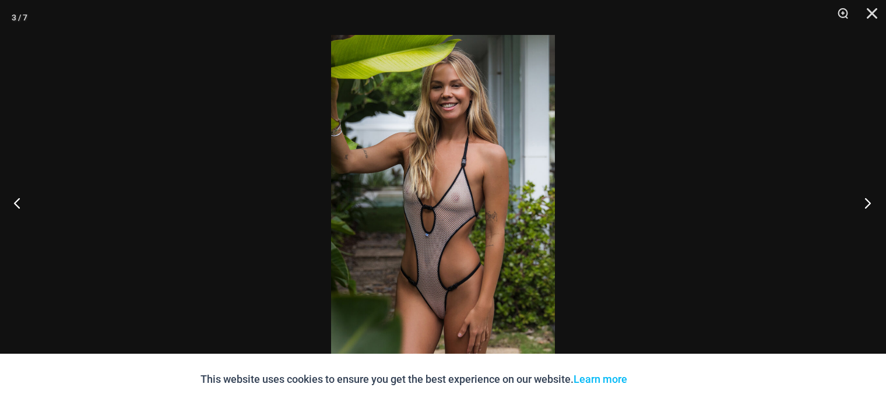
click at [869, 203] on button "Next" at bounding box center [864, 203] width 44 height 58
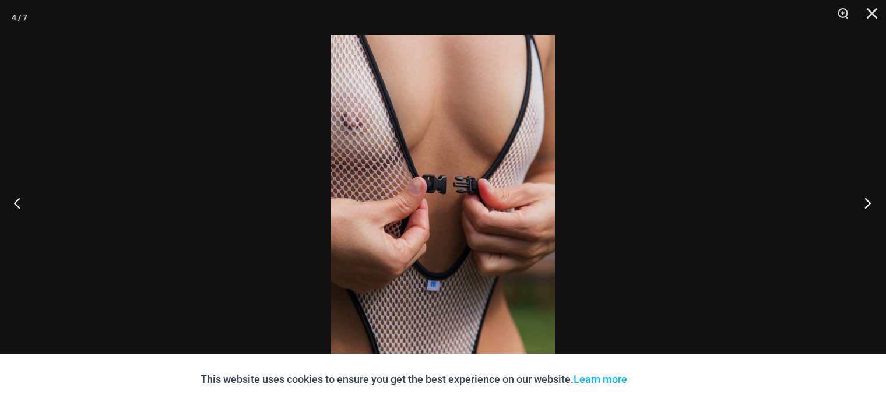
click at [869, 203] on button "Next" at bounding box center [864, 203] width 44 height 58
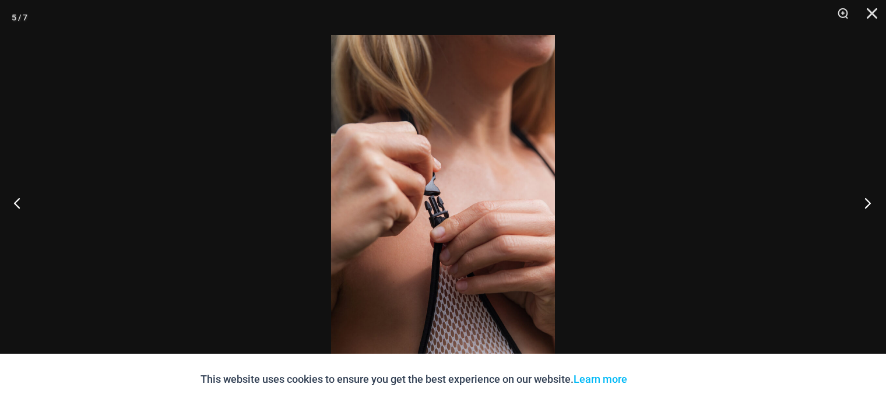
click at [869, 203] on button "Next" at bounding box center [864, 203] width 44 height 58
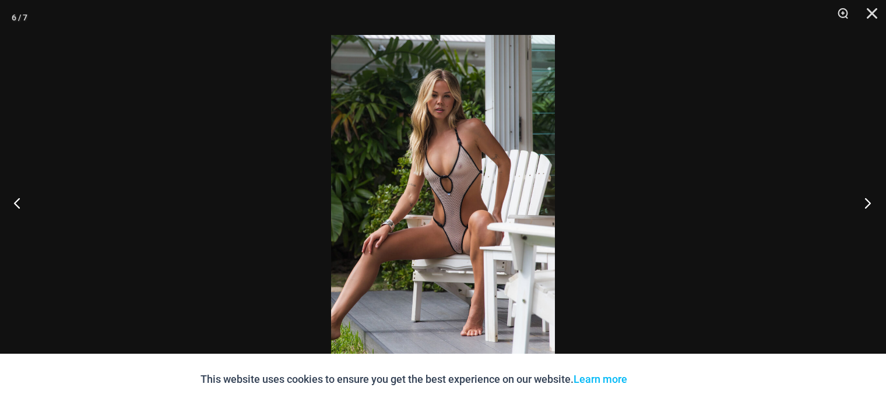
click at [869, 203] on button "Next" at bounding box center [864, 203] width 44 height 58
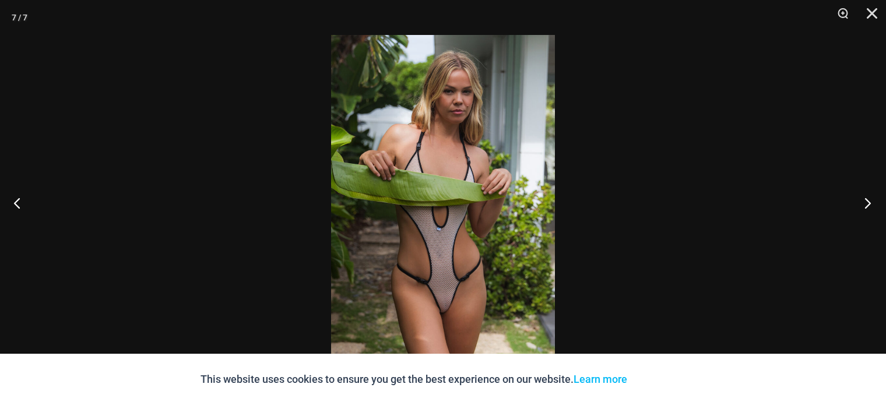
click at [869, 203] on button "Next" at bounding box center [864, 203] width 44 height 58
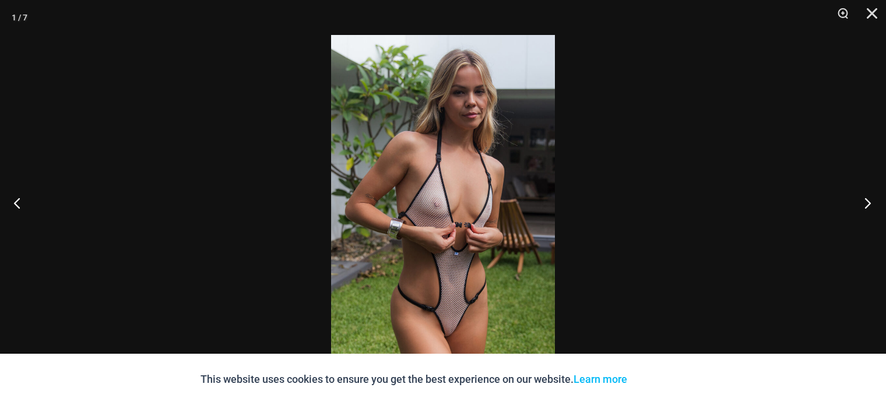
click at [869, 203] on button "Next" at bounding box center [864, 203] width 44 height 58
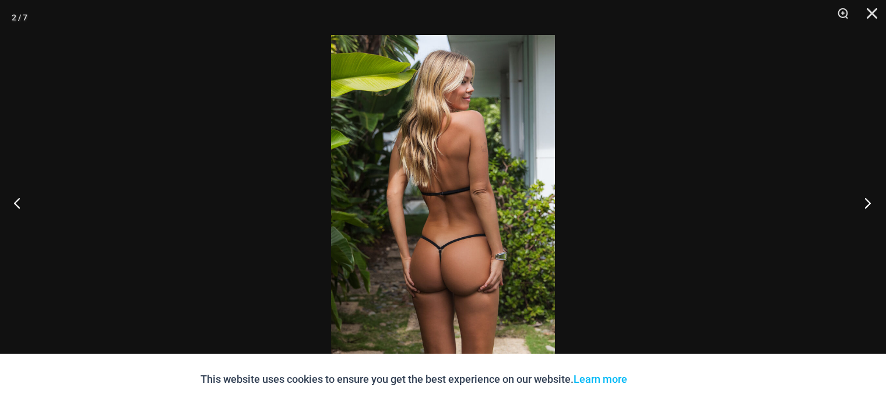
click at [869, 203] on button "Next" at bounding box center [864, 203] width 44 height 58
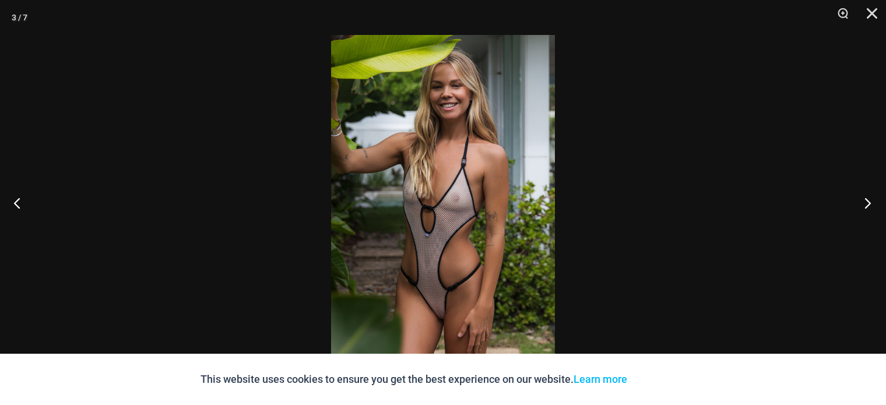
click at [869, 203] on button "Next" at bounding box center [864, 203] width 44 height 58
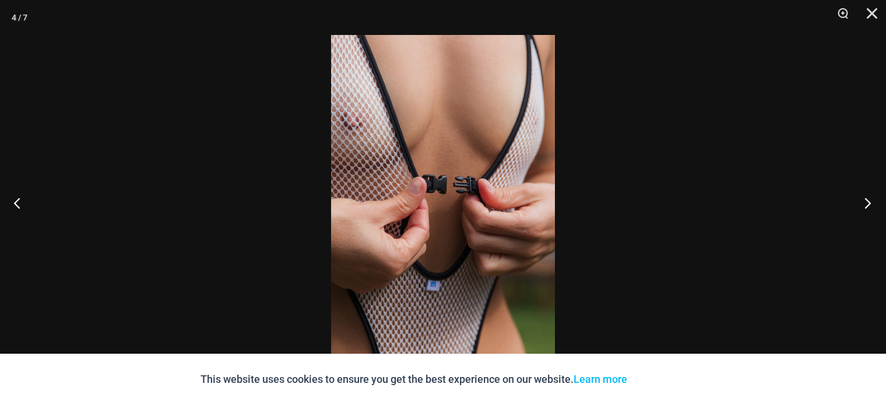
click at [869, 203] on button "Next" at bounding box center [864, 203] width 44 height 58
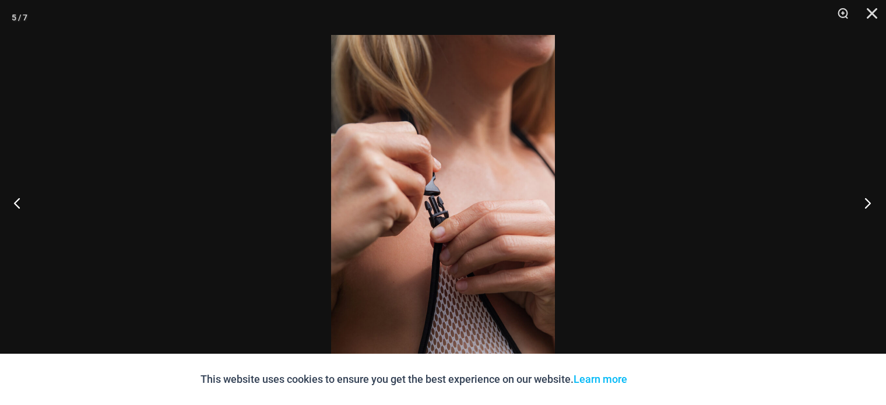
click at [869, 203] on button "Next" at bounding box center [864, 203] width 44 height 58
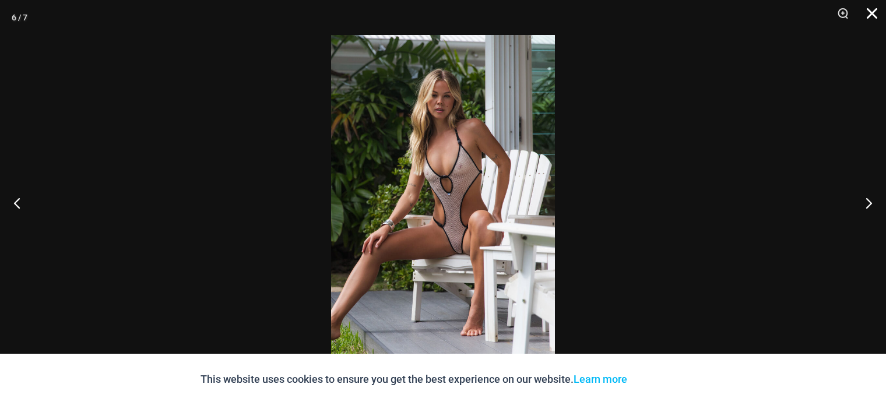
click at [876, 14] on button "Close" at bounding box center [867, 17] width 29 height 35
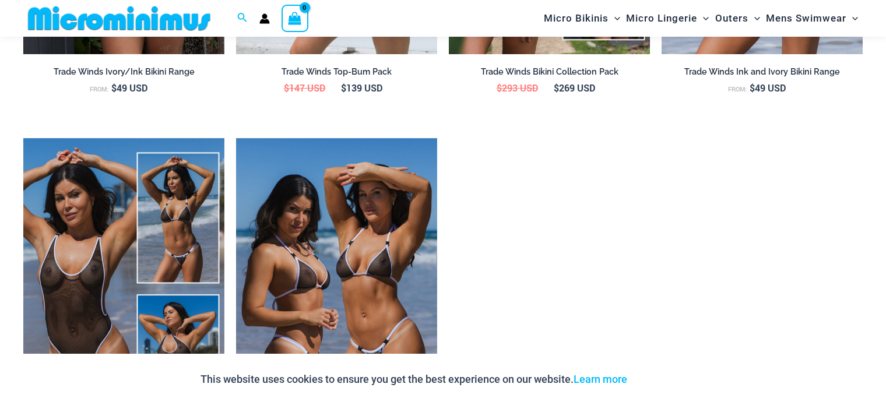
scroll to position [1453, 0]
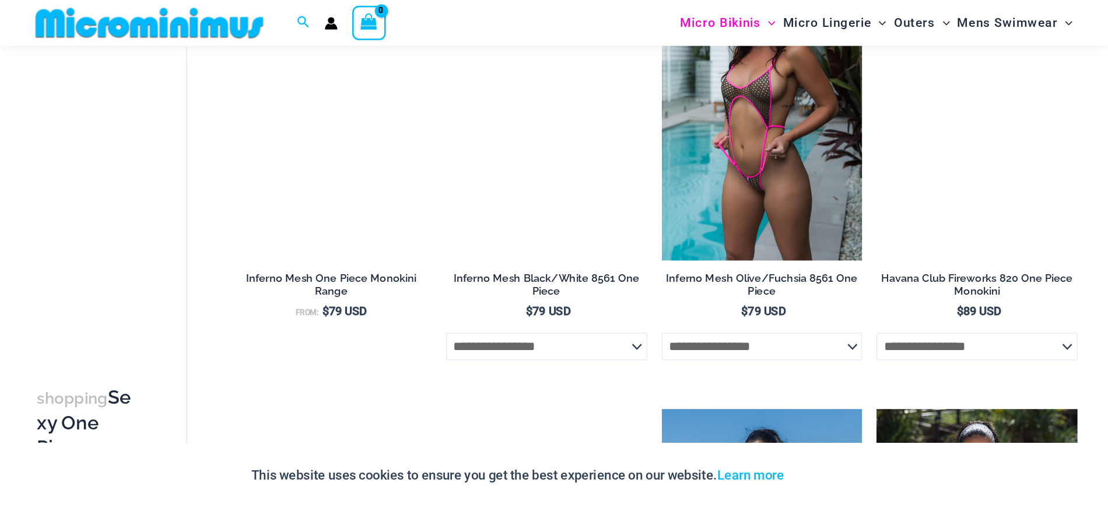
scroll to position [870, 0]
